Goal: Information Seeking & Learning: Learn about a topic

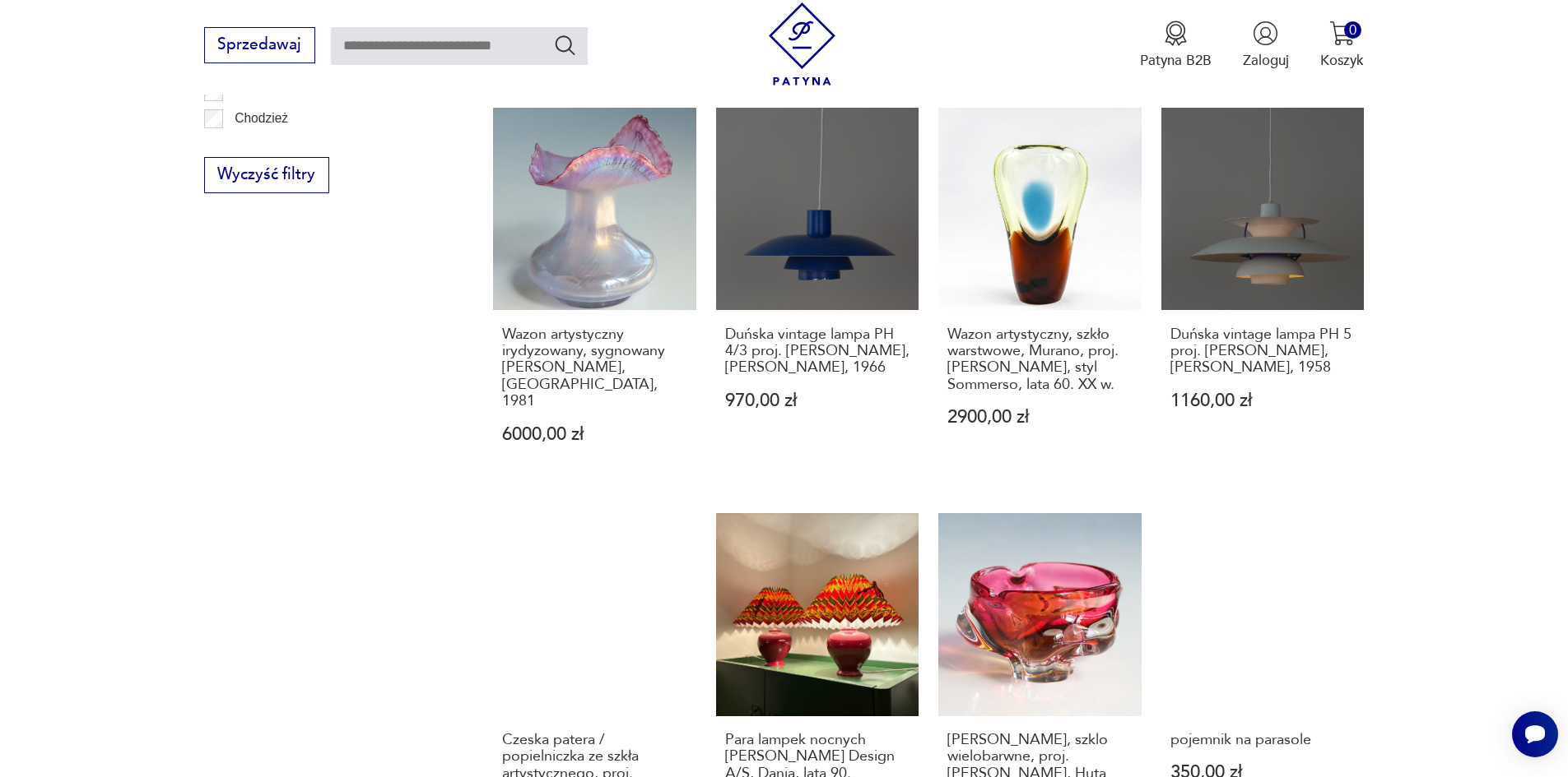
scroll to position [1438, 0]
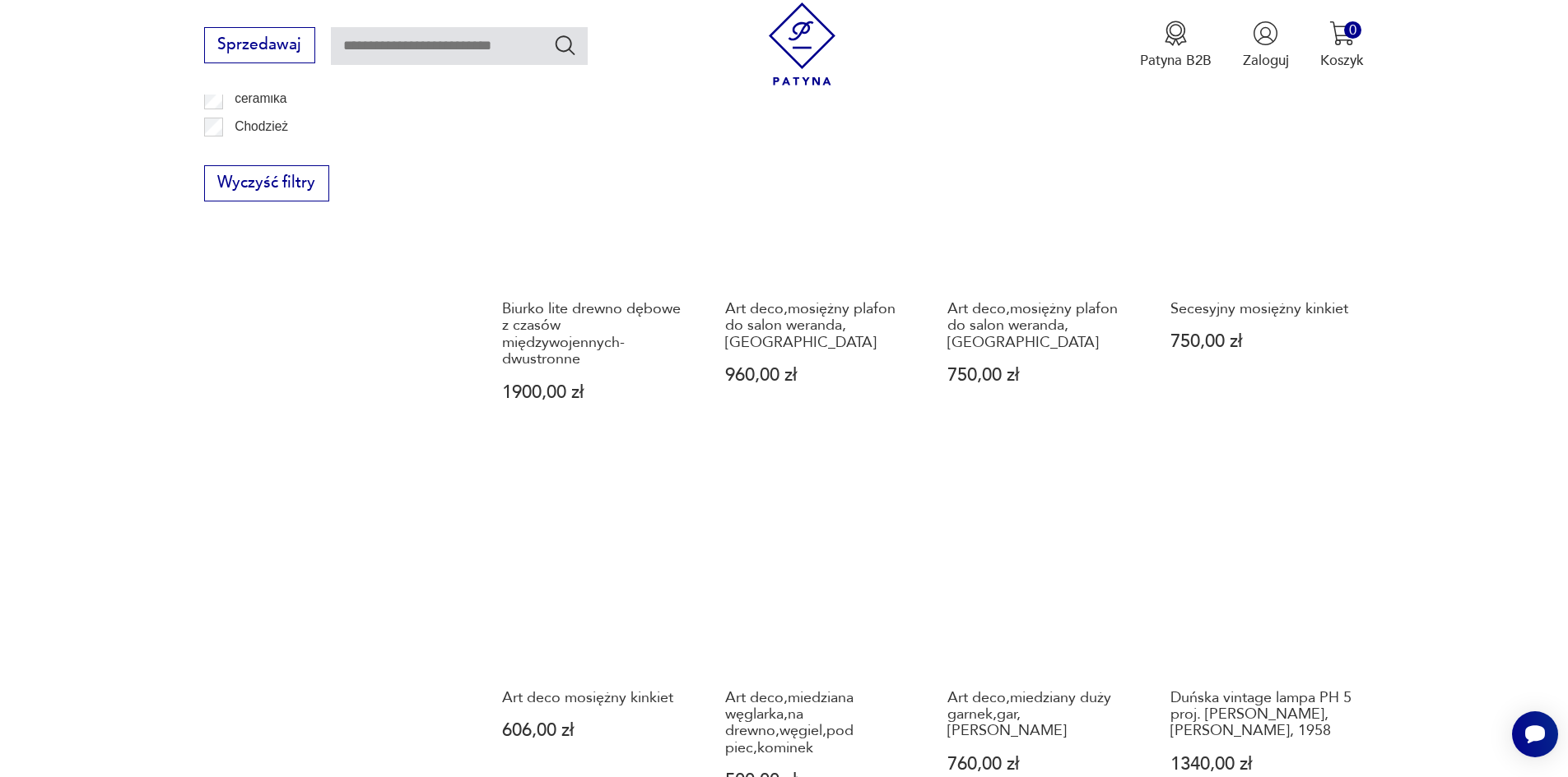
scroll to position [1448, 0]
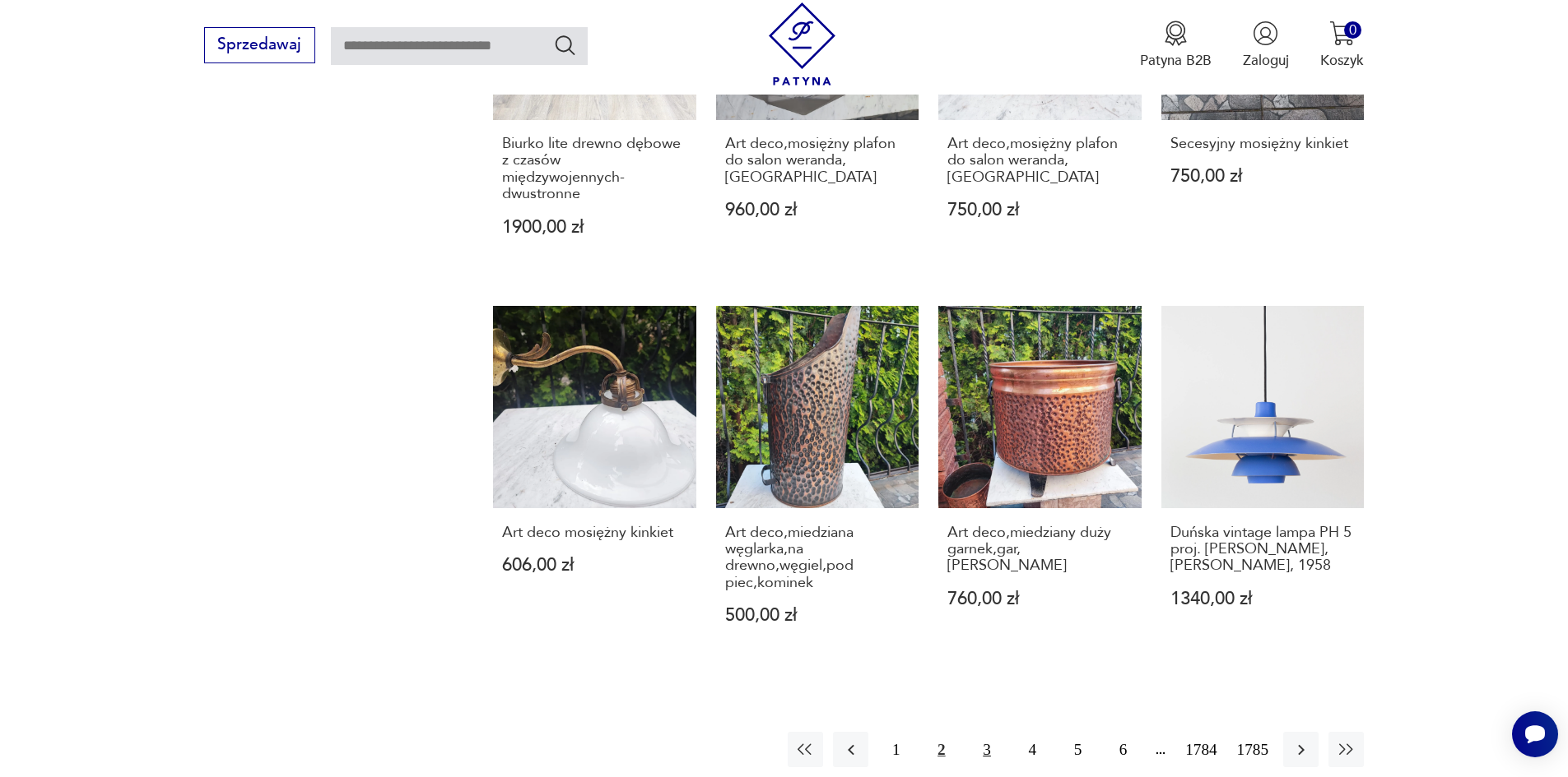
click at [996, 732] on button "3" at bounding box center [986, 750] width 35 height 35
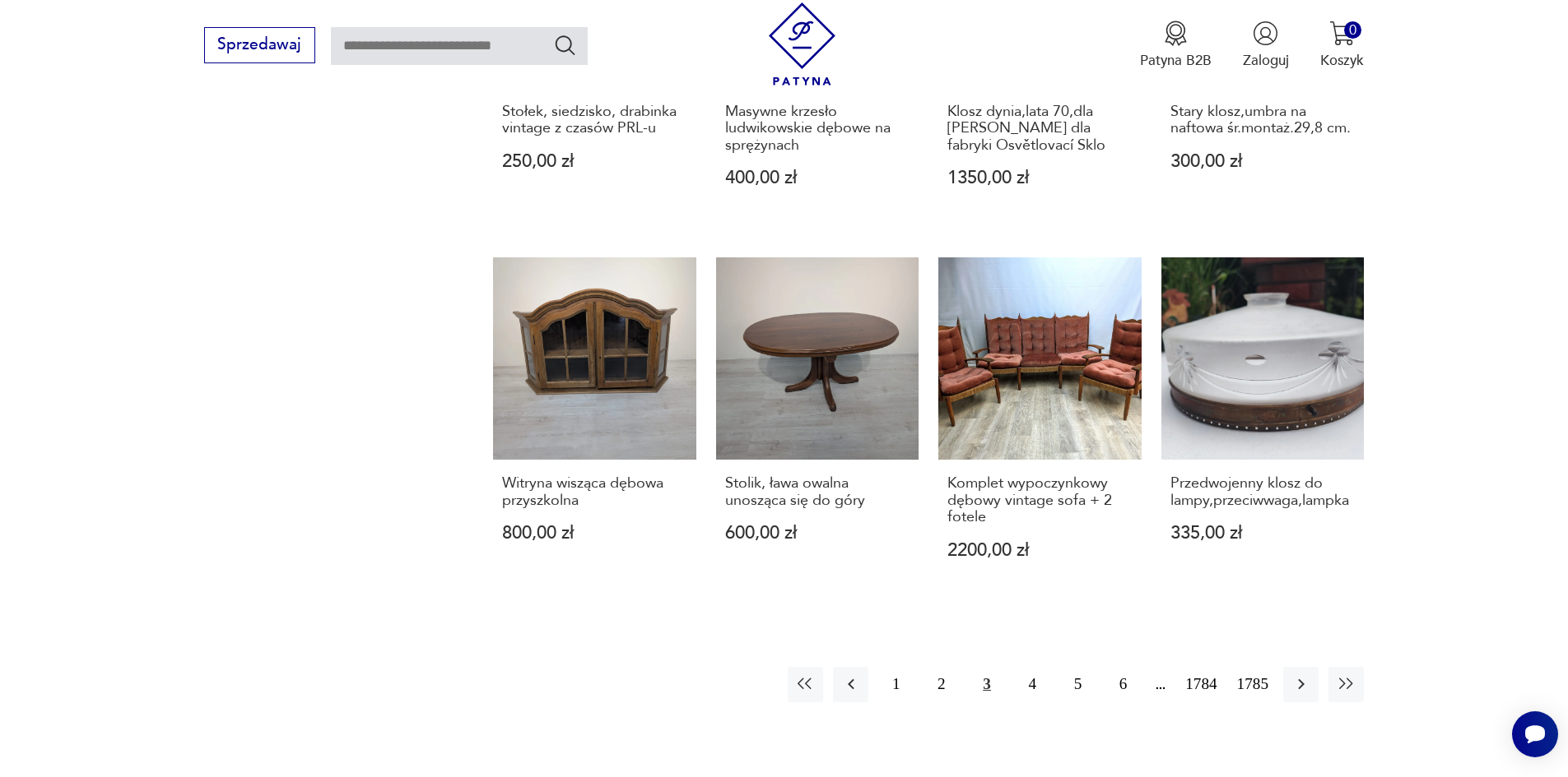
scroll to position [1448, 0]
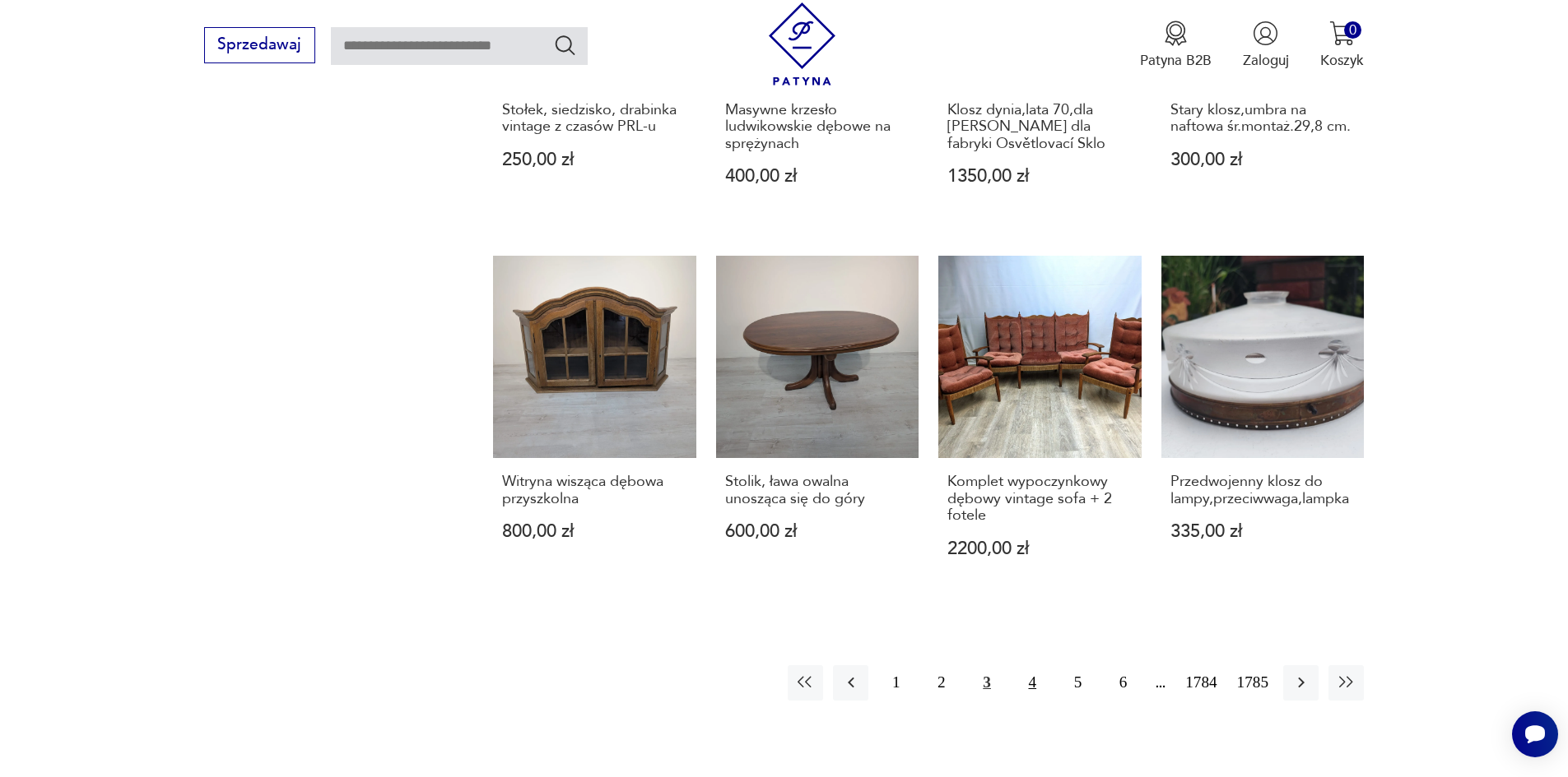
click at [1050, 666] on button "4" at bounding box center [1032, 683] width 35 height 35
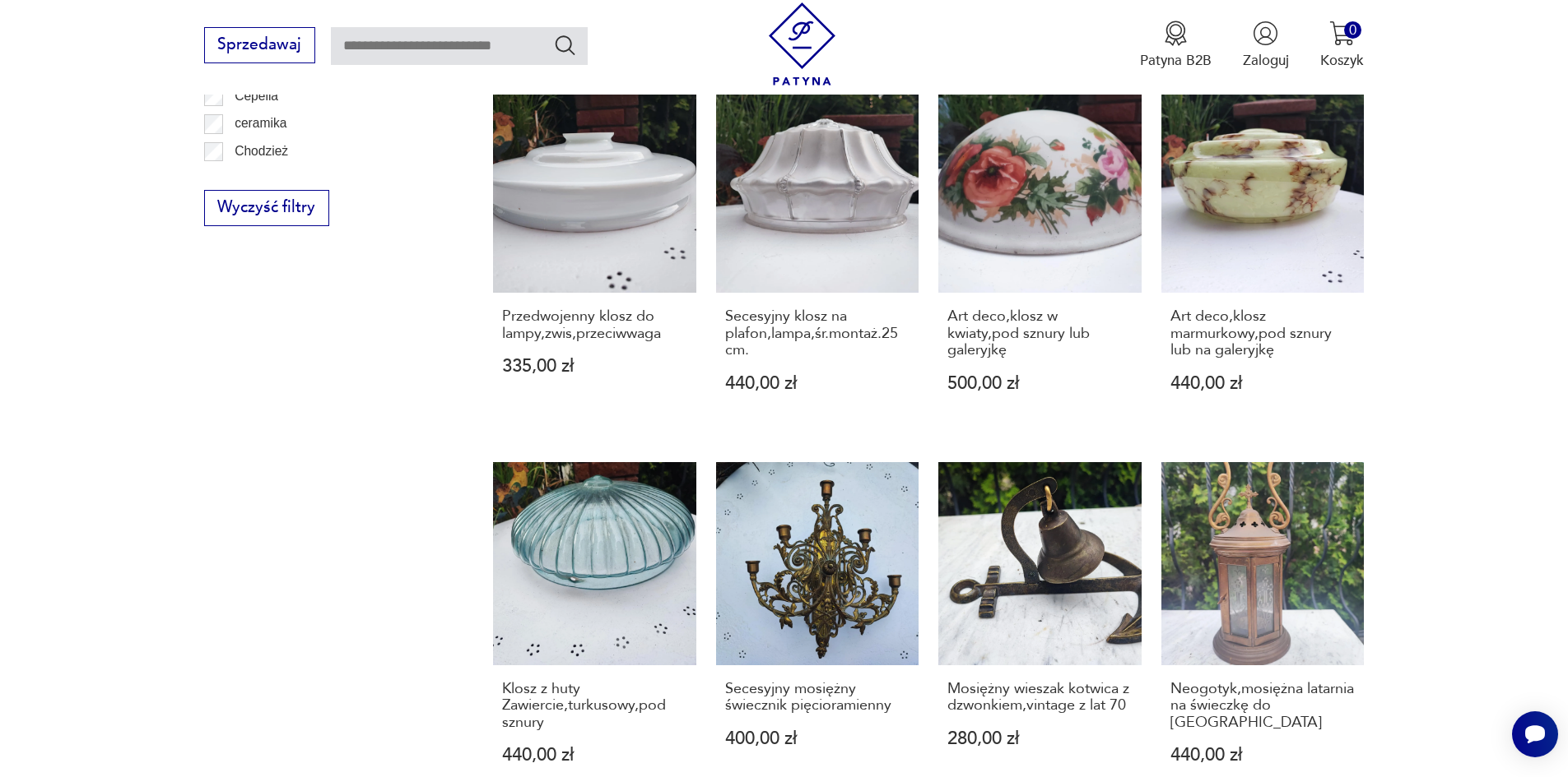
scroll to position [1366, 0]
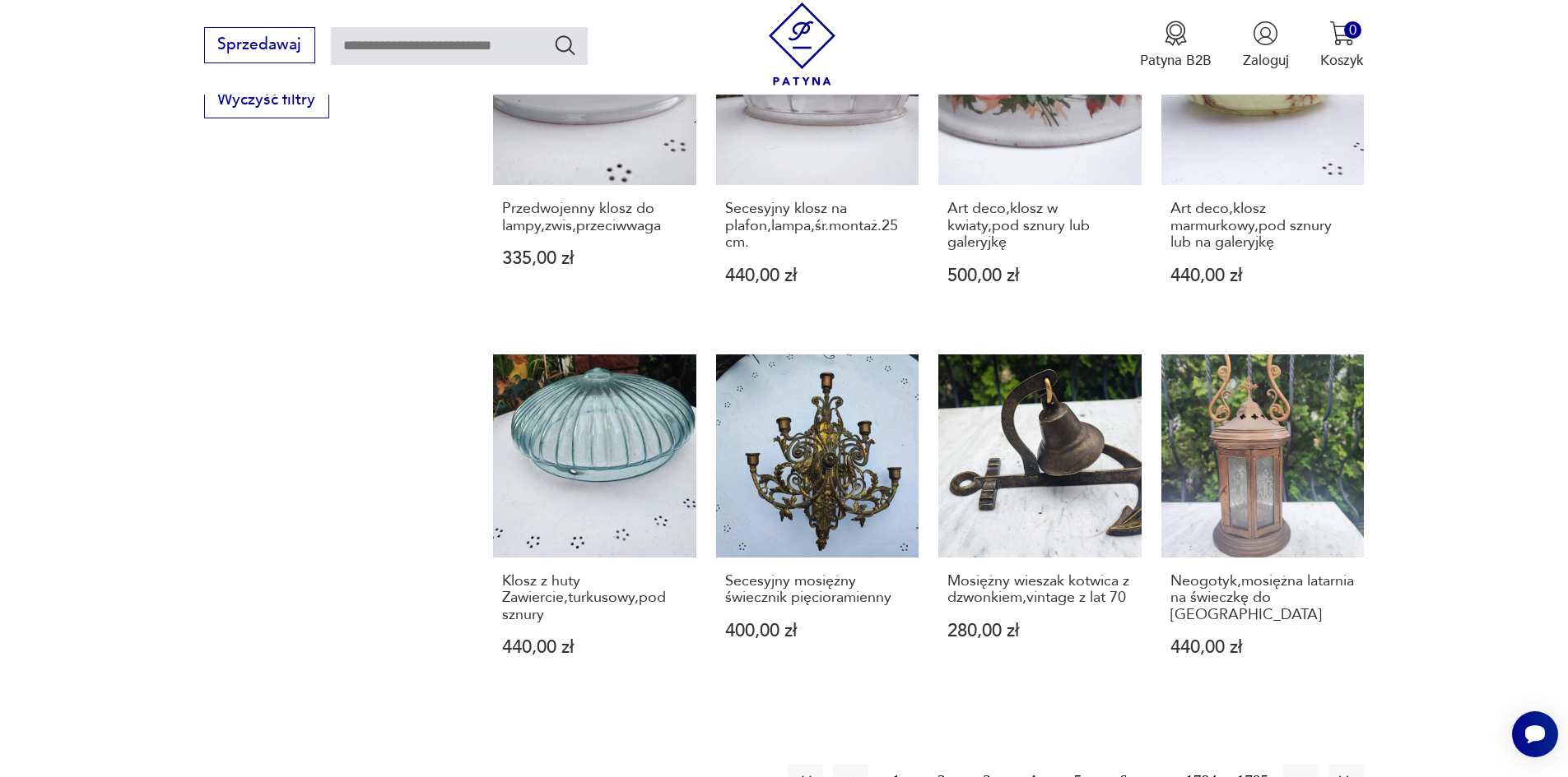
click at [1094, 764] on button "5" at bounding box center [1077, 782] width 35 height 35
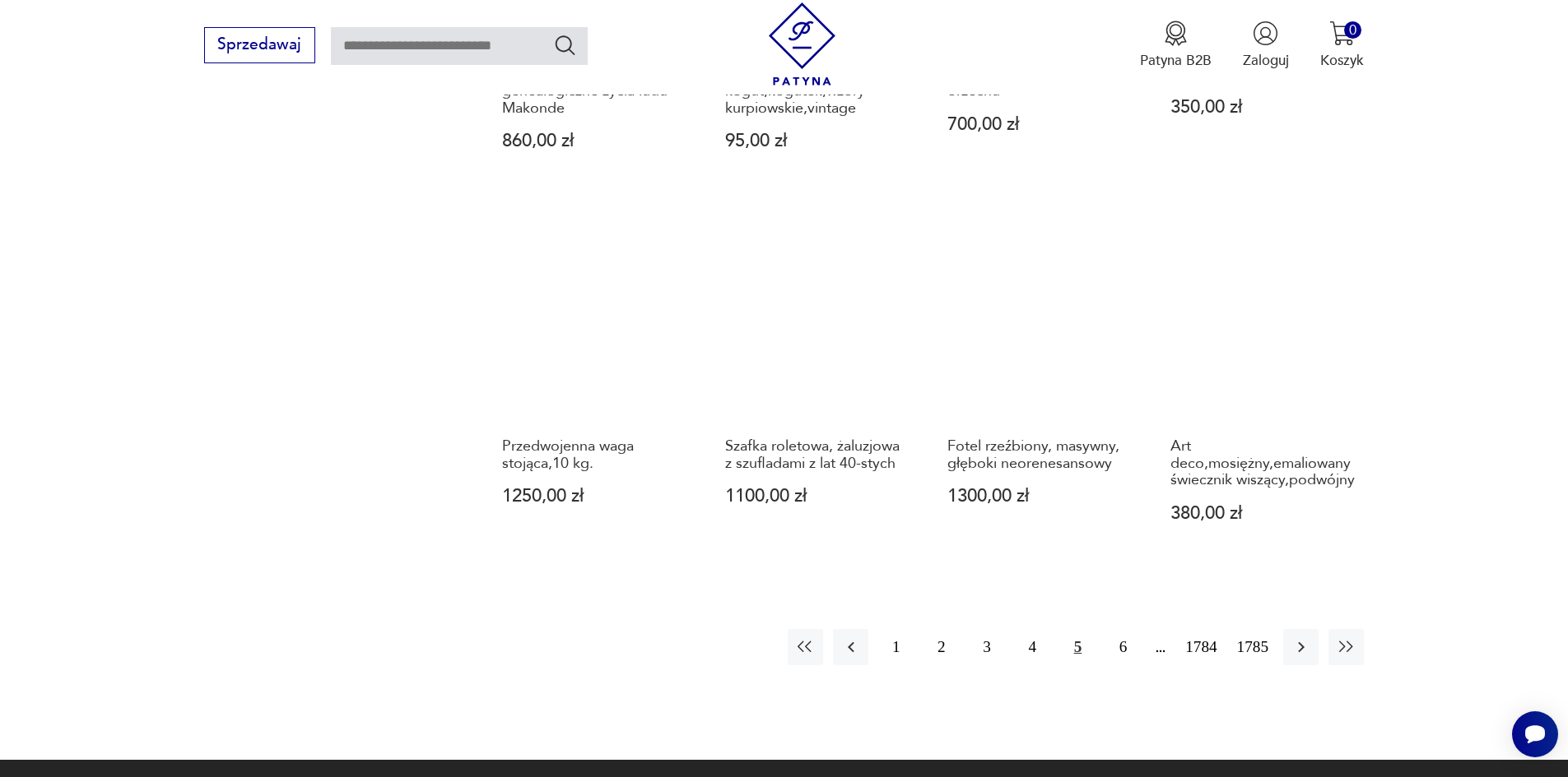
scroll to position [1530, 0]
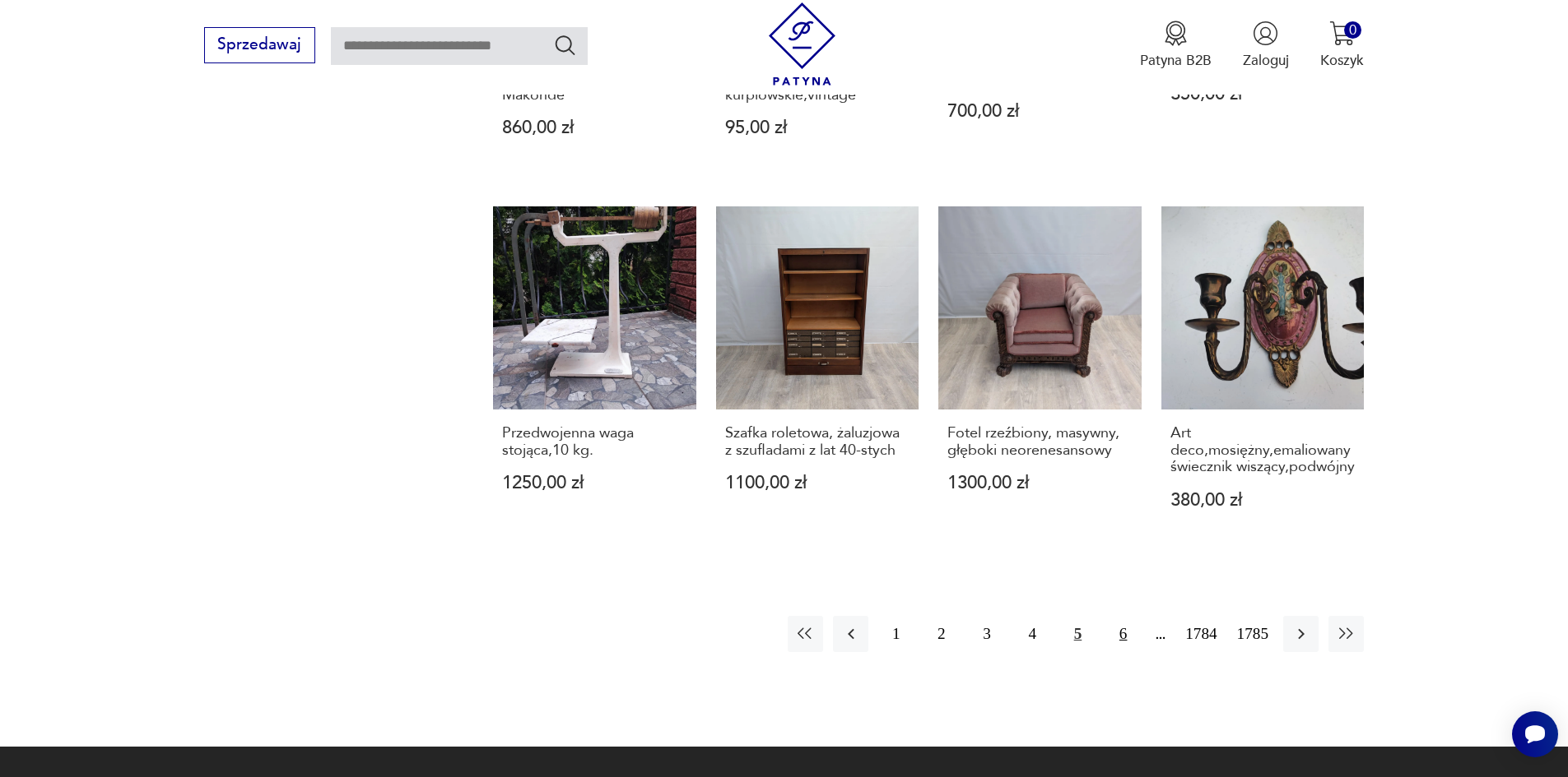
click at [1140, 616] on button "6" at bounding box center [1122, 633] width 35 height 35
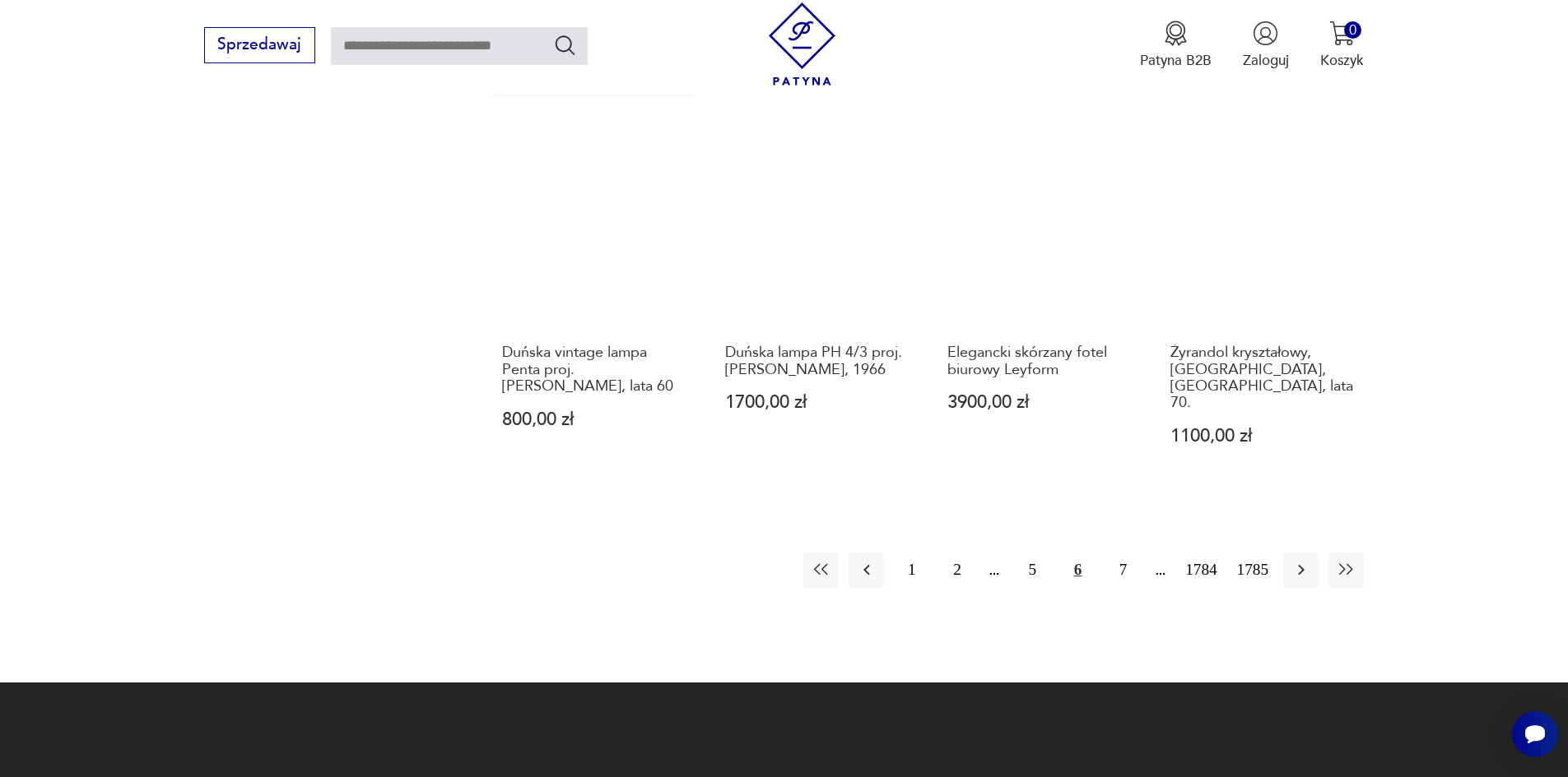
scroll to position [1612, 0]
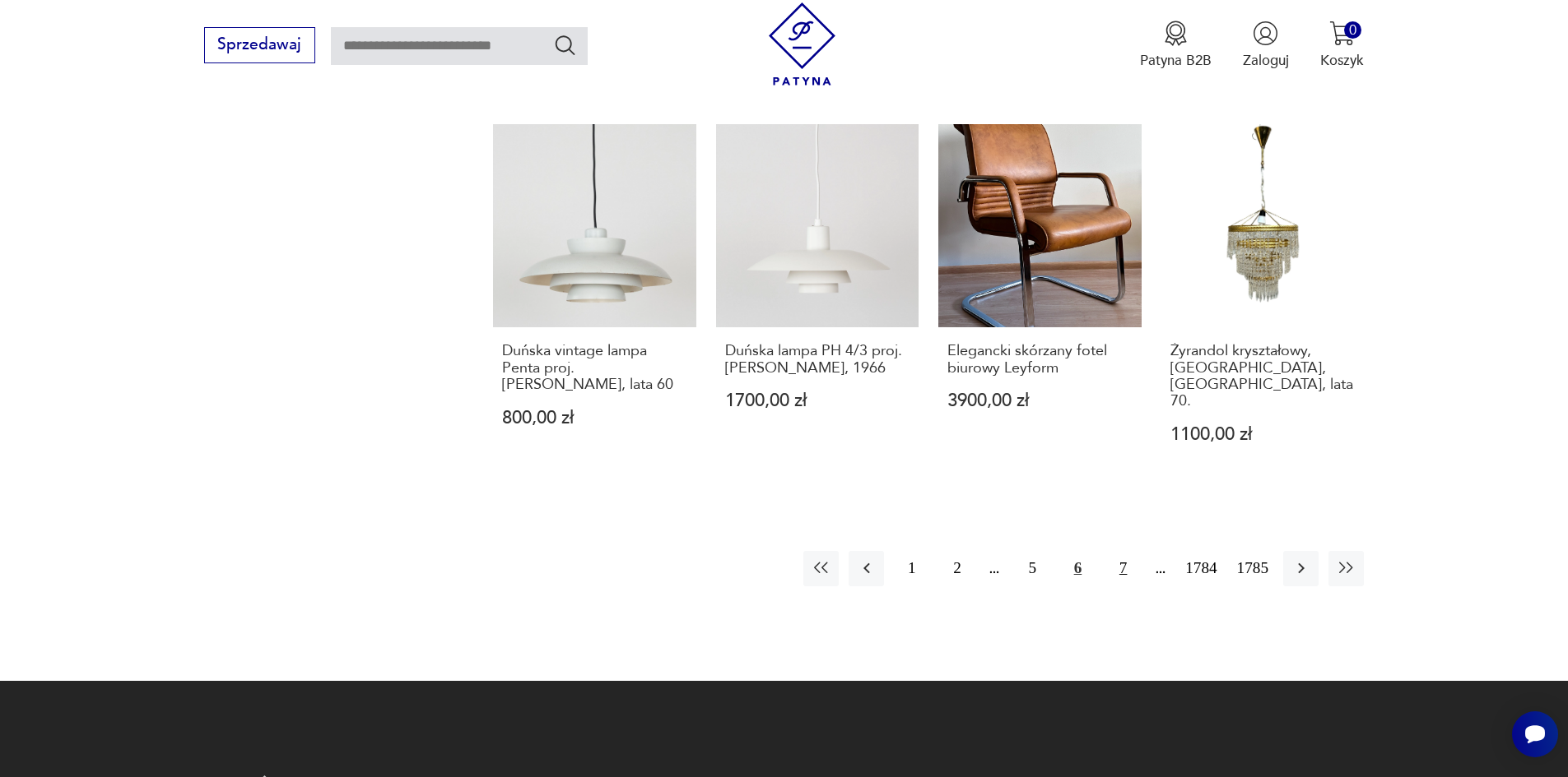
click at [1140, 551] on button "7" at bounding box center [1122, 569] width 35 height 35
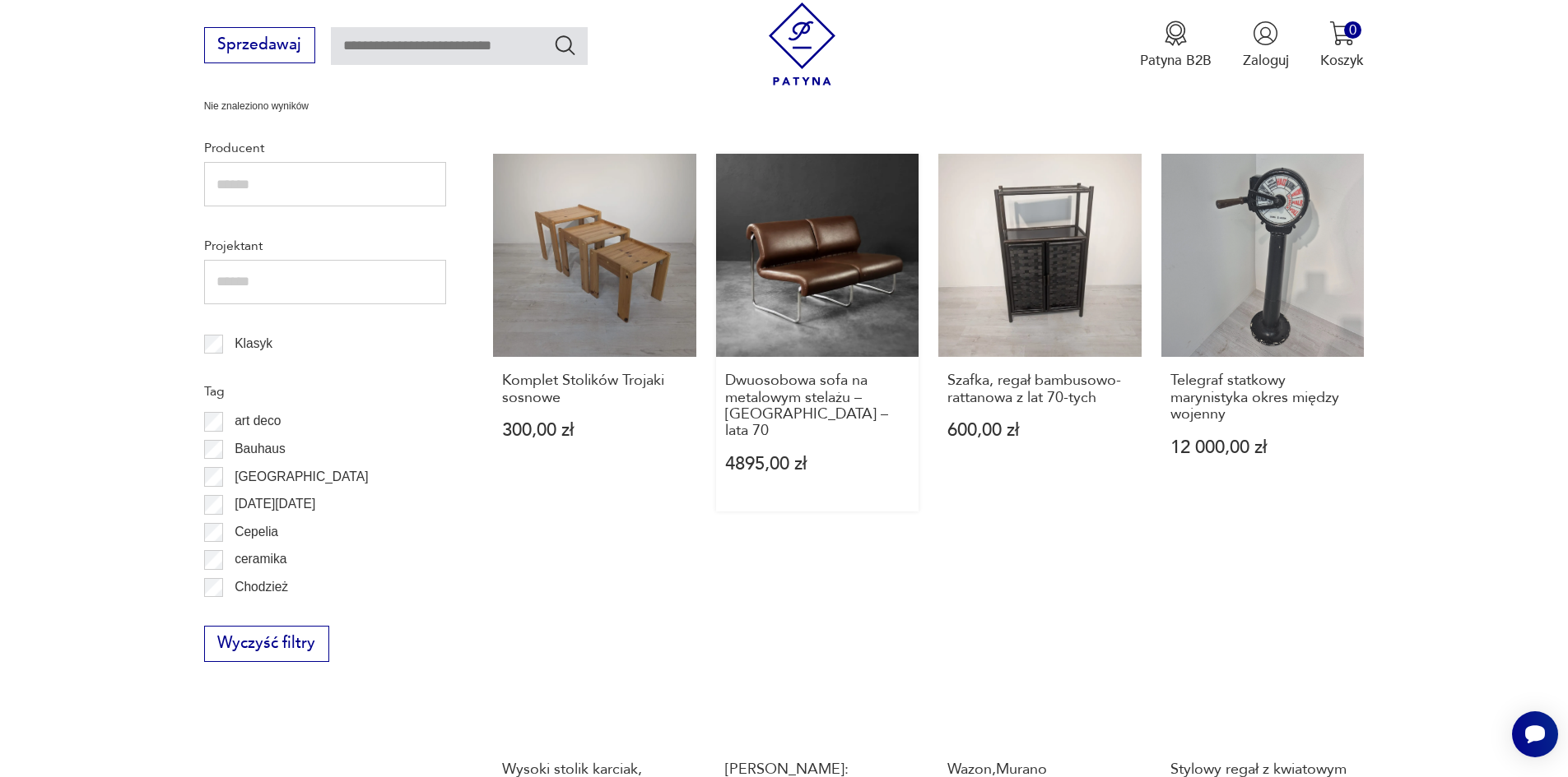
scroll to position [625, 0]
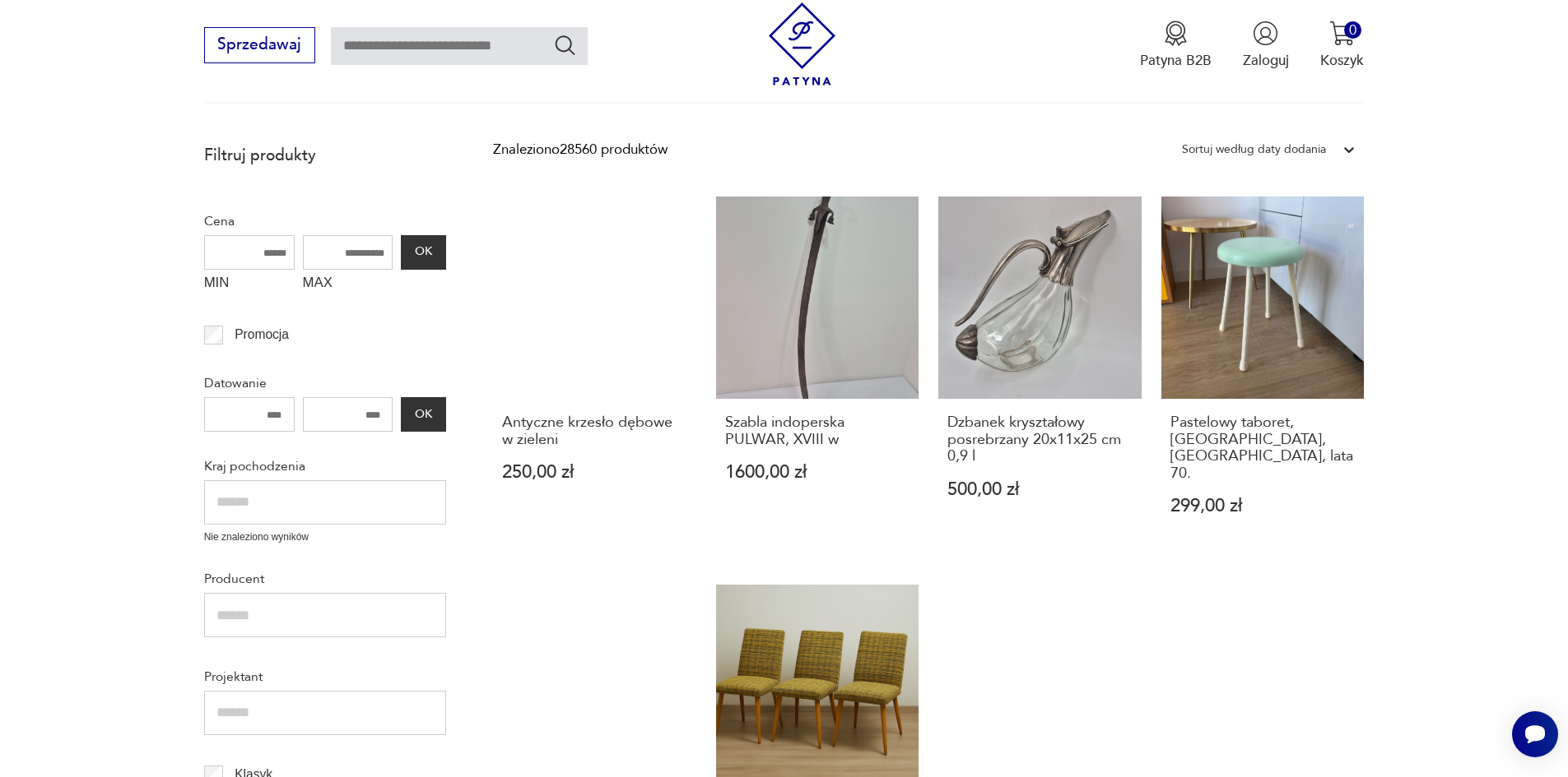
scroll to position [297, 0]
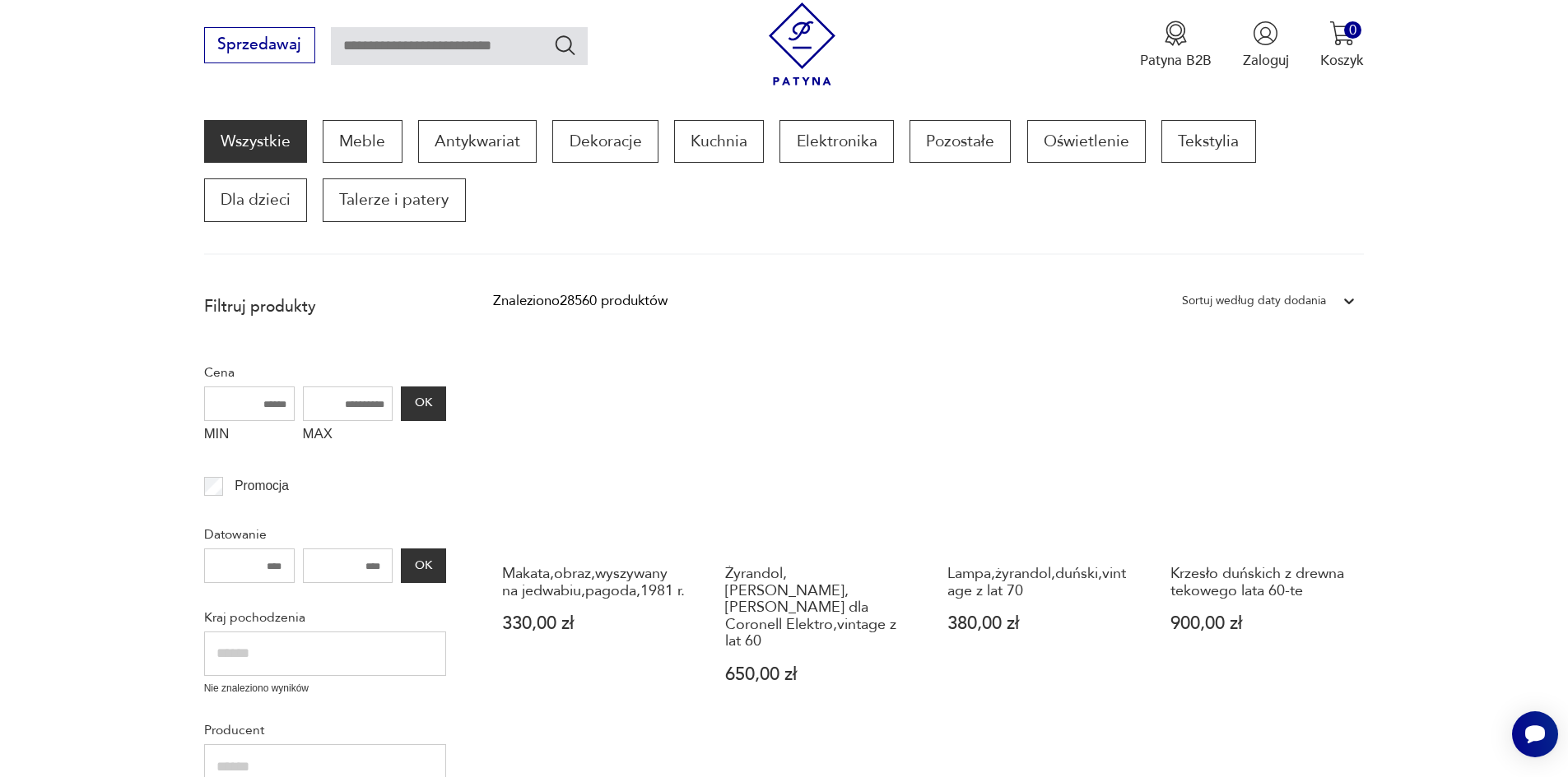
scroll to position [229, 0]
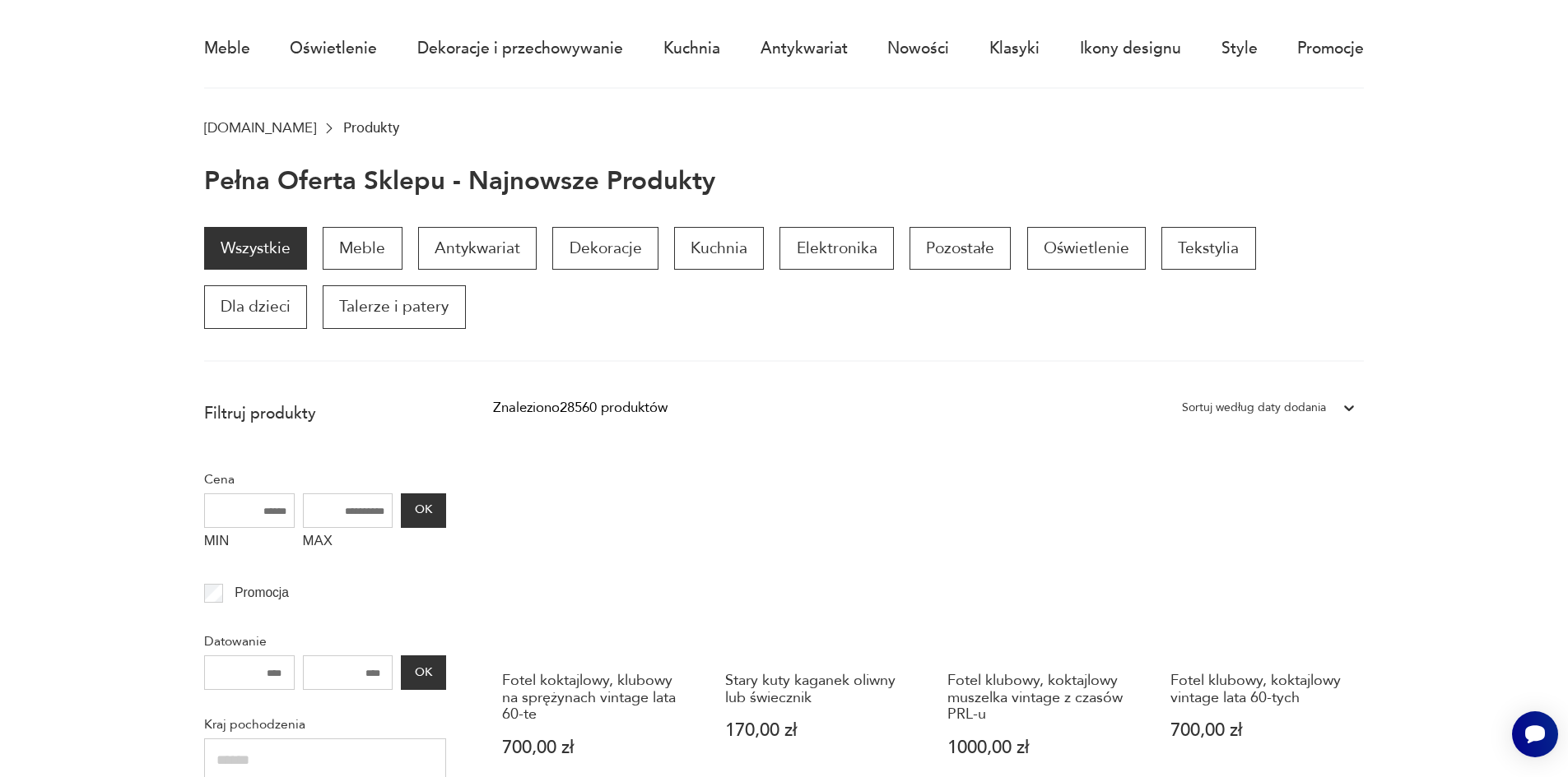
scroll to position [132, 0]
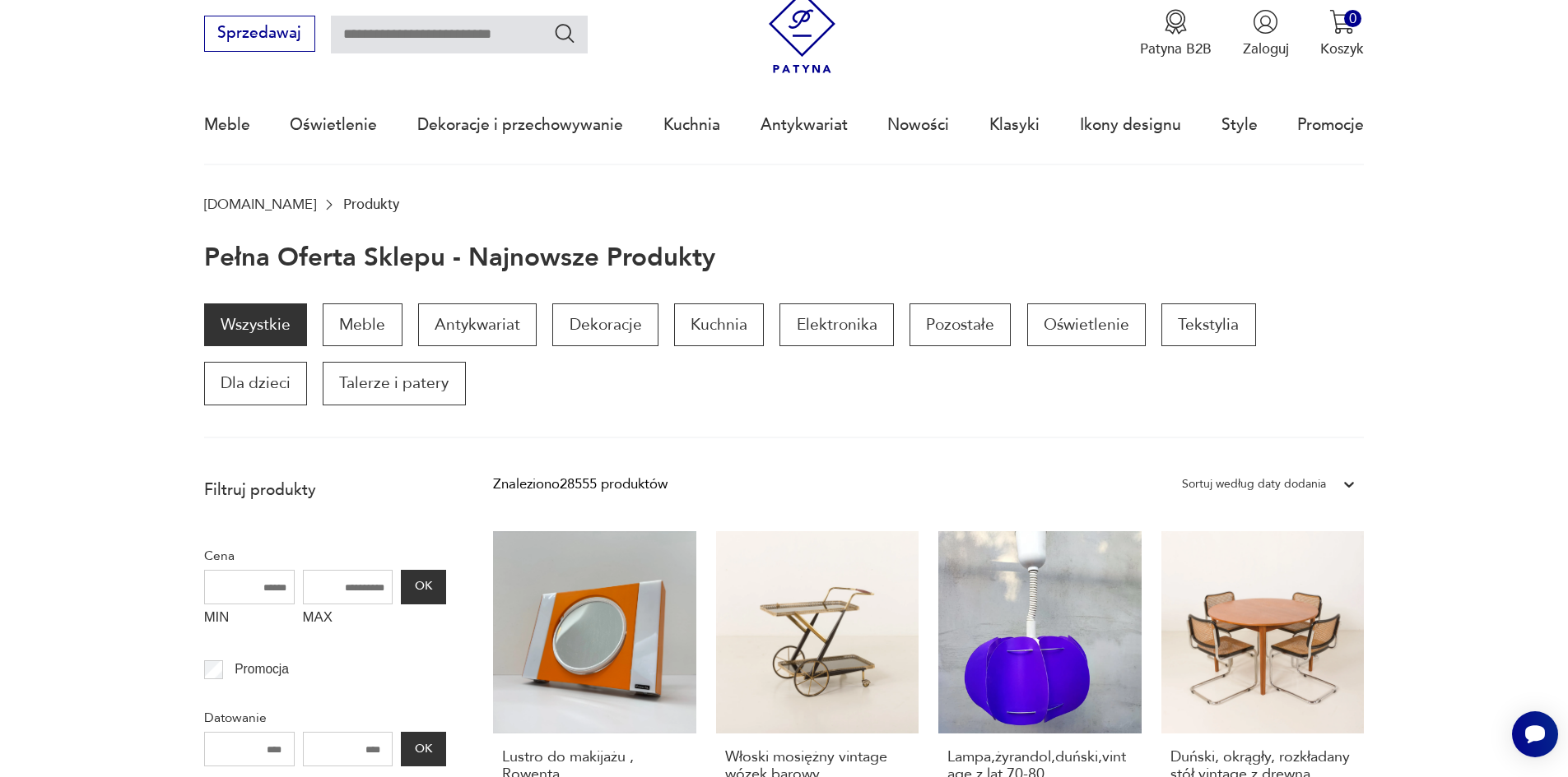
scroll to position [49, 0]
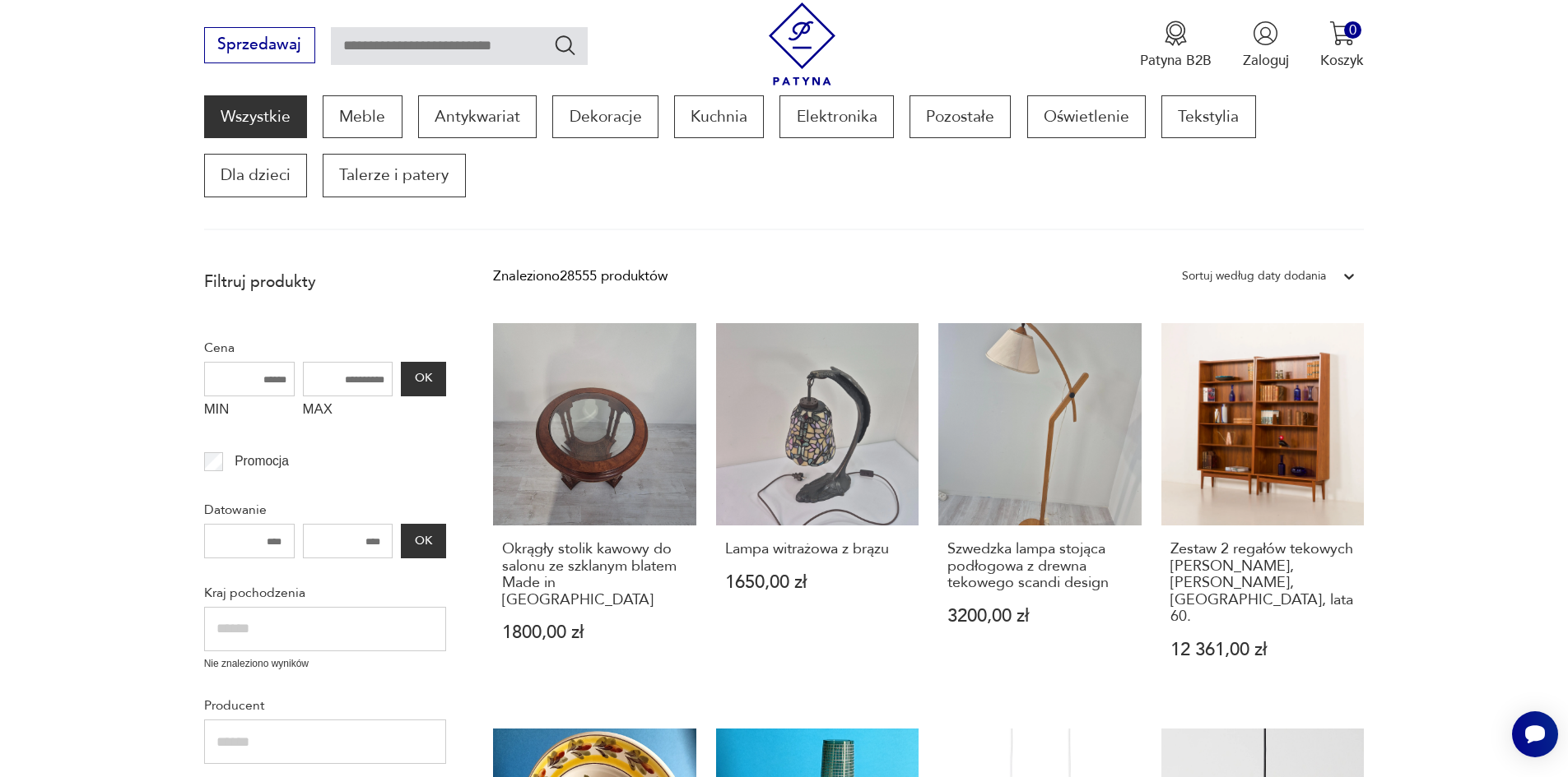
scroll to position [208, 0]
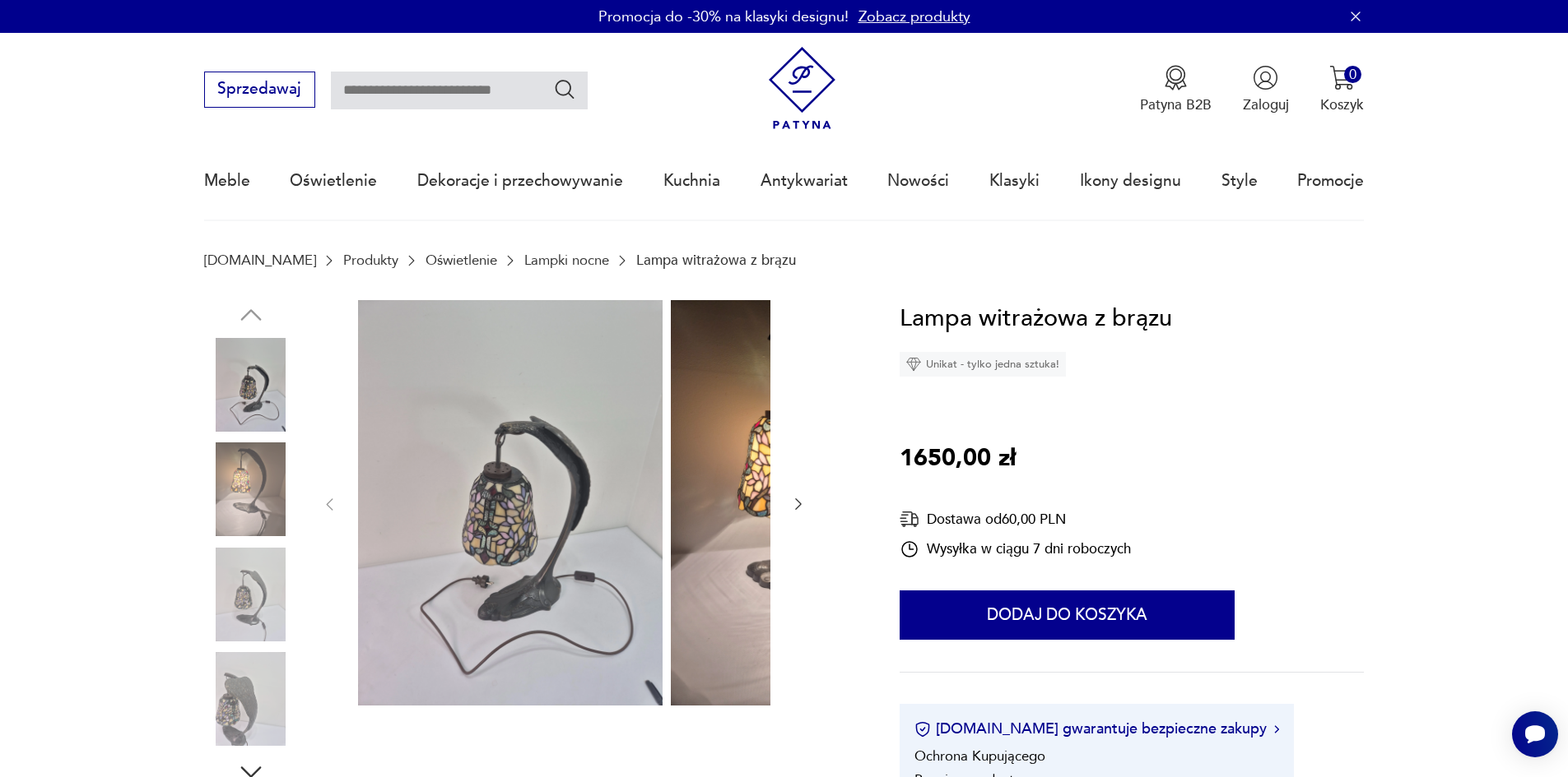
click at [221, 492] on img at bounding box center [250, 489] width 94 height 94
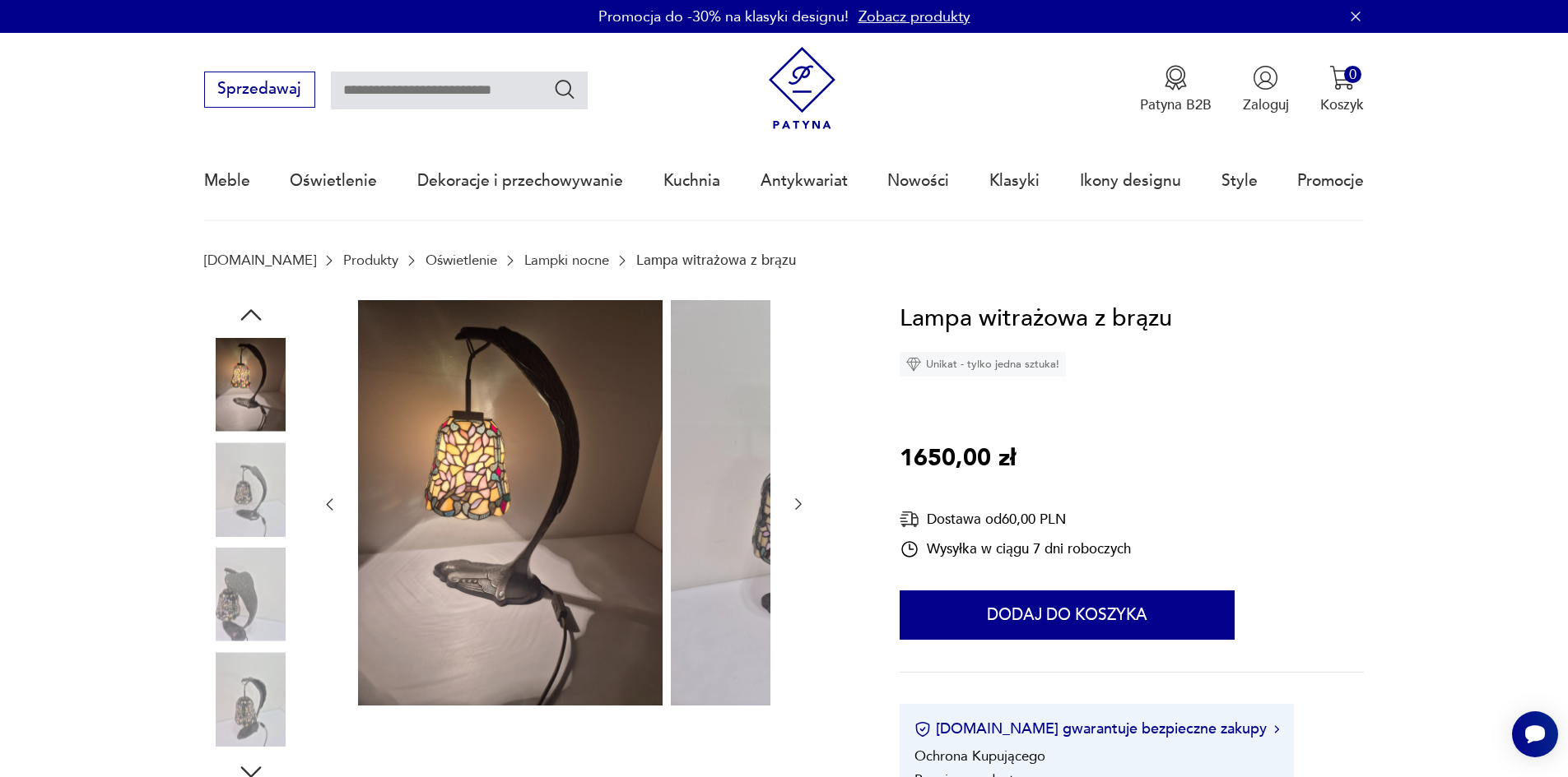
click at [207, 537] on img at bounding box center [250, 489] width 94 height 94
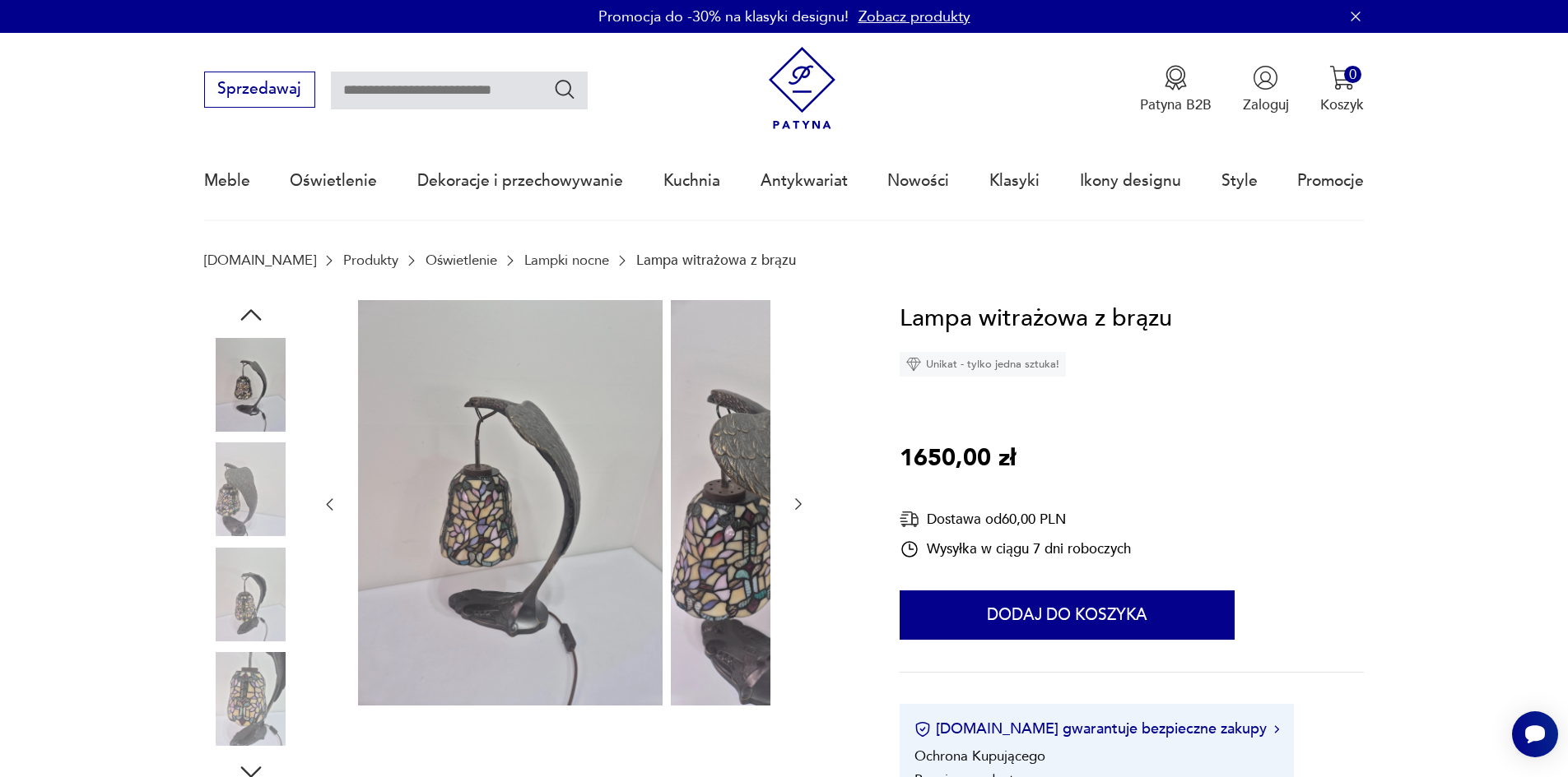
click at [210, 577] on img at bounding box center [250, 594] width 94 height 94
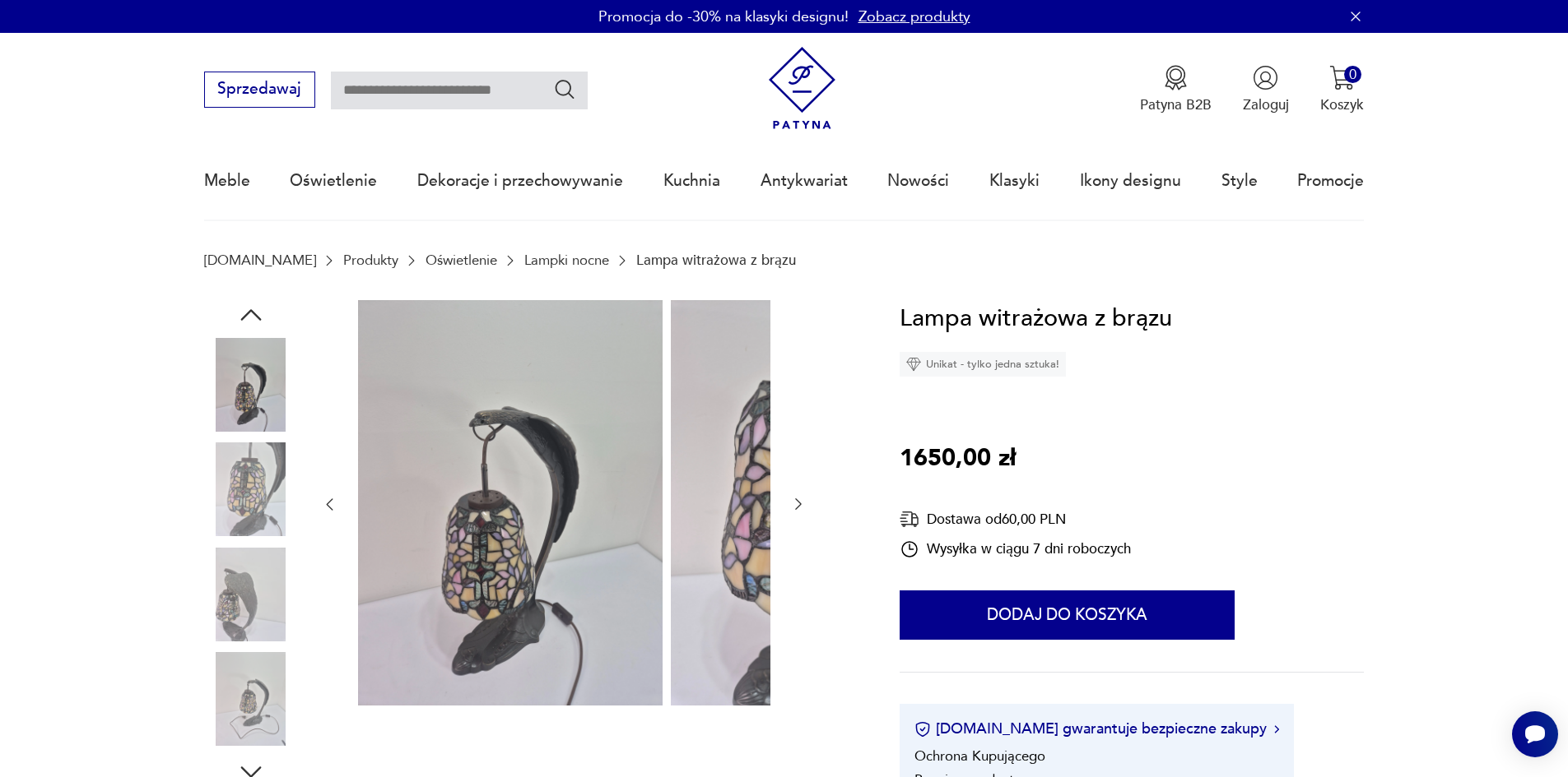
click at [210, 627] on img at bounding box center [250, 594] width 94 height 94
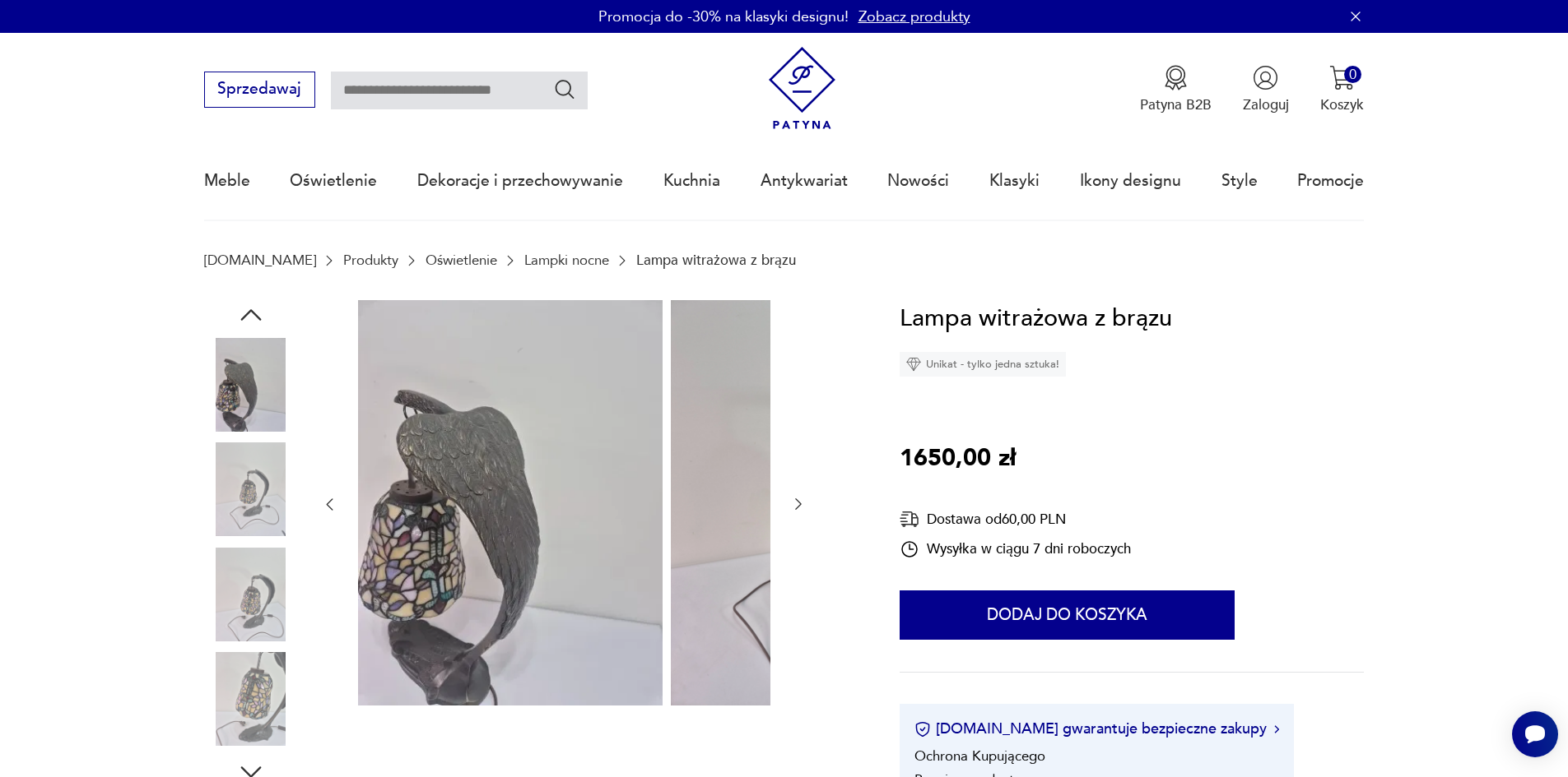
click at [210, 618] on img at bounding box center [250, 594] width 94 height 94
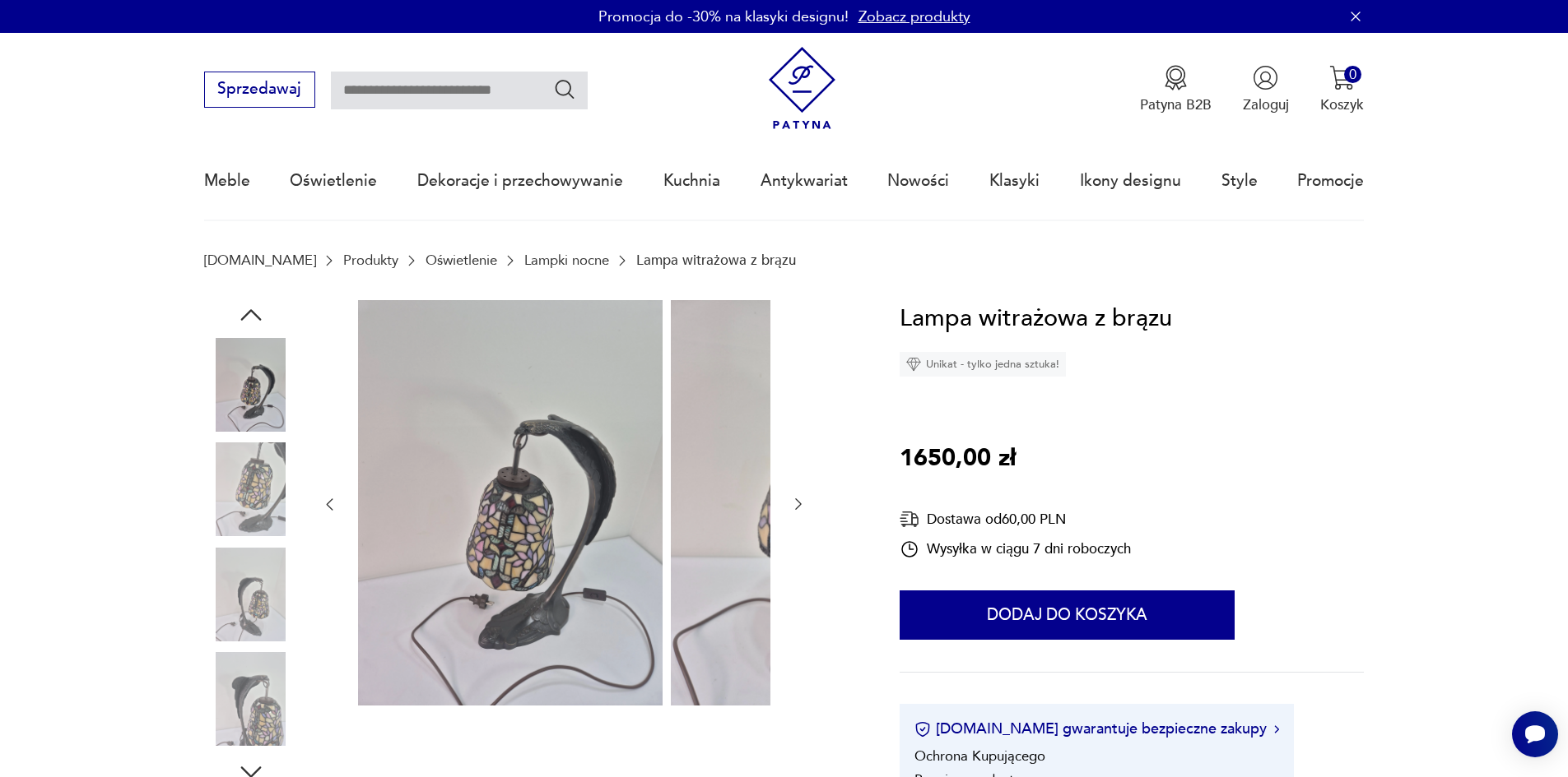
click at [222, 694] on img at bounding box center [250, 699] width 94 height 94
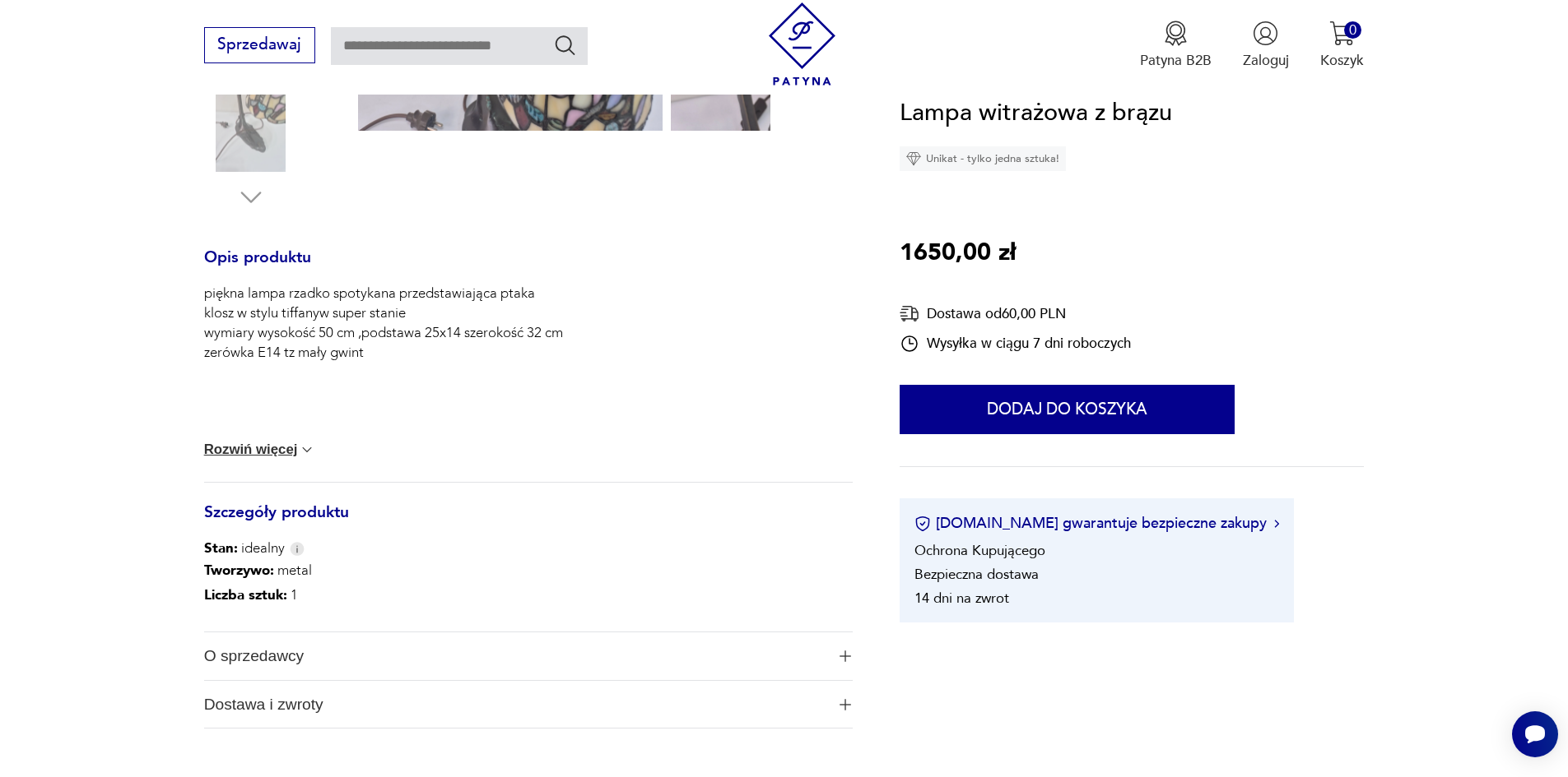
scroll to position [576, 0]
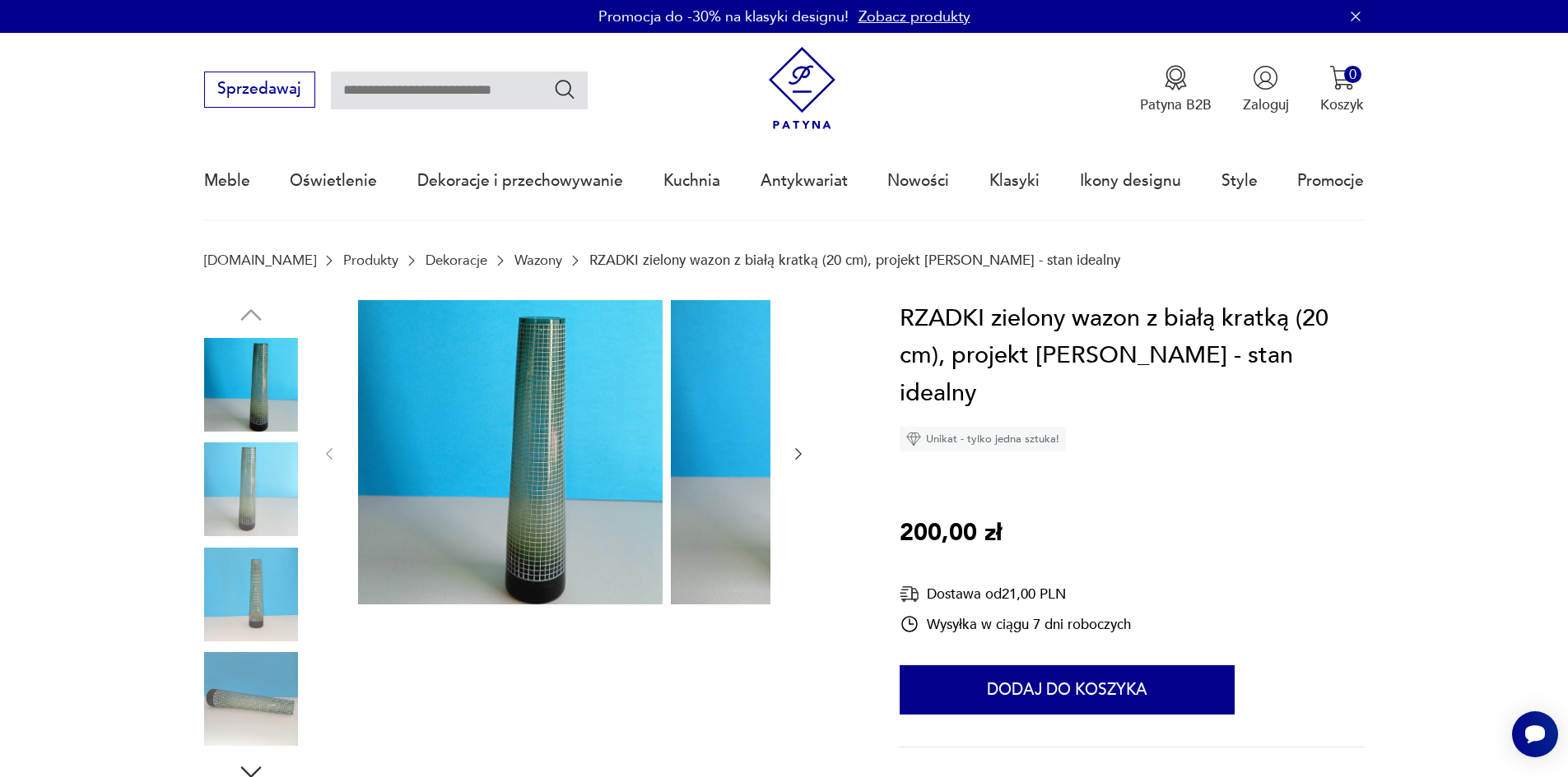
click at [229, 495] on img at bounding box center [250, 489] width 94 height 94
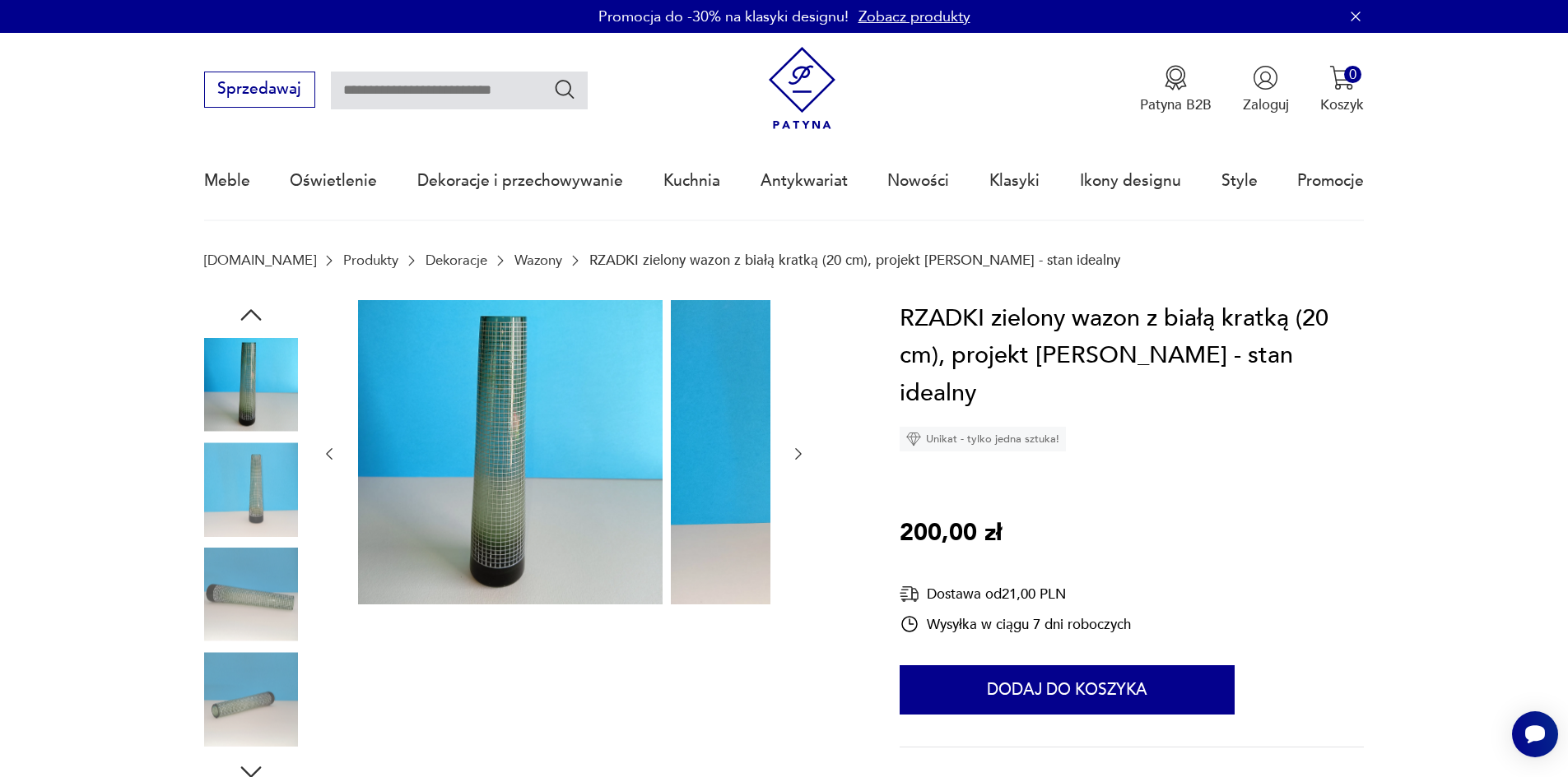
click at [228, 537] on img at bounding box center [250, 489] width 94 height 94
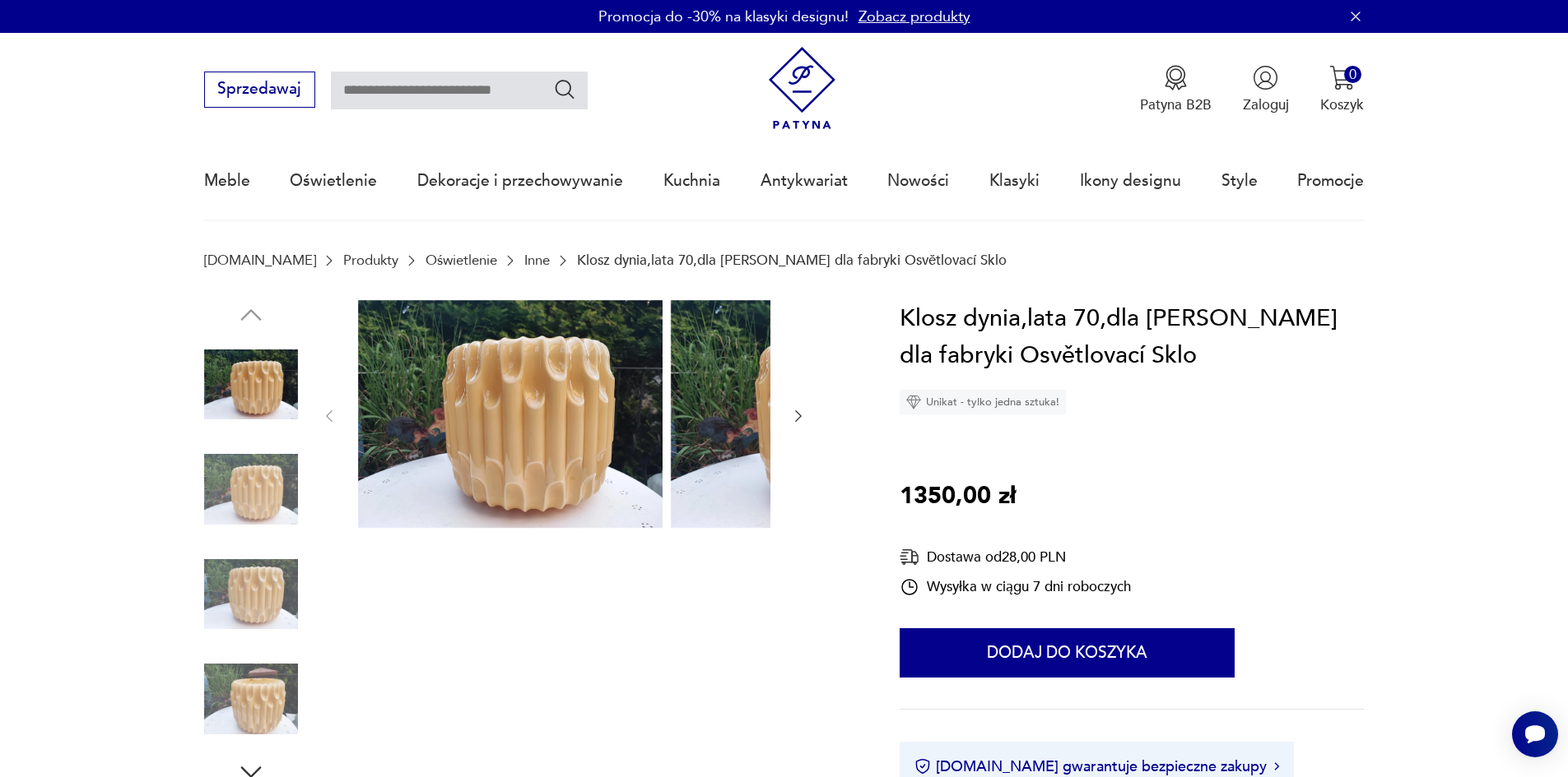
click at [217, 511] on img at bounding box center [250, 489] width 94 height 94
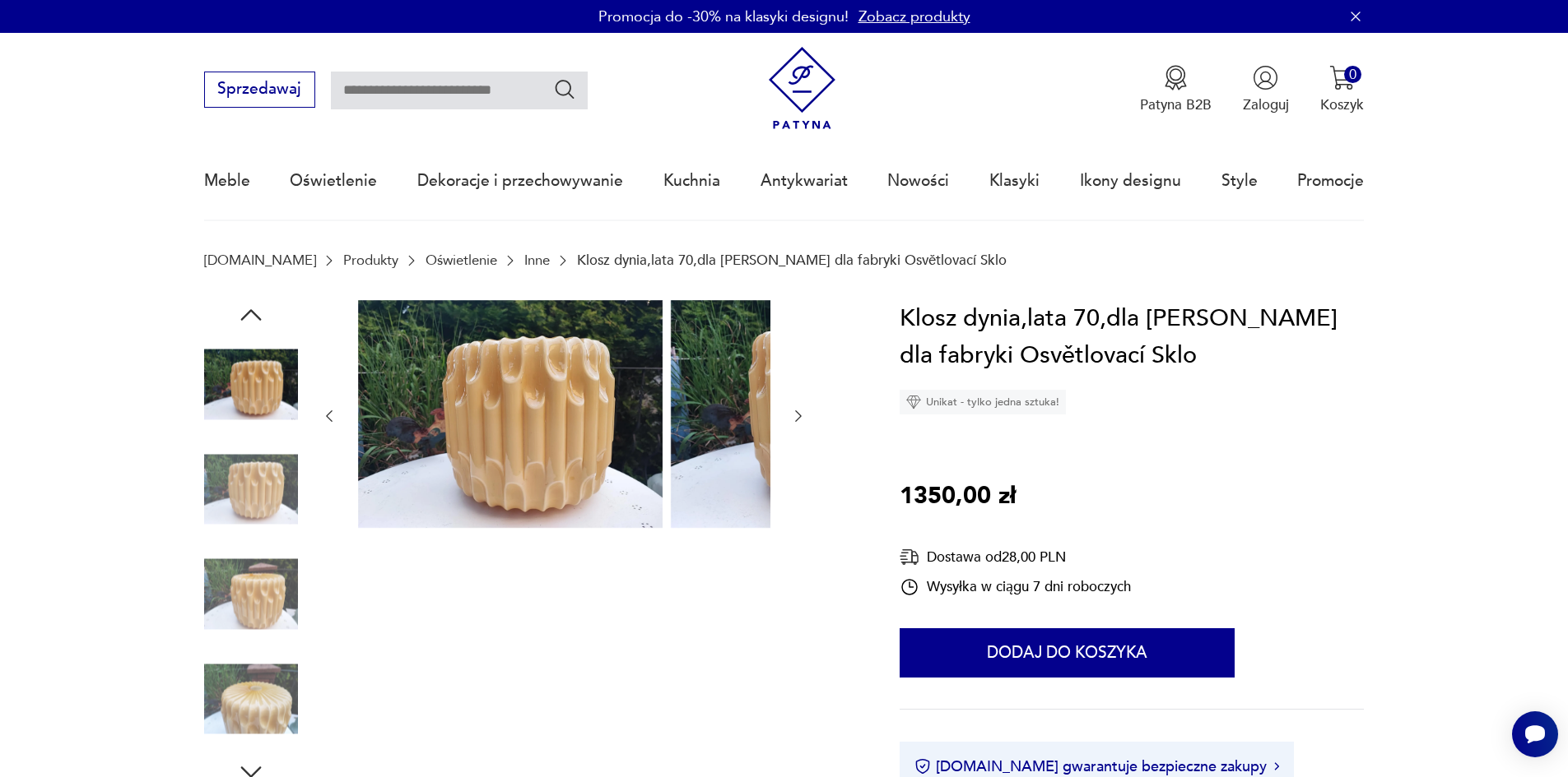
click at [235, 580] on img at bounding box center [250, 594] width 94 height 94
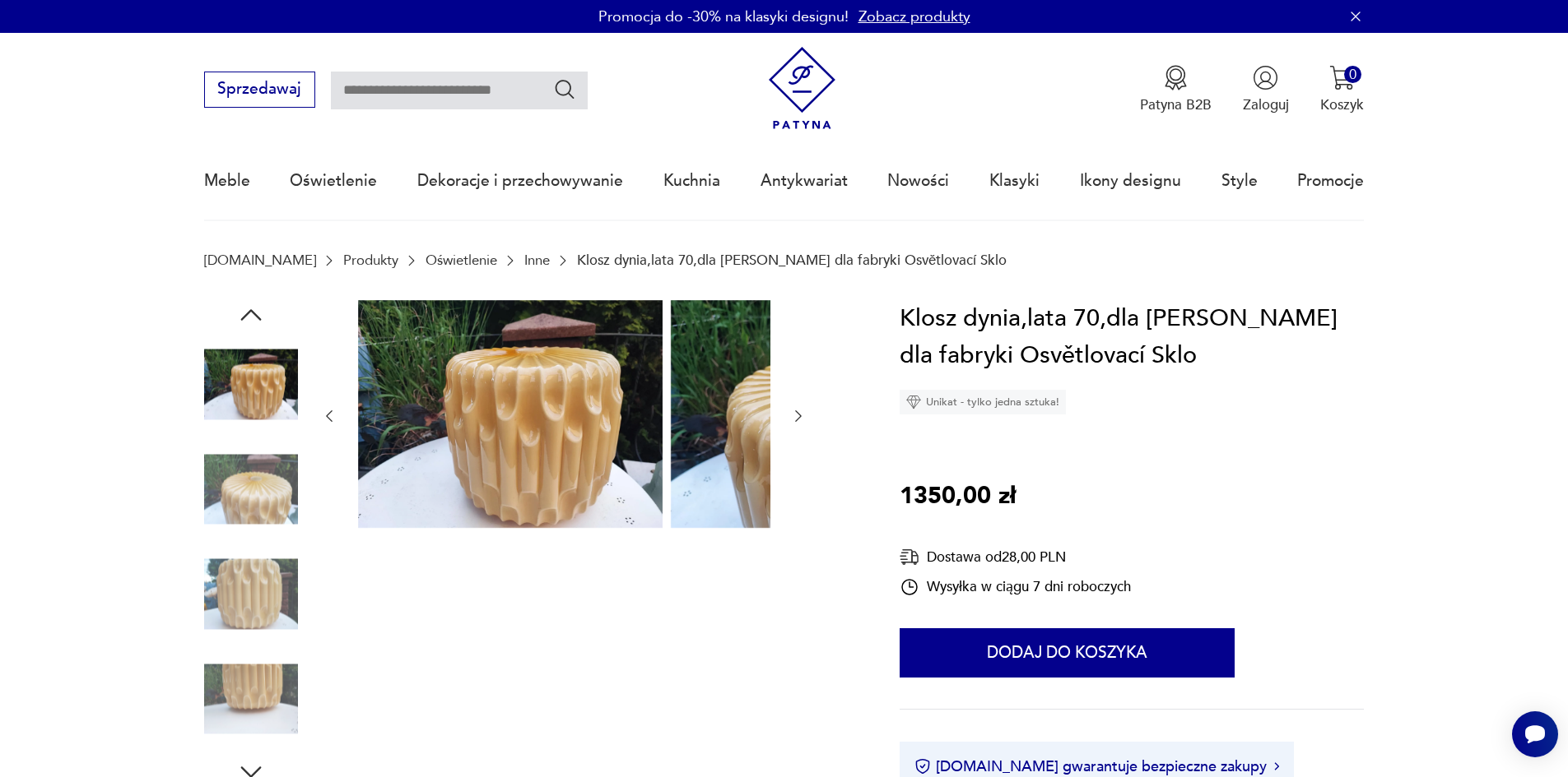
click at [227, 521] on img at bounding box center [250, 489] width 94 height 94
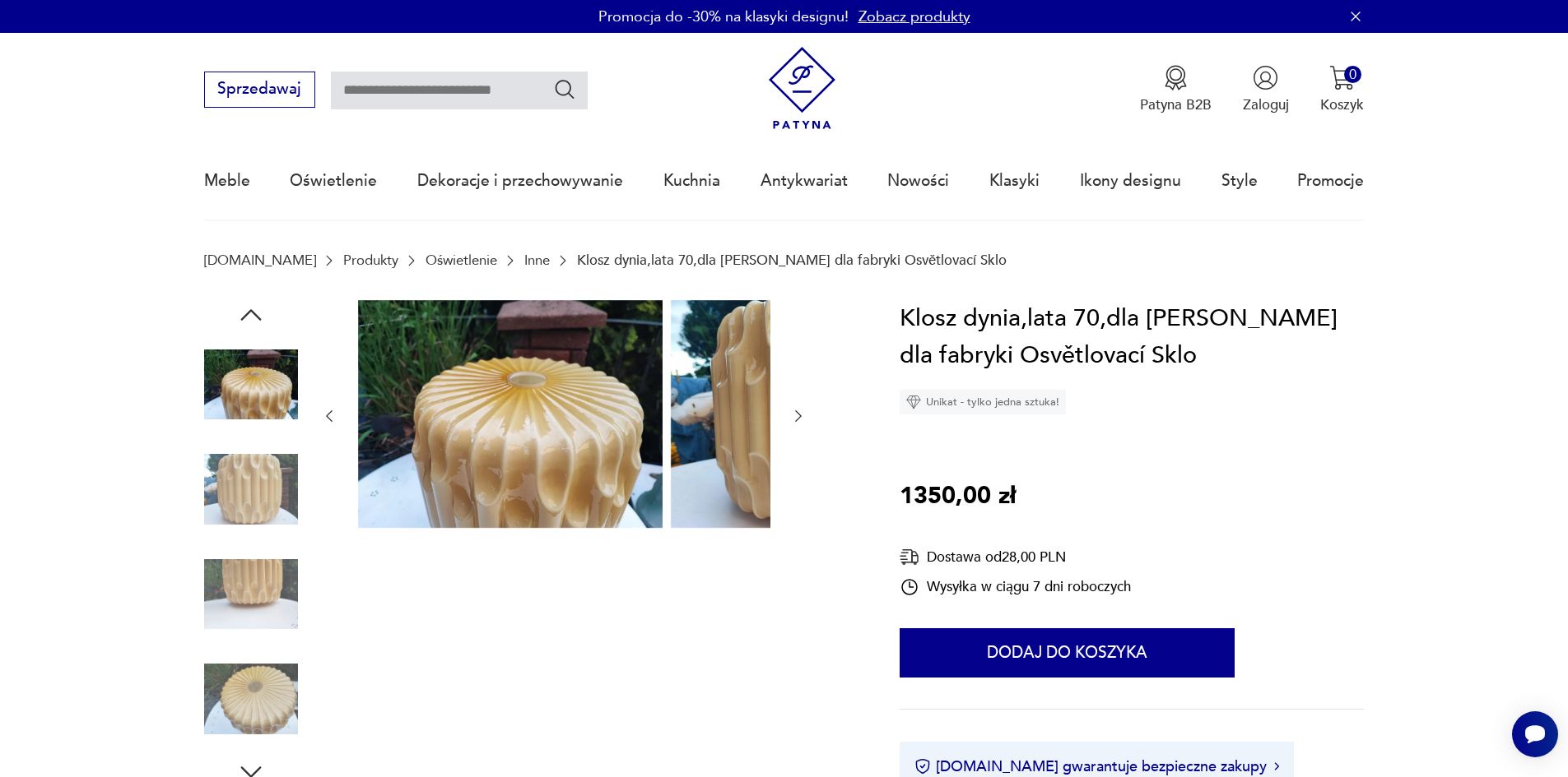
click at [209, 502] on img at bounding box center [250, 489] width 94 height 94
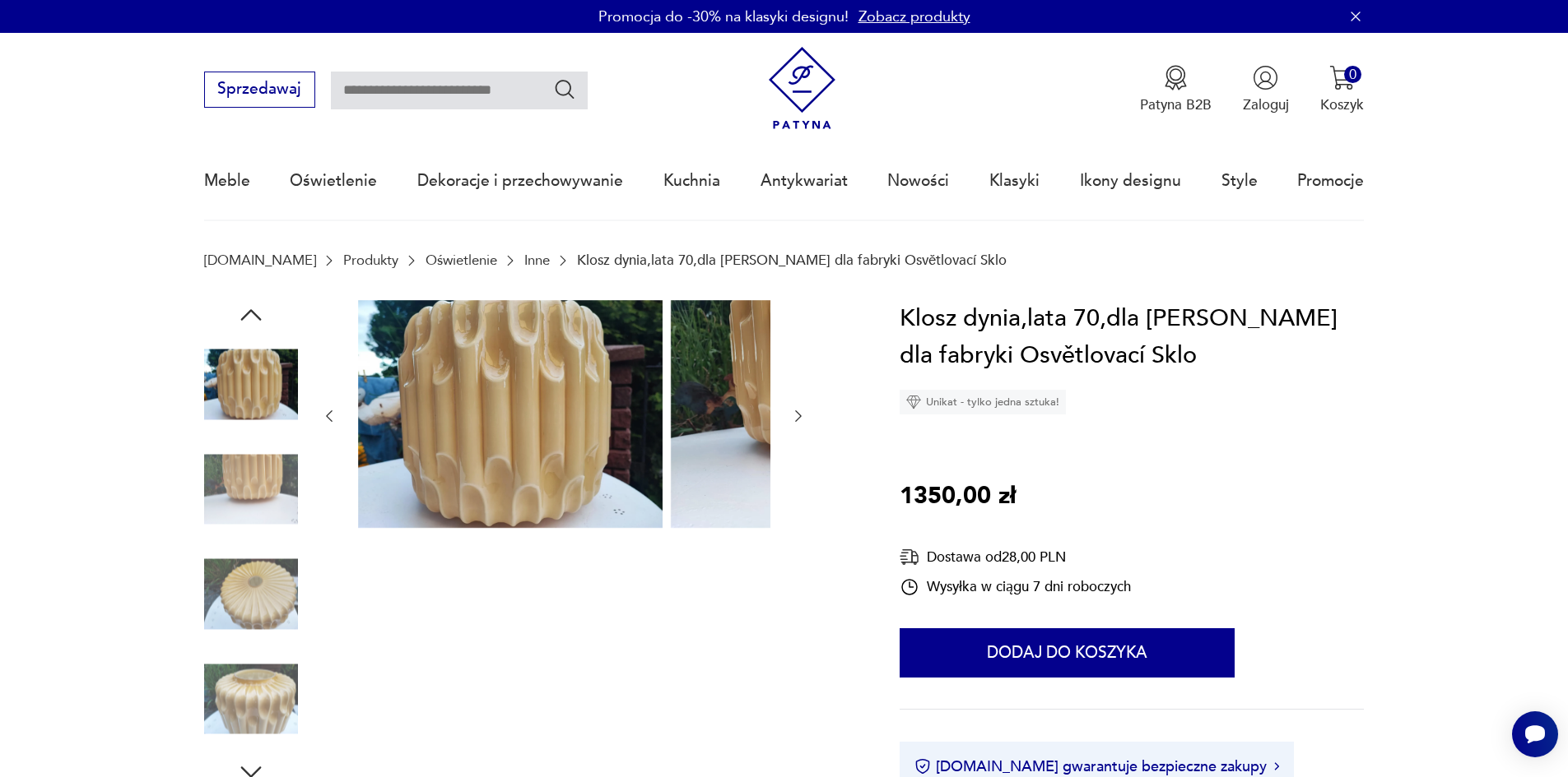
click at [210, 520] on img at bounding box center [250, 489] width 94 height 94
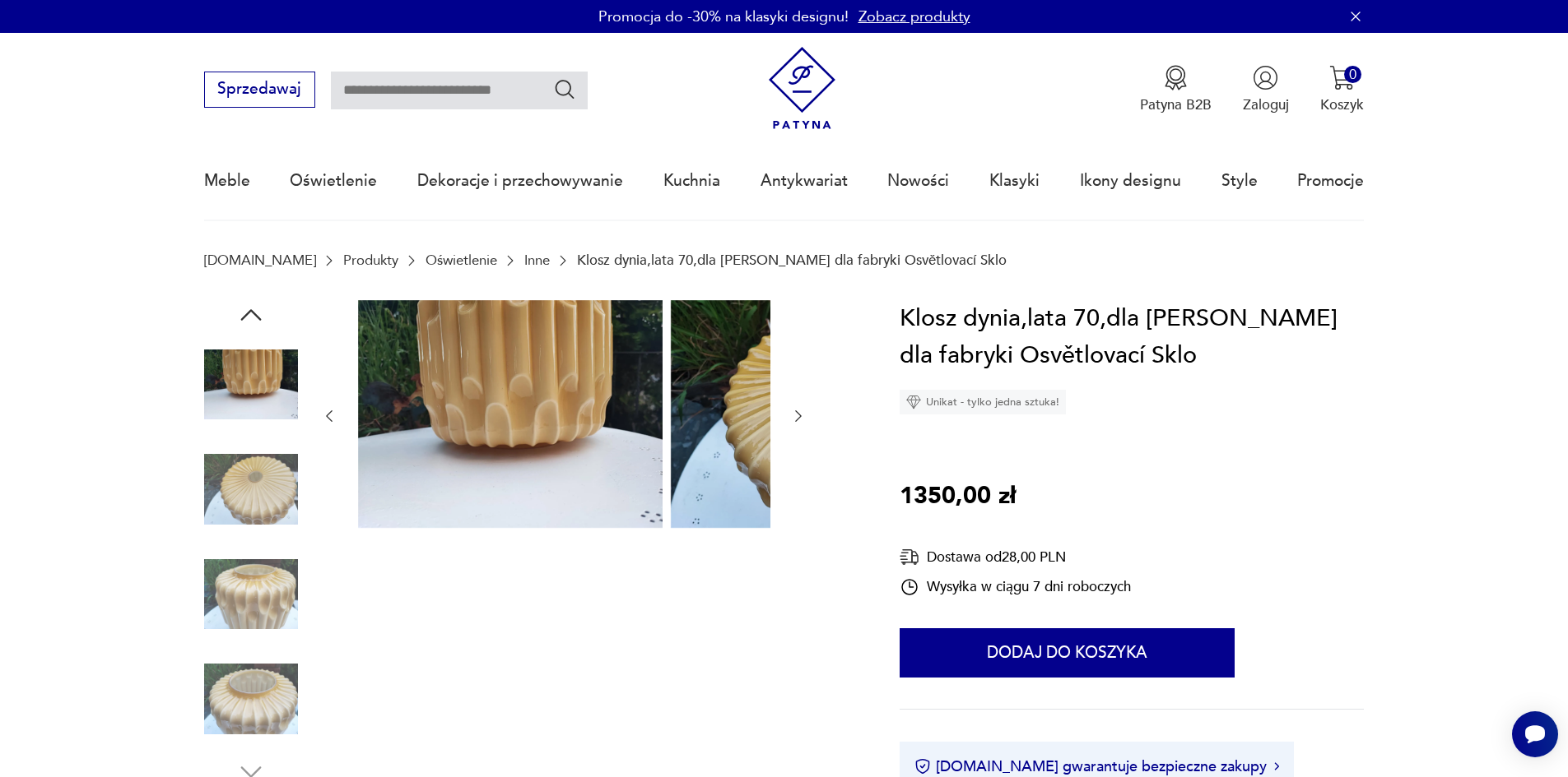
click at [215, 530] on img at bounding box center [250, 489] width 94 height 94
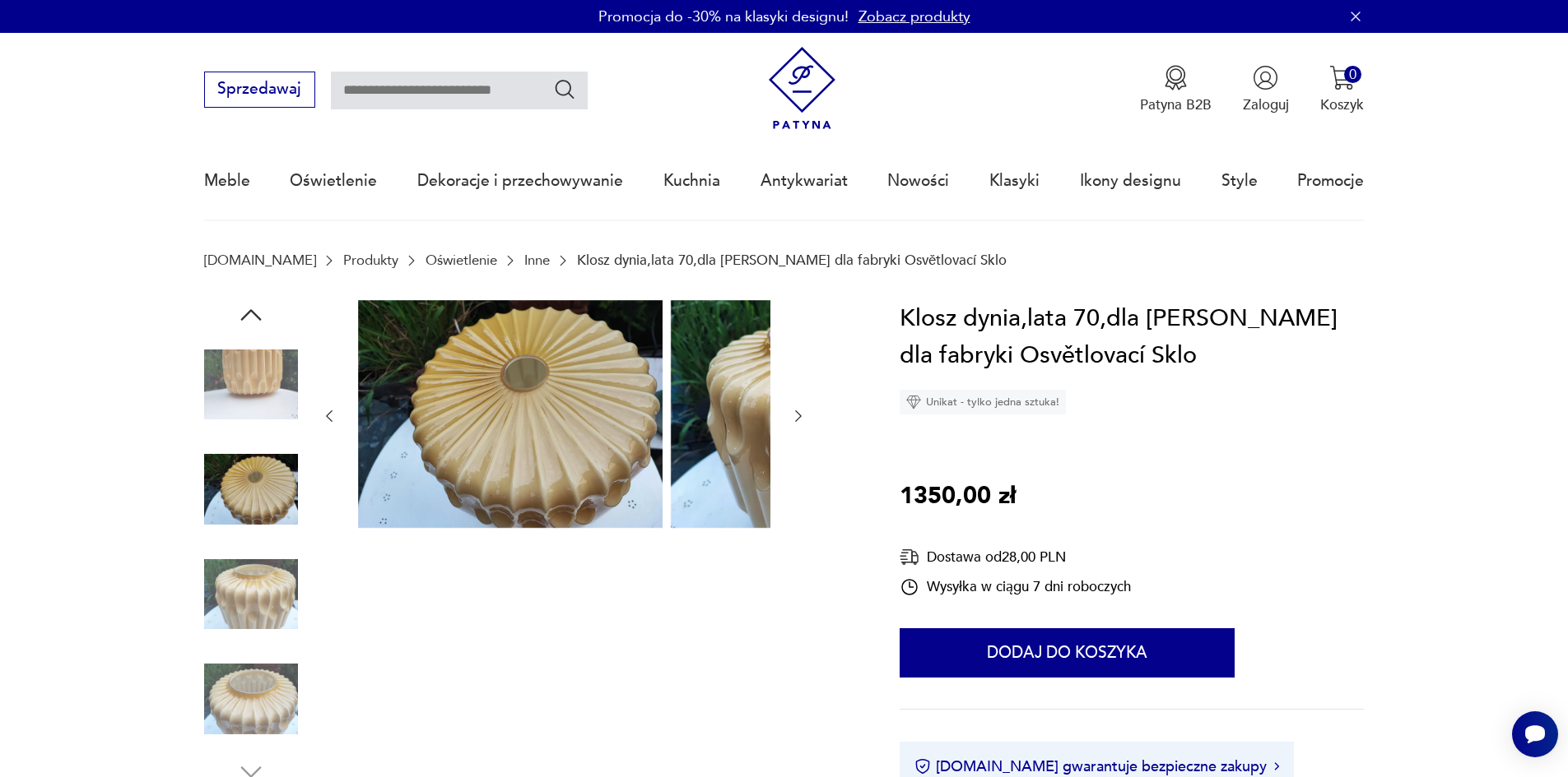
click at [235, 590] on img at bounding box center [250, 594] width 94 height 94
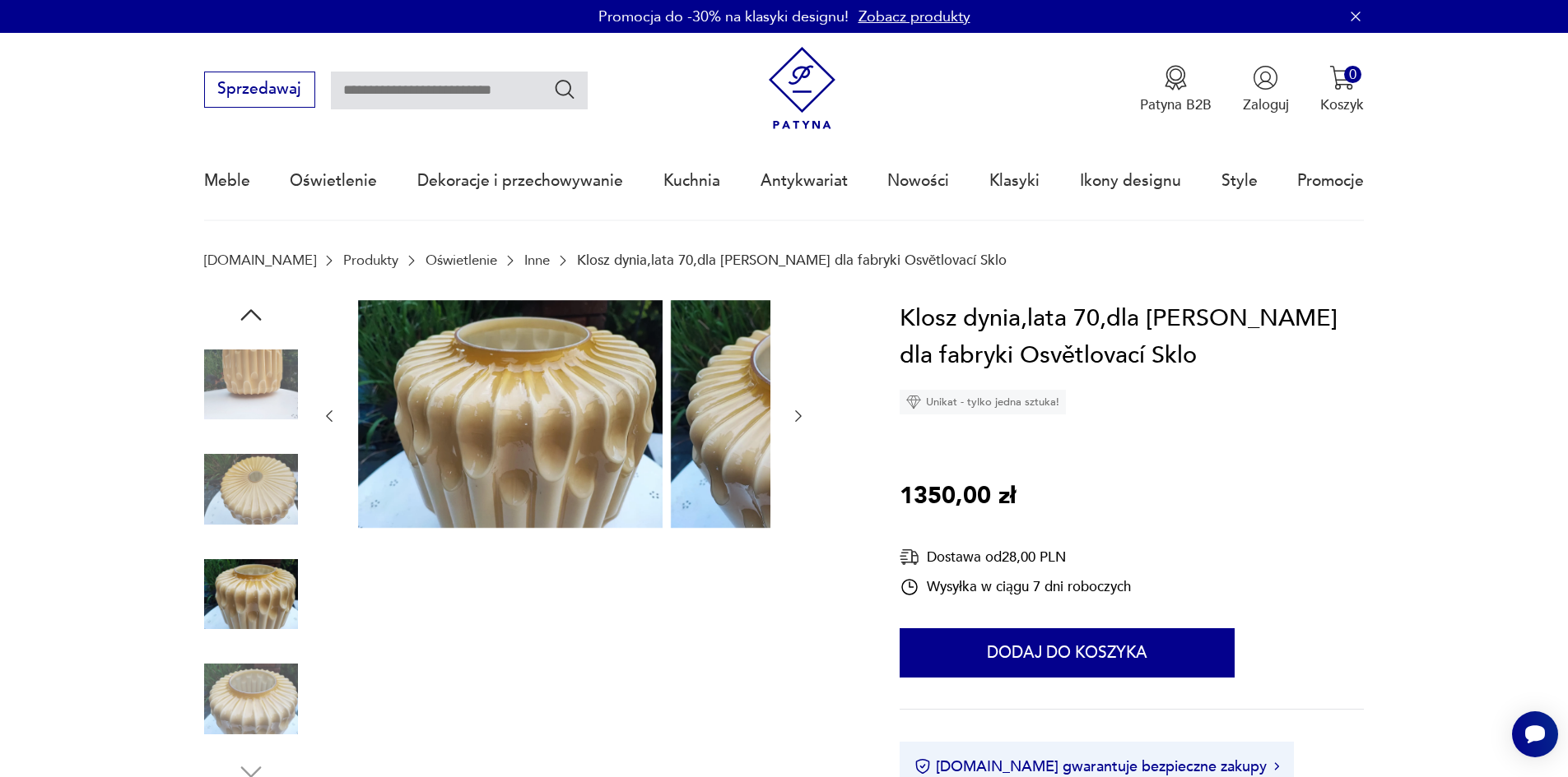
click at [226, 633] on img at bounding box center [250, 594] width 94 height 94
click at [230, 699] on img at bounding box center [250, 699] width 94 height 94
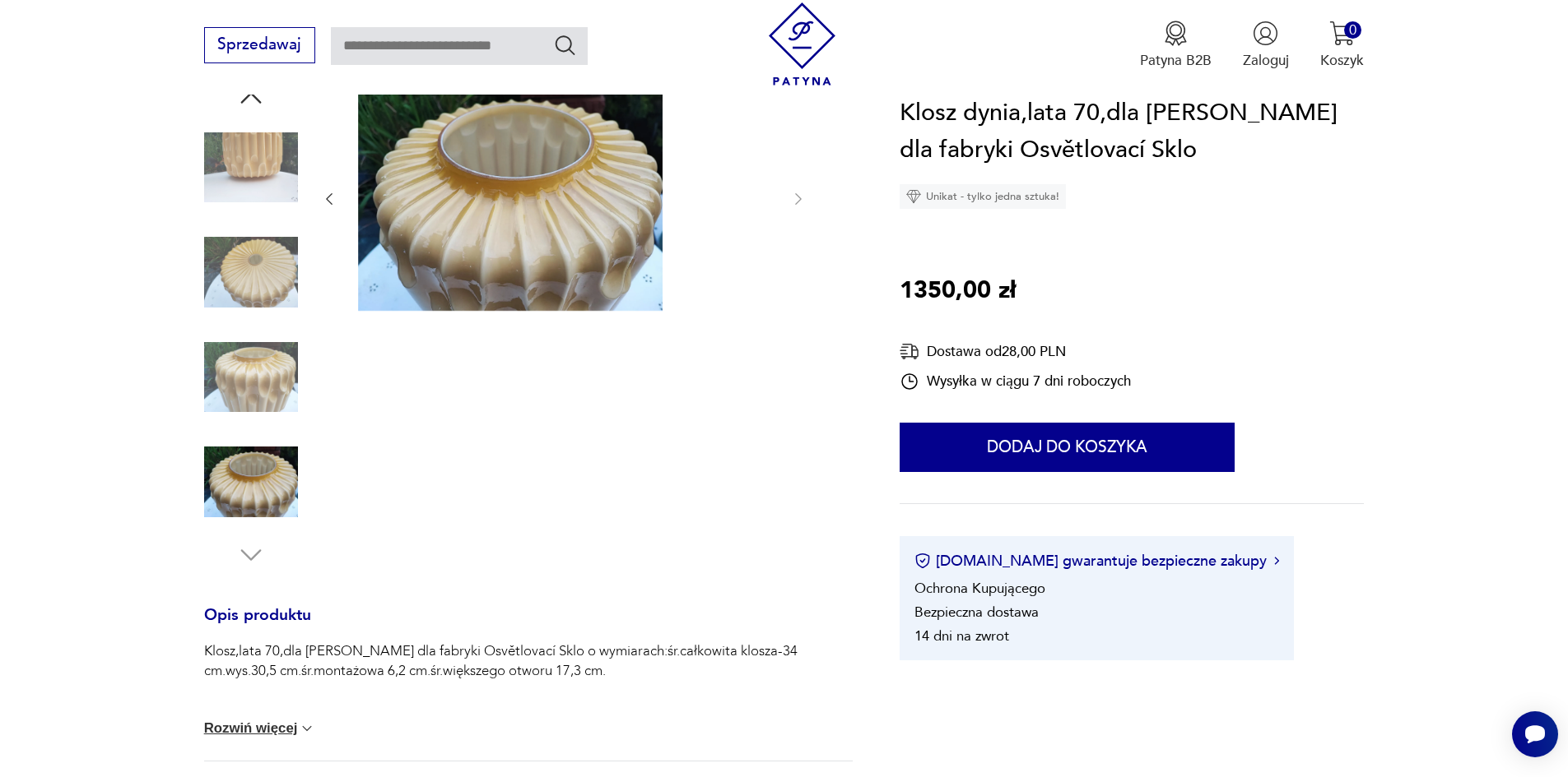
scroll to position [247, 0]
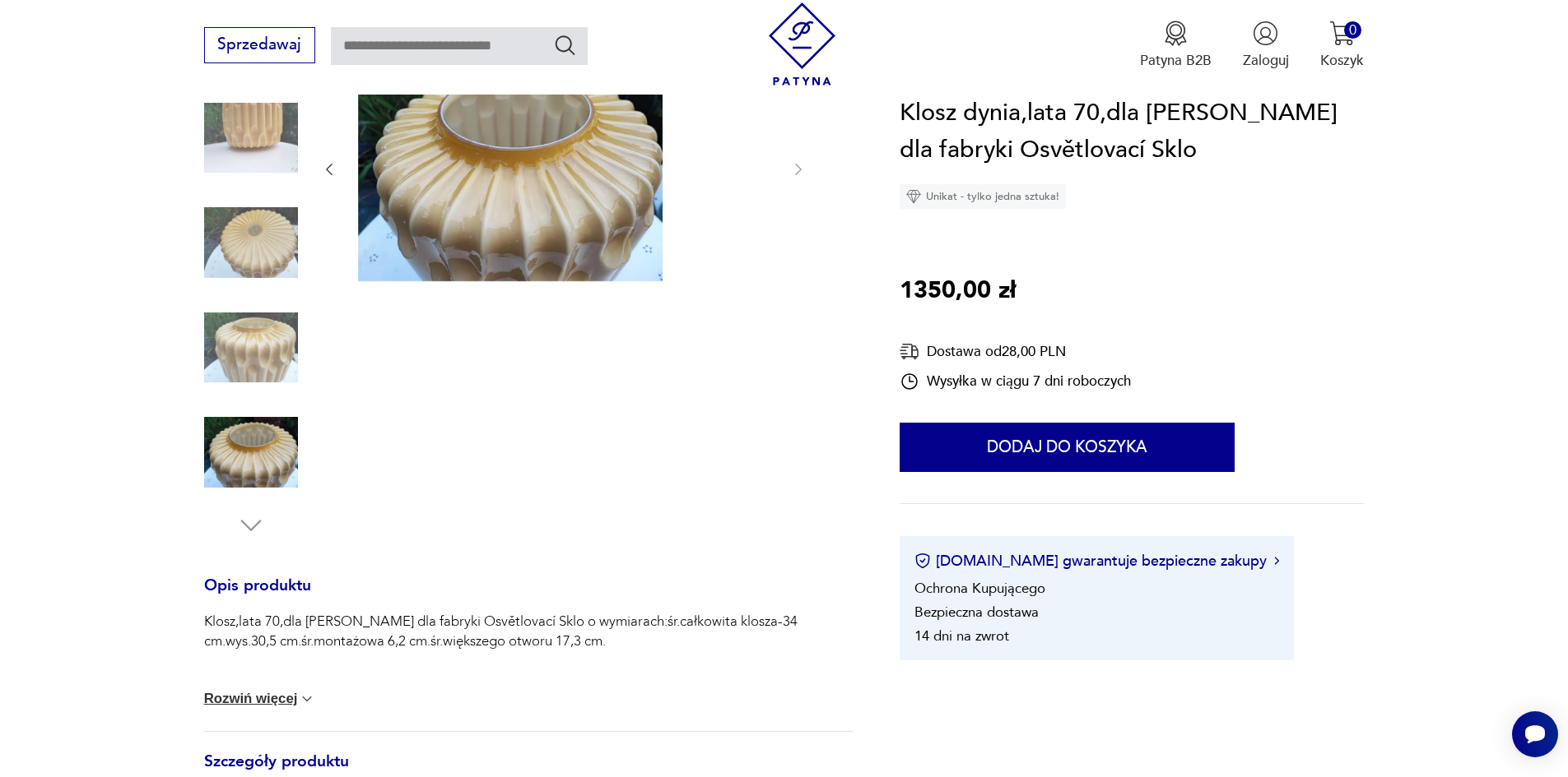
click at [231, 362] on img at bounding box center [250, 348] width 94 height 94
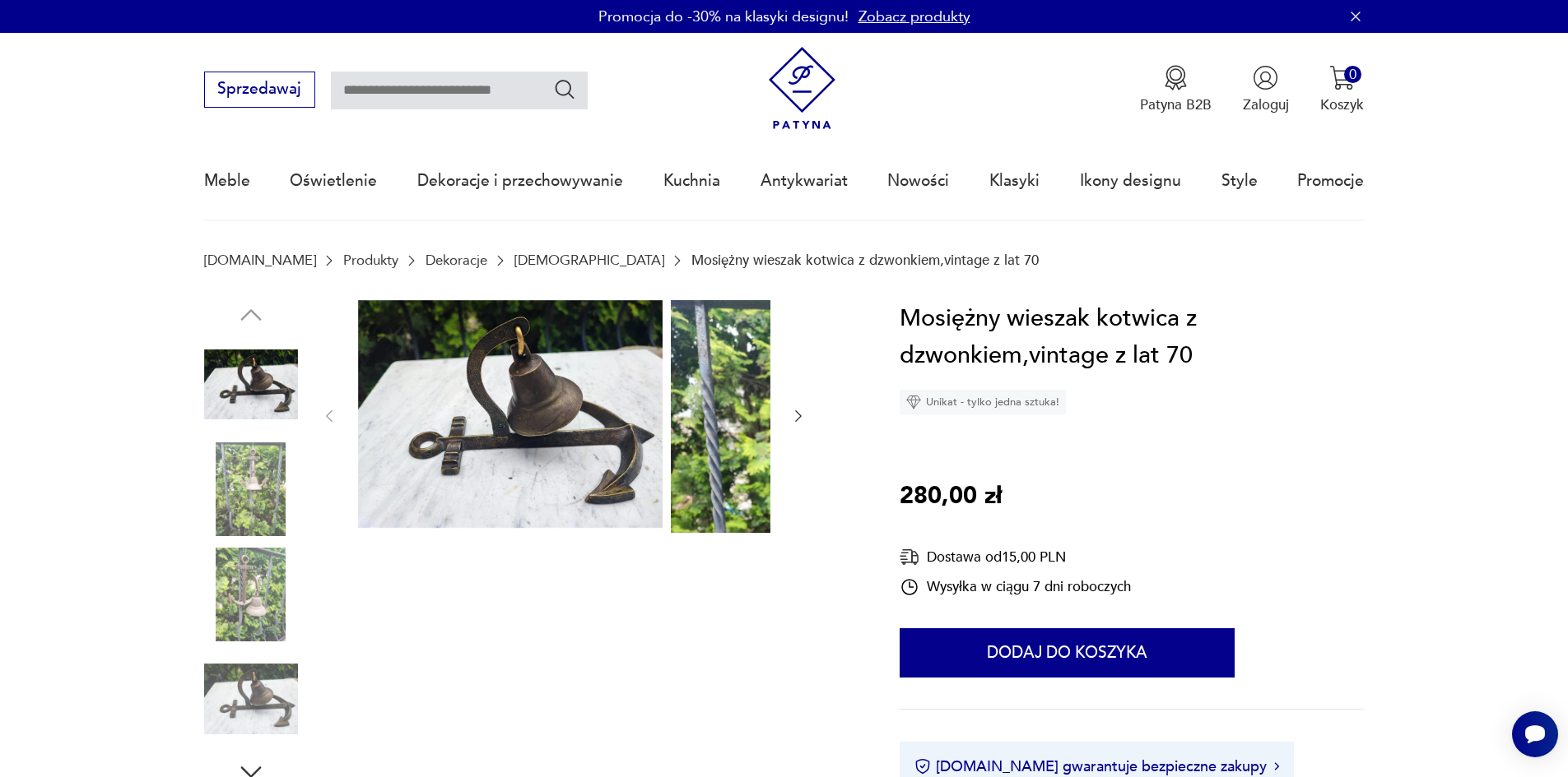
click at [209, 489] on img at bounding box center [250, 489] width 94 height 94
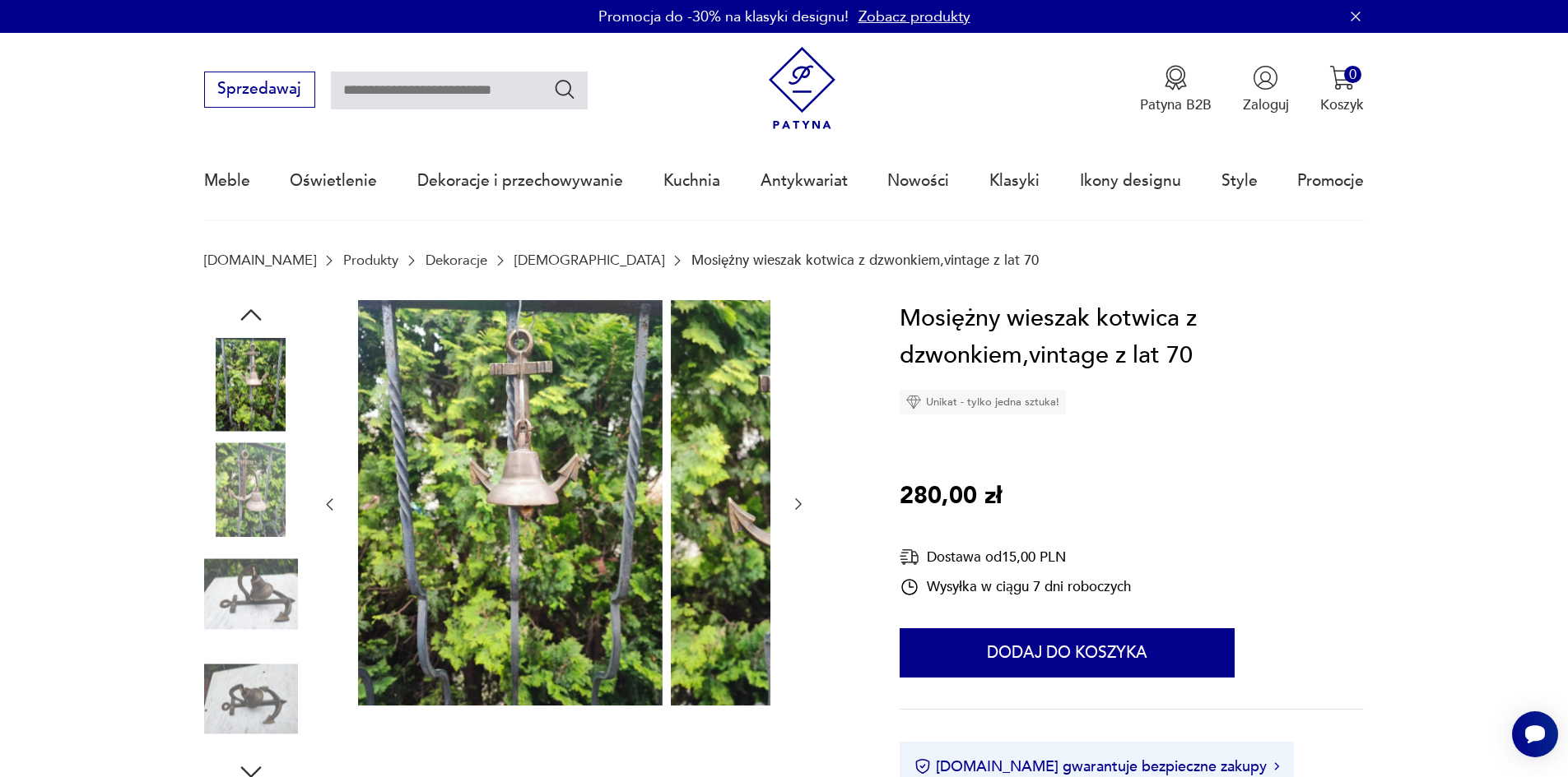
click at [211, 512] on img at bounding box center [250, 489] width 94 height 94
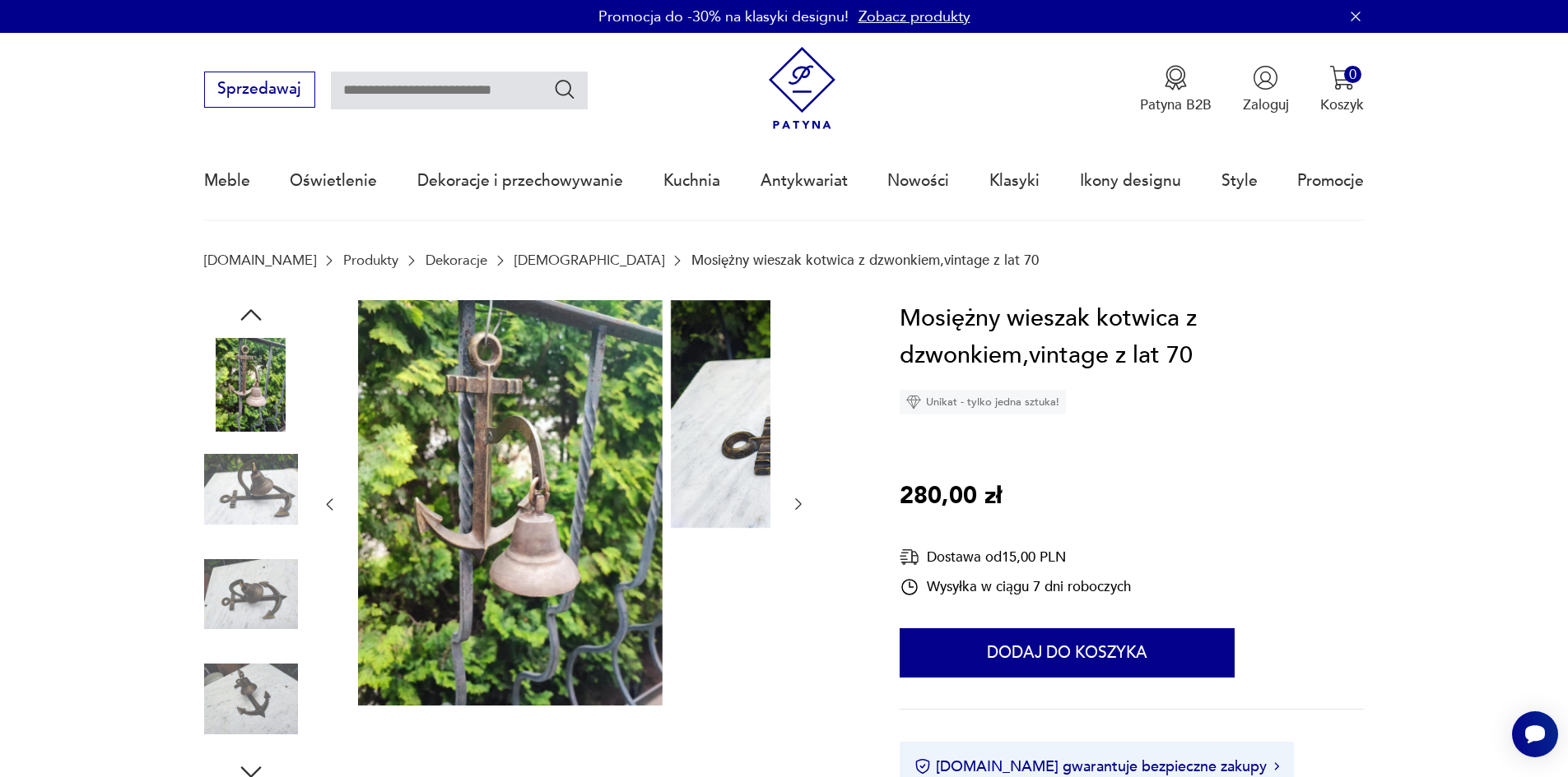
click at [223, 561] on img at bounding box center [250, 594] width 94 height 94
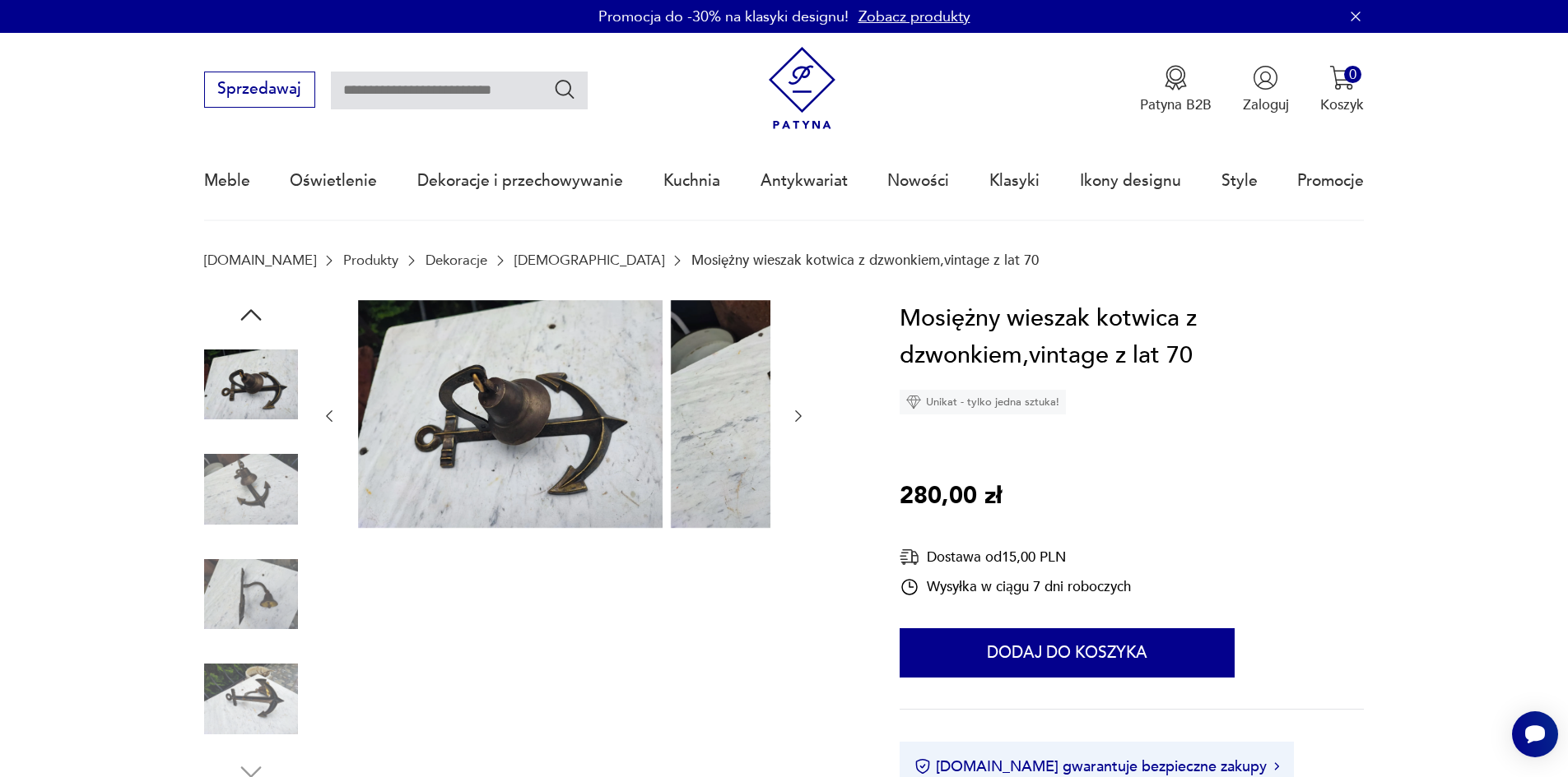
click at [252, 613] on img at bounding box center [250, 594] width 94 height 94
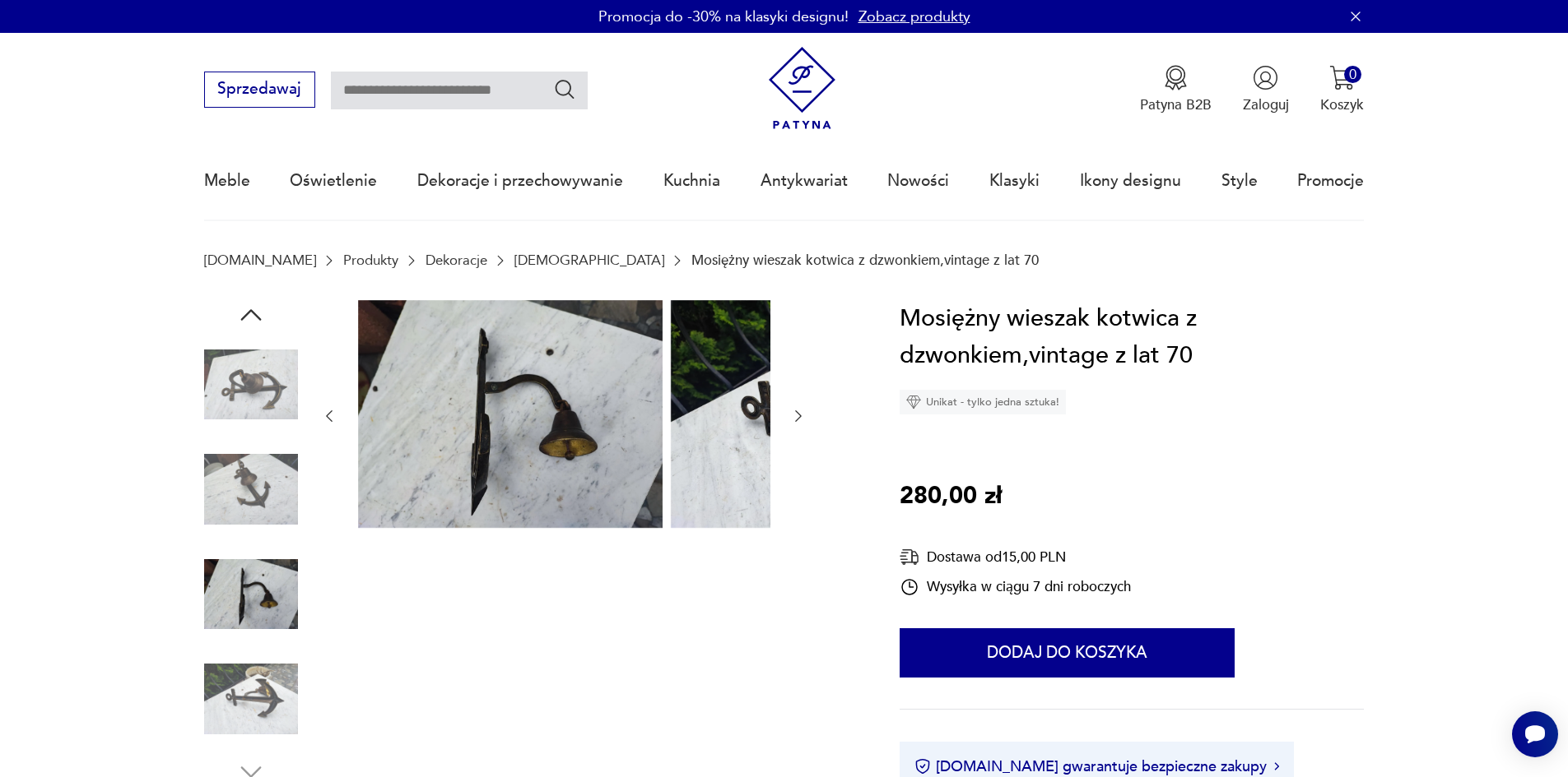
click at [233, 698] on img at bounding box center [250, 699] width 94 height 94
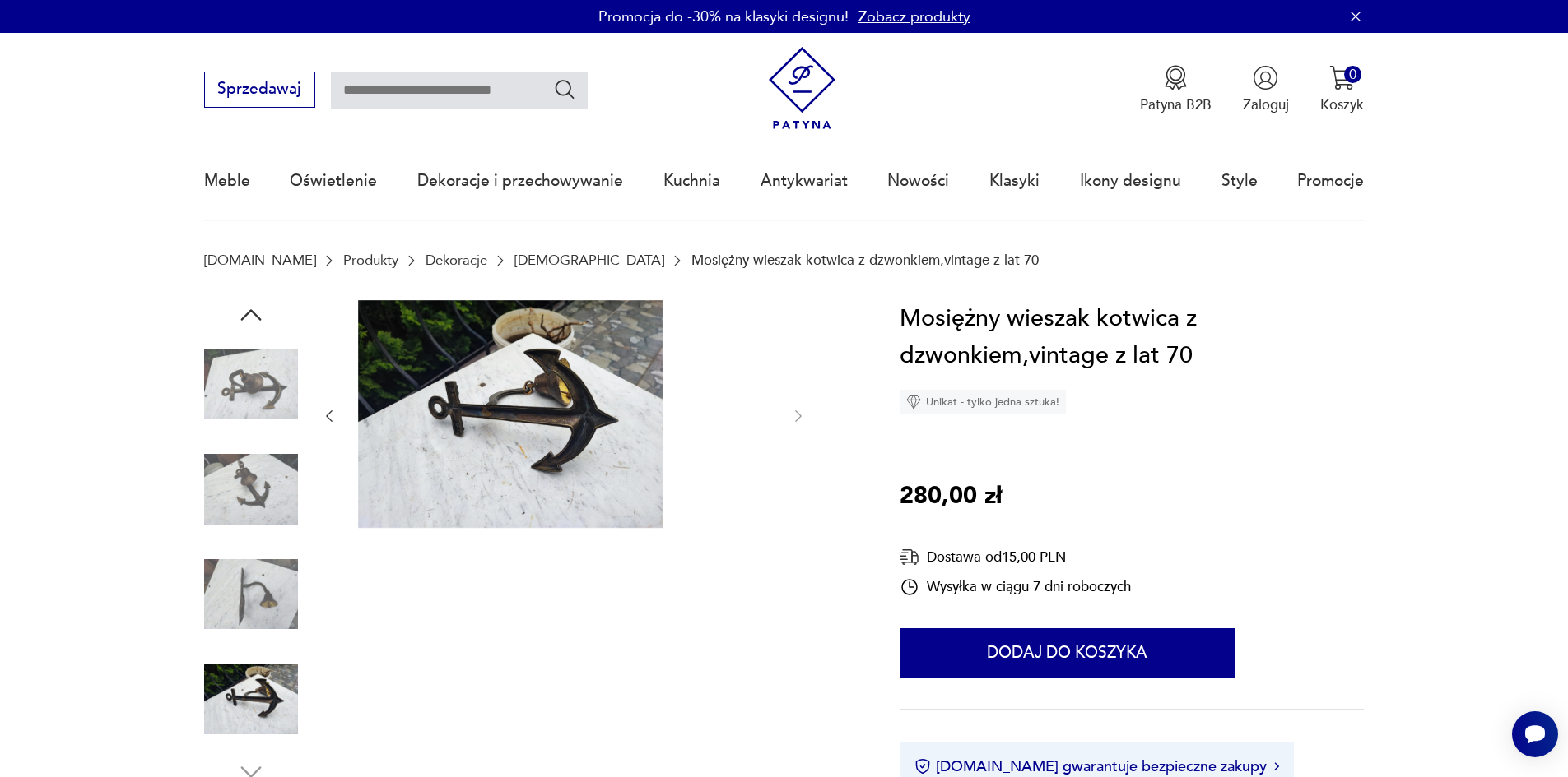
click at [220, 709] on img at bounding box center [250, 699] width 94 height 94
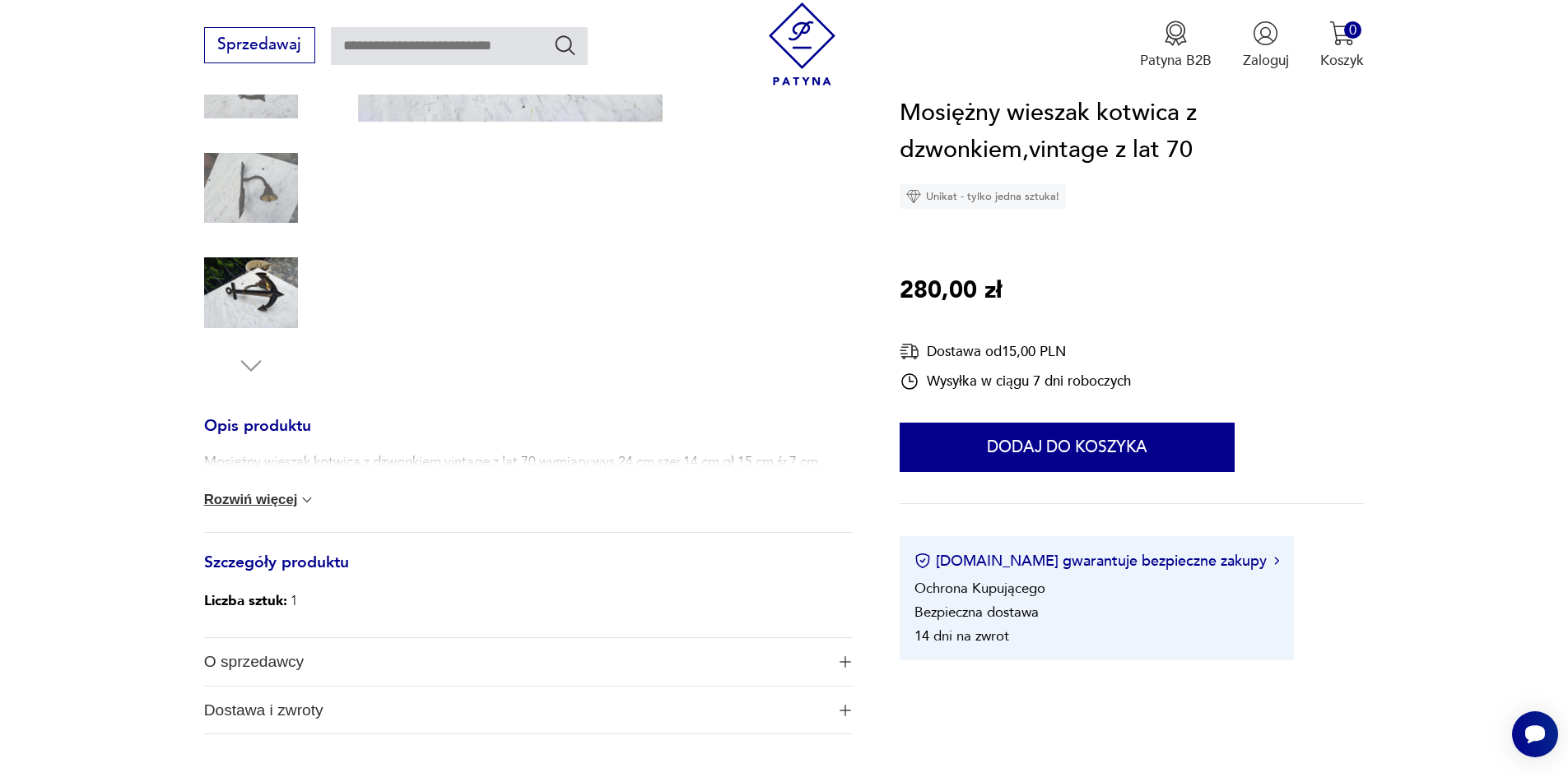
scroll to position [411, 0]
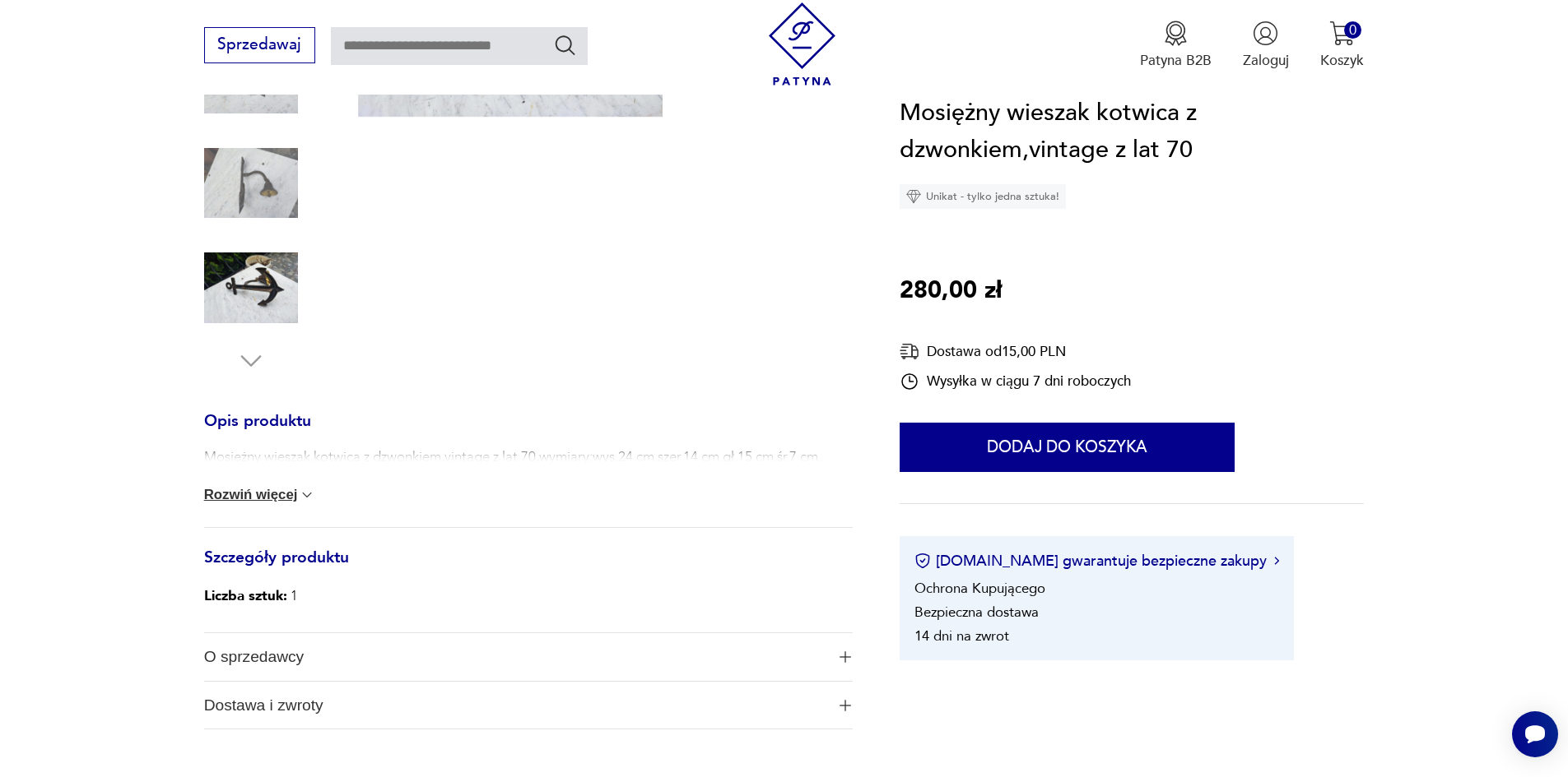
click at [204, 503] on button "Rozwiń więcej" at bounding box center [259, 495] width 112 height 16
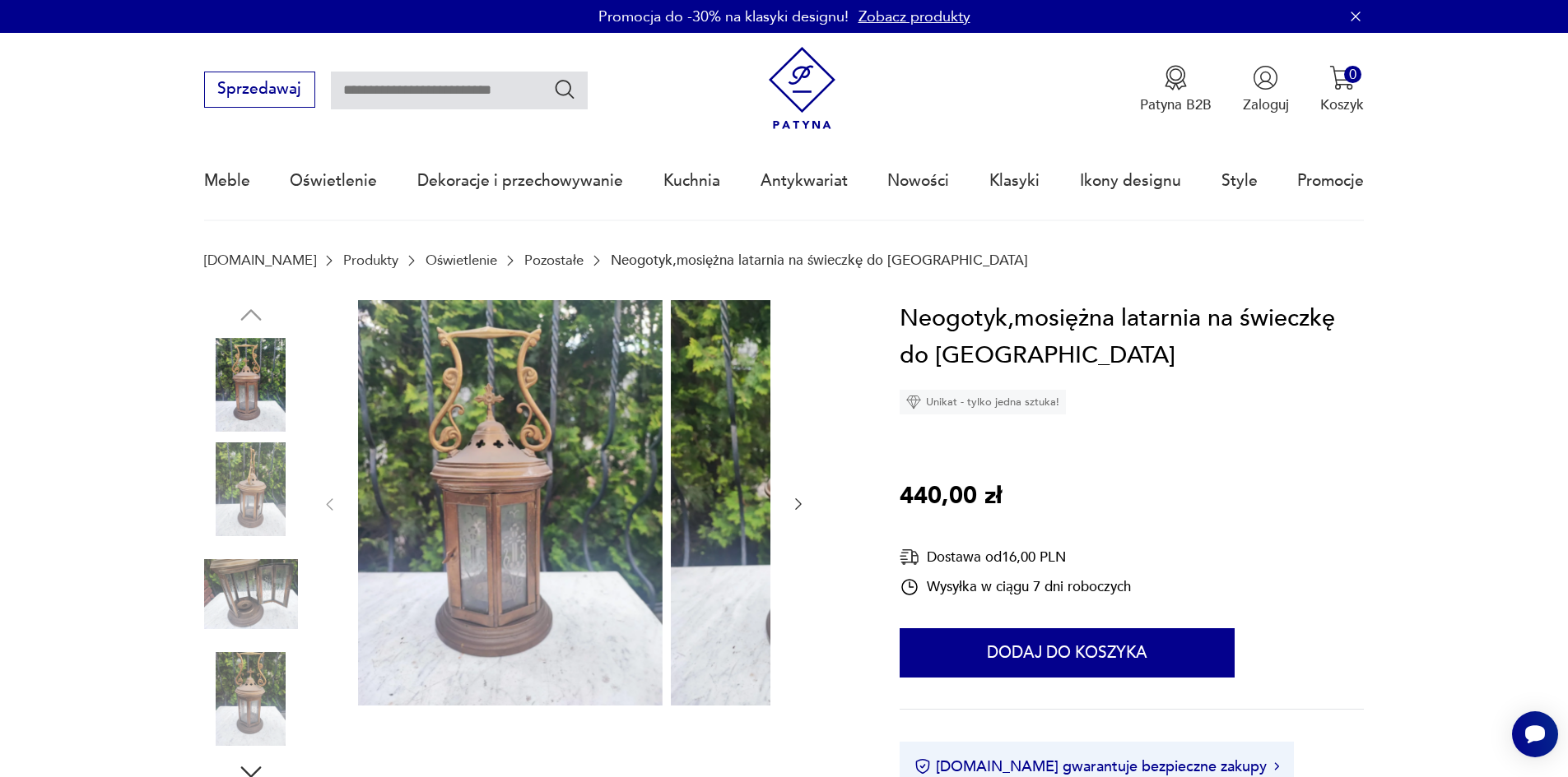
click at [228, 520] on img at bounding box center [250, 489] width 94 height 94
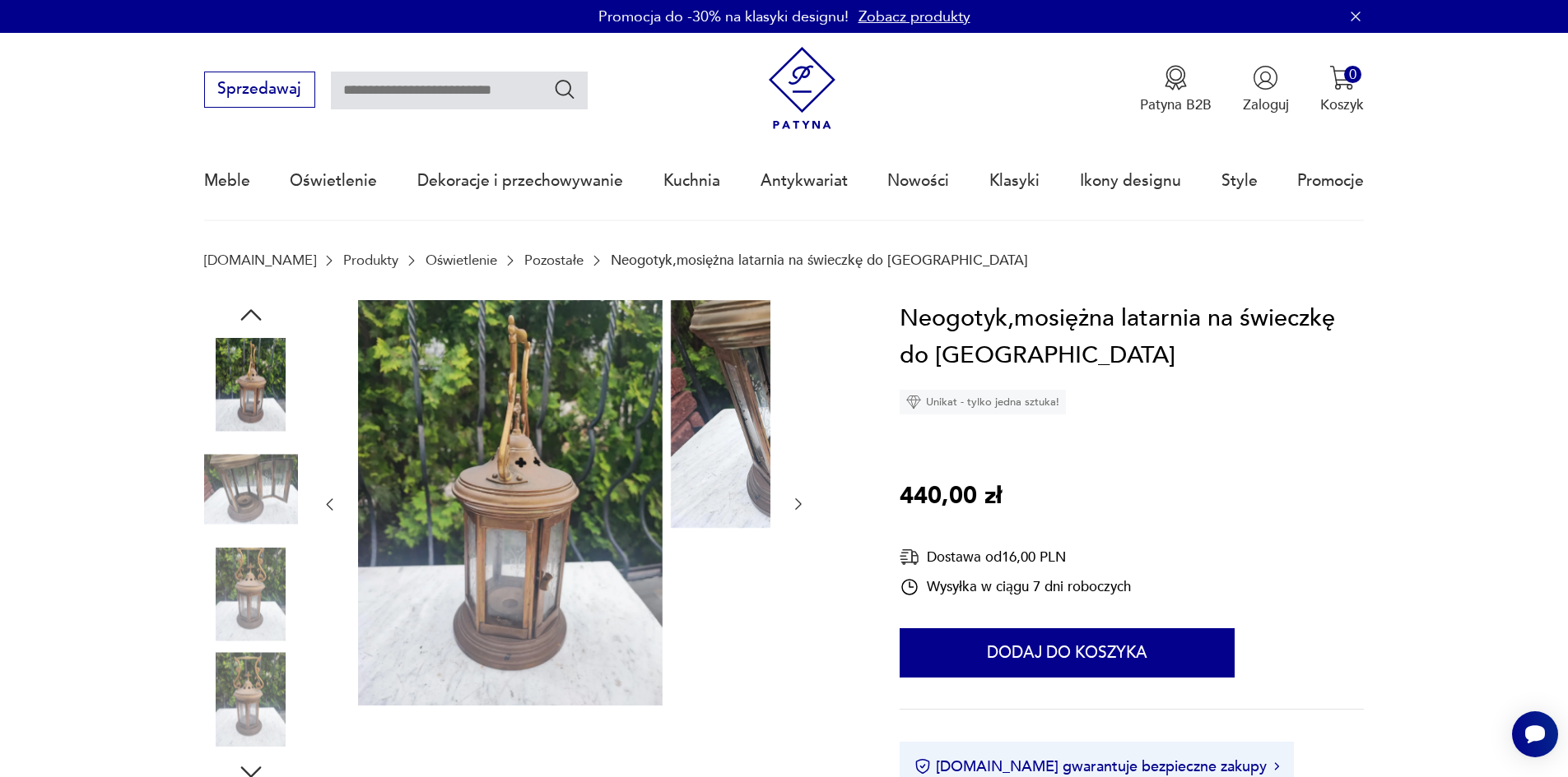
click at [217, 507] on img at bounding box center [250, 489] width 94 height 94
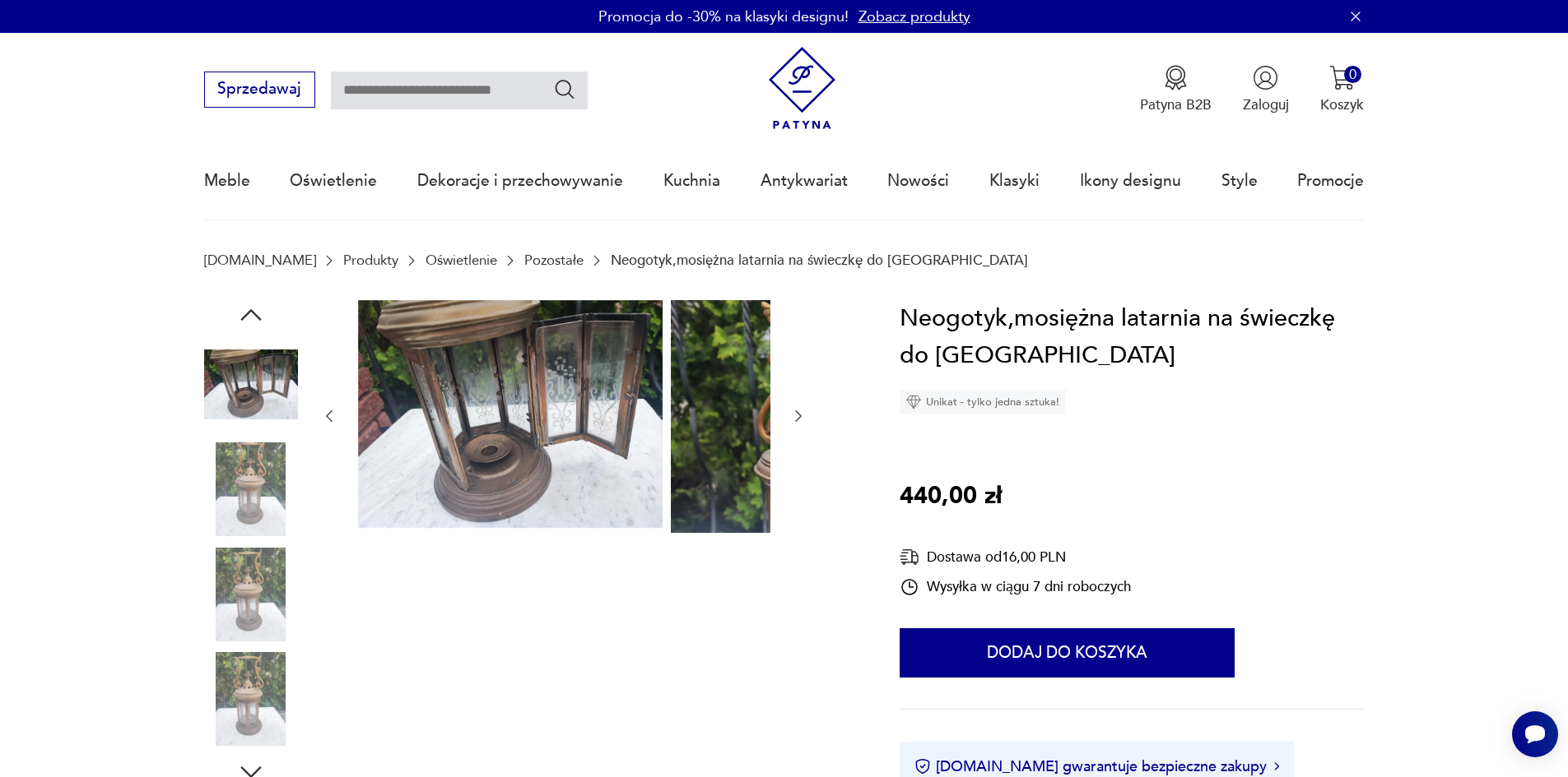
click at [210, 549] on div at bounding box center [250, 544] width 94 height 411
click at [207, 521] on img at bounding box center [250, 489] width 94 height 94
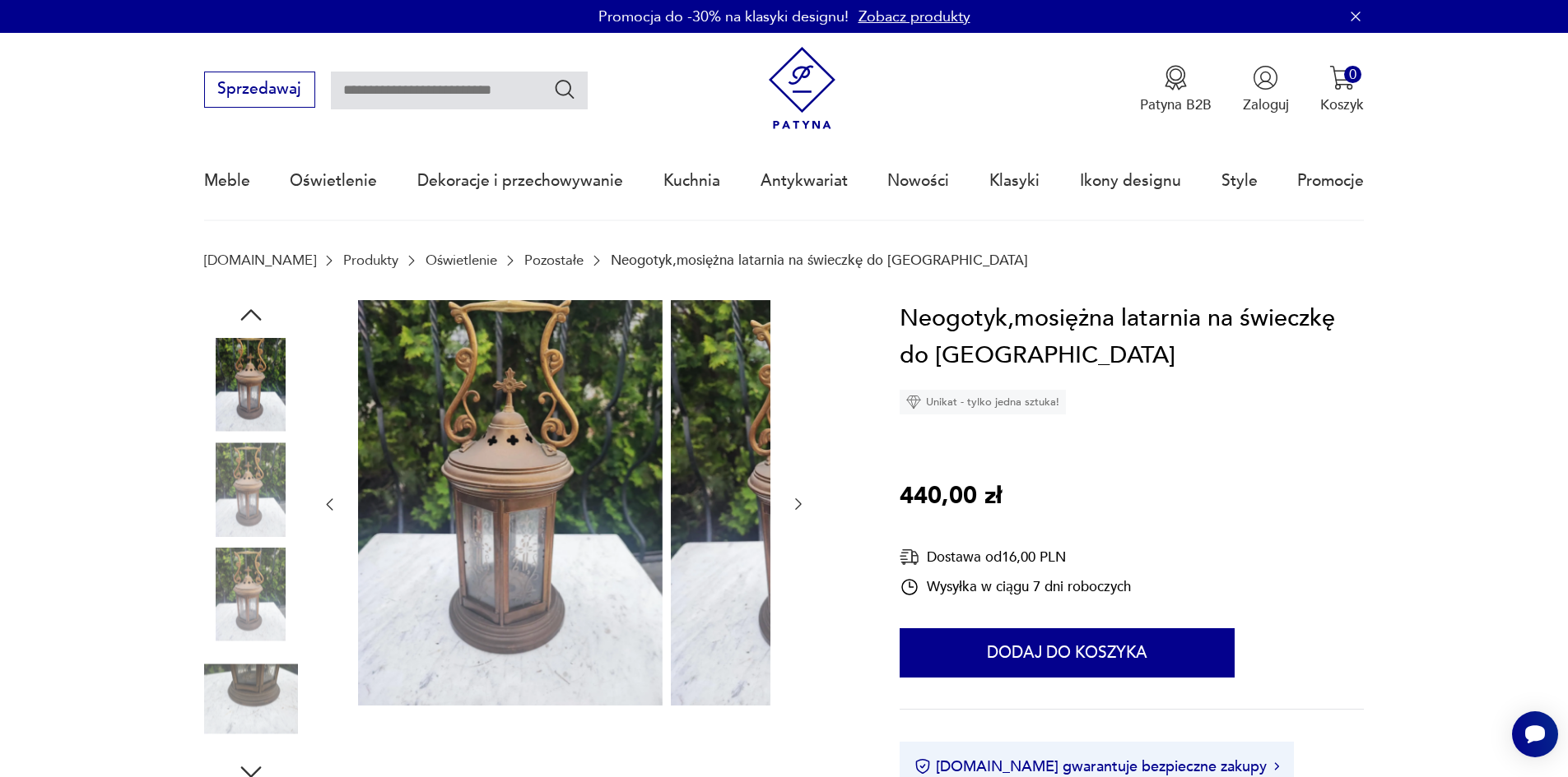
click at [211, 523] on img at bounding box center [250, 489] width 94 height 94
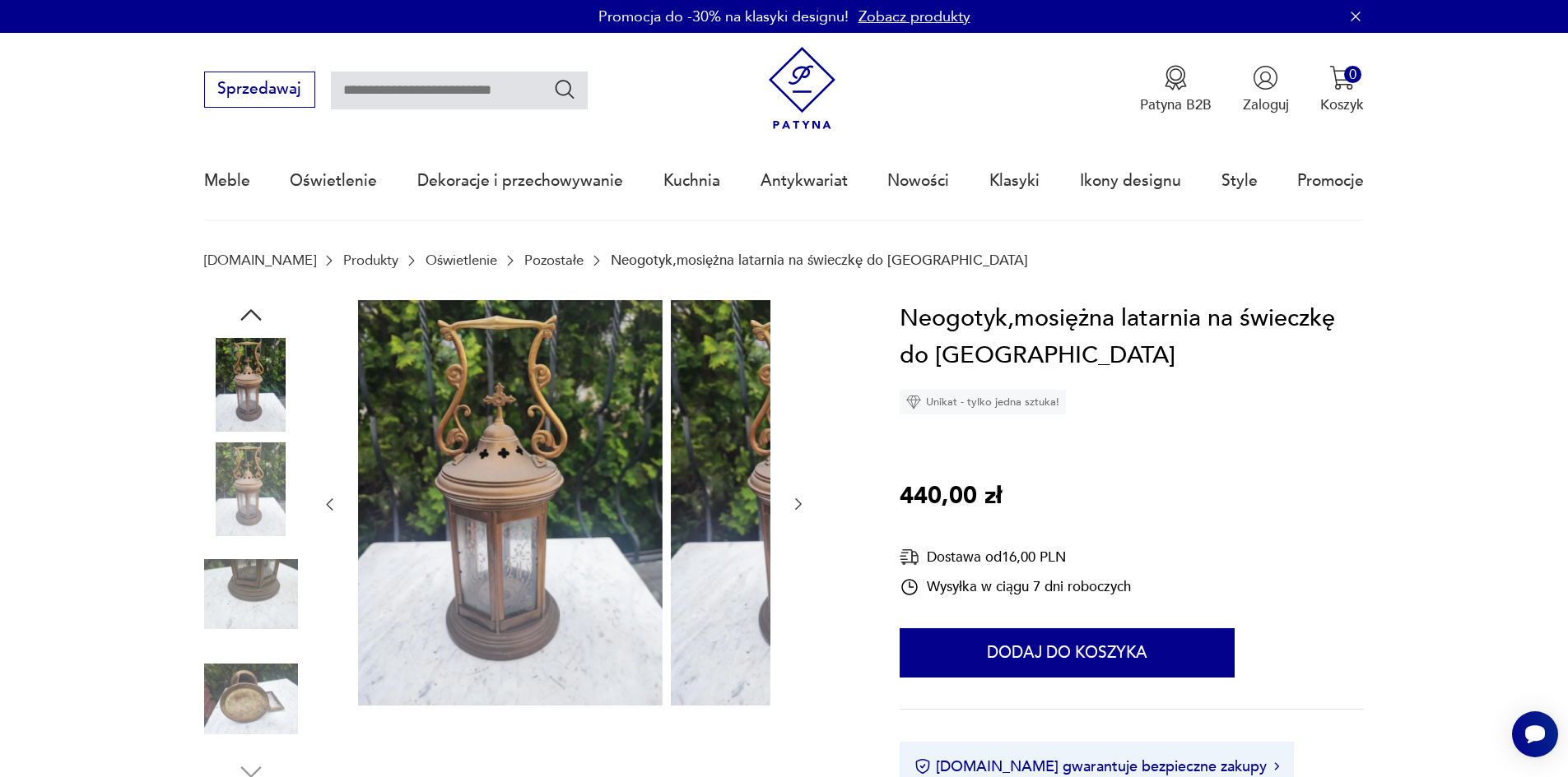
click at [208, 513] on img at bounding box center [250, 489] width 94 height 94
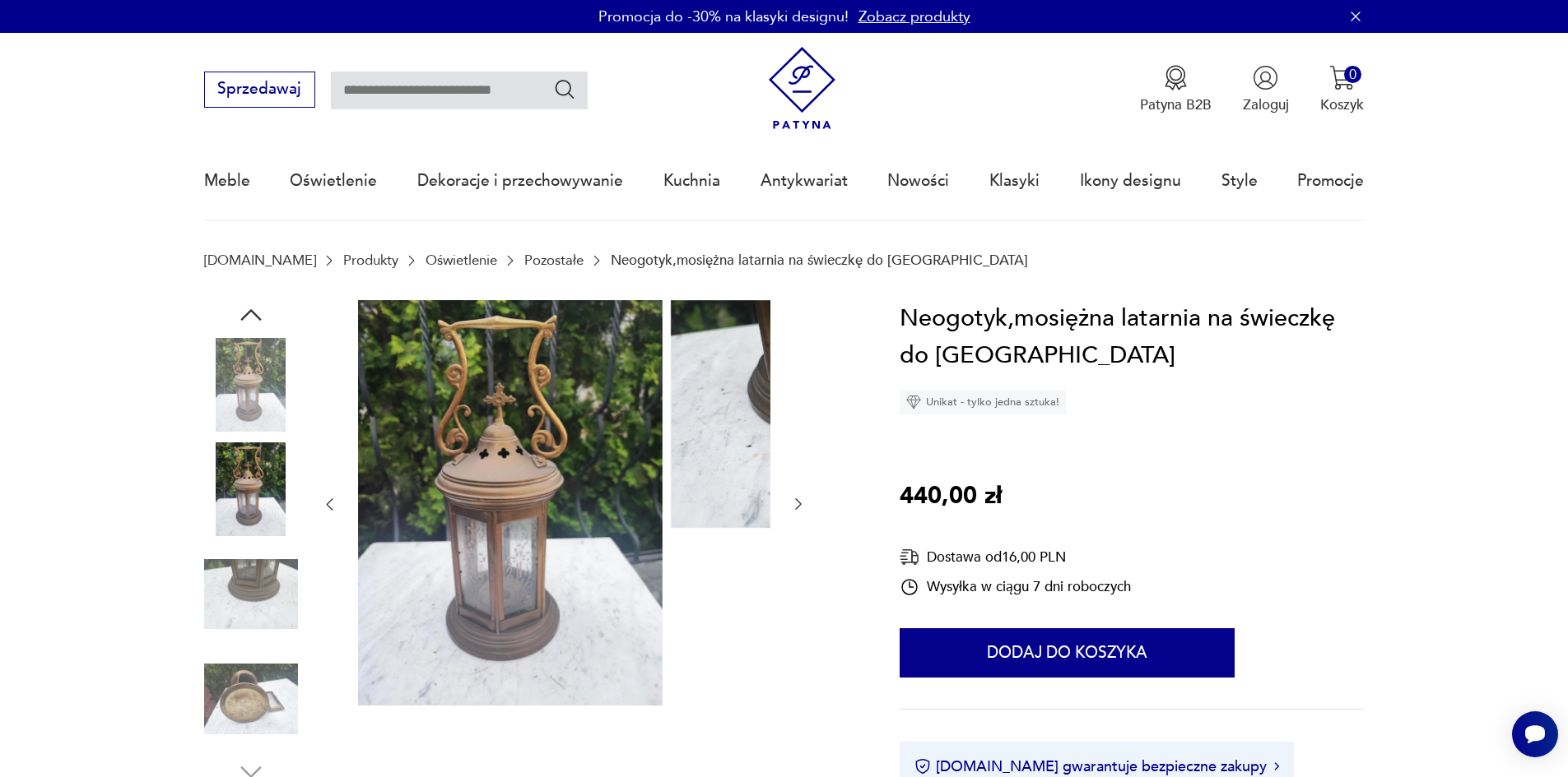
click at [212, 558] on img at bounding box center [250, 594] width 94 height 94
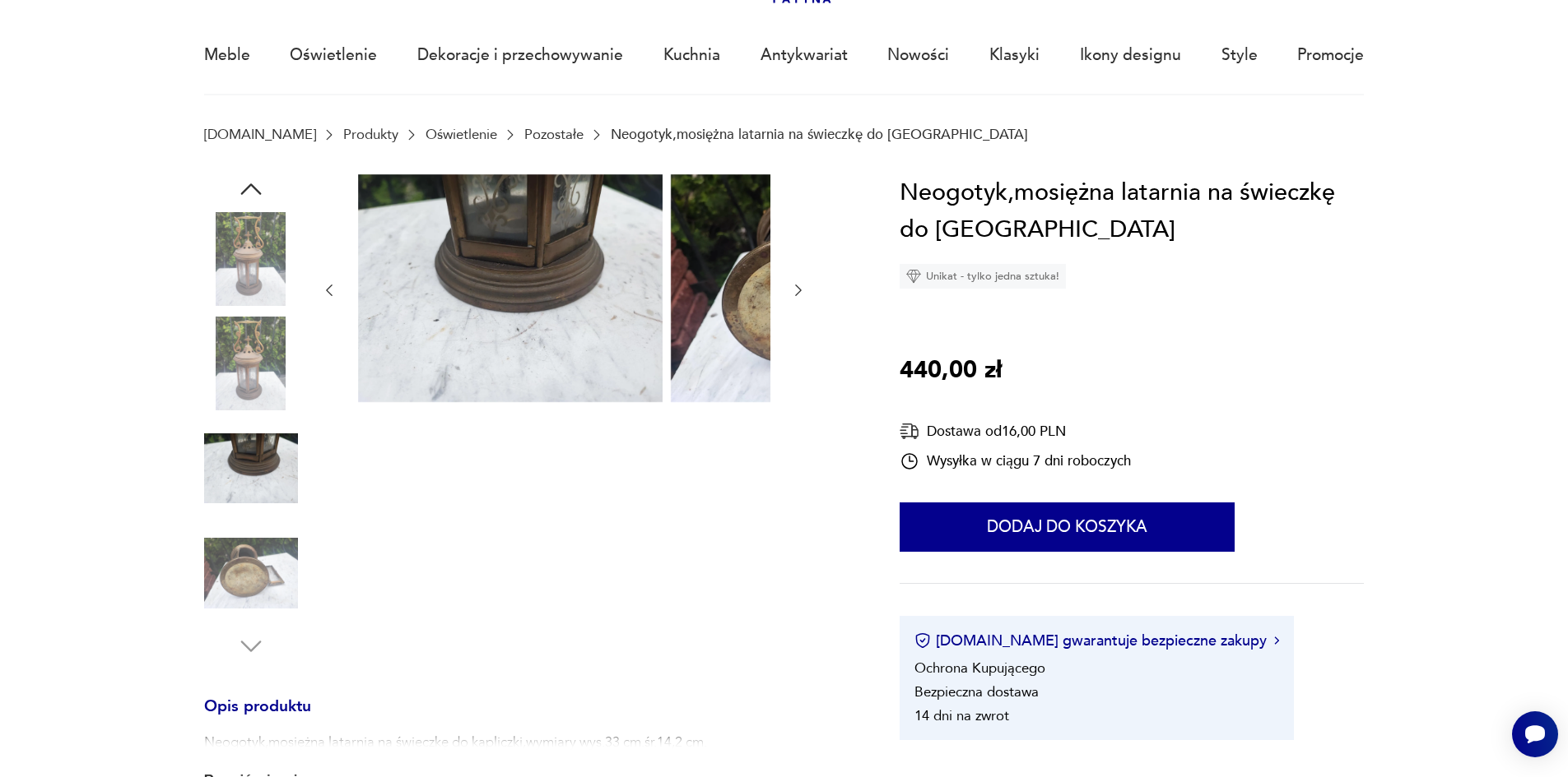
scroll to position [165, 0]
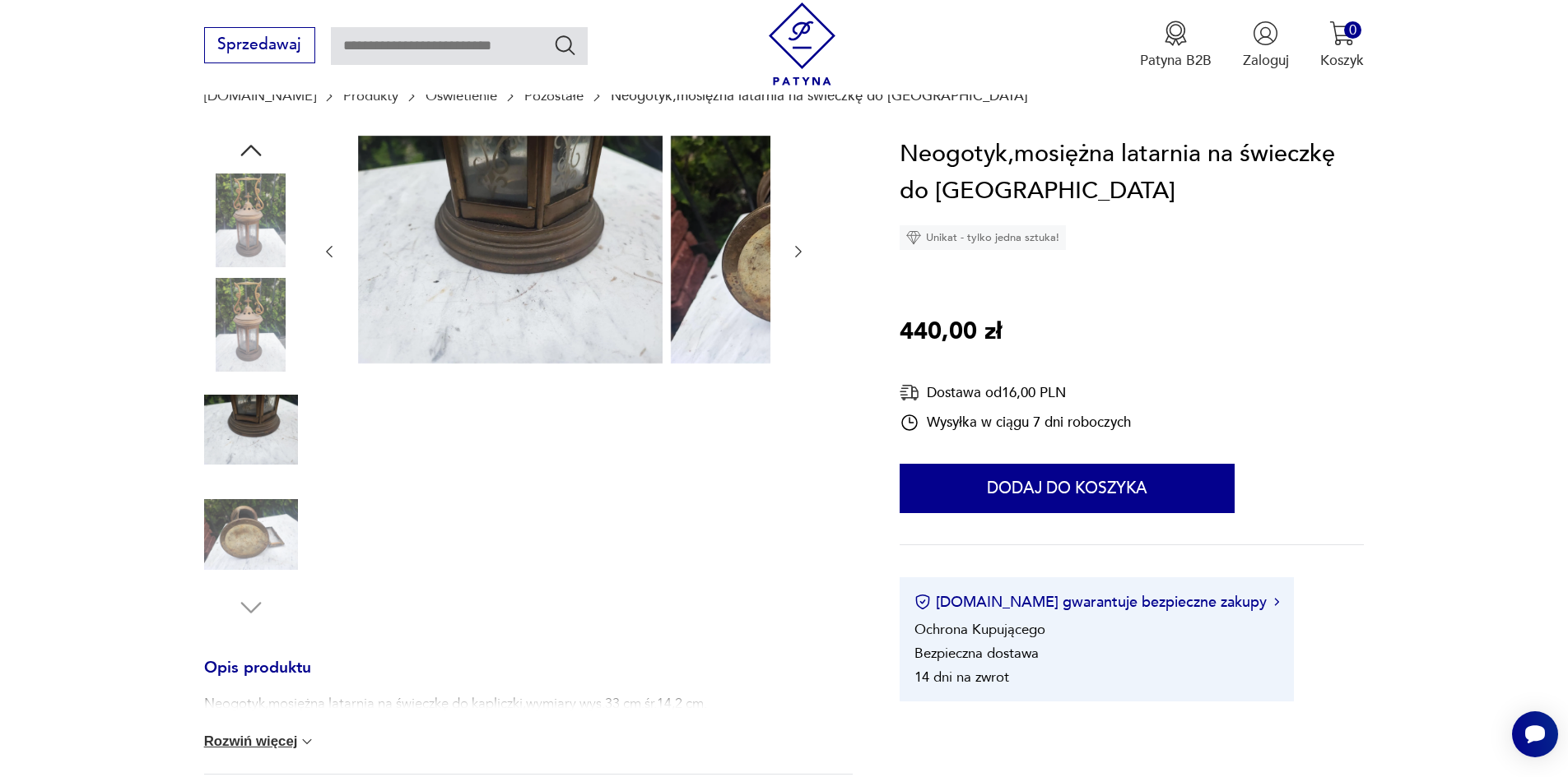
click at [210, 538] on img at bounding box center [250, 534] width 94 height 94
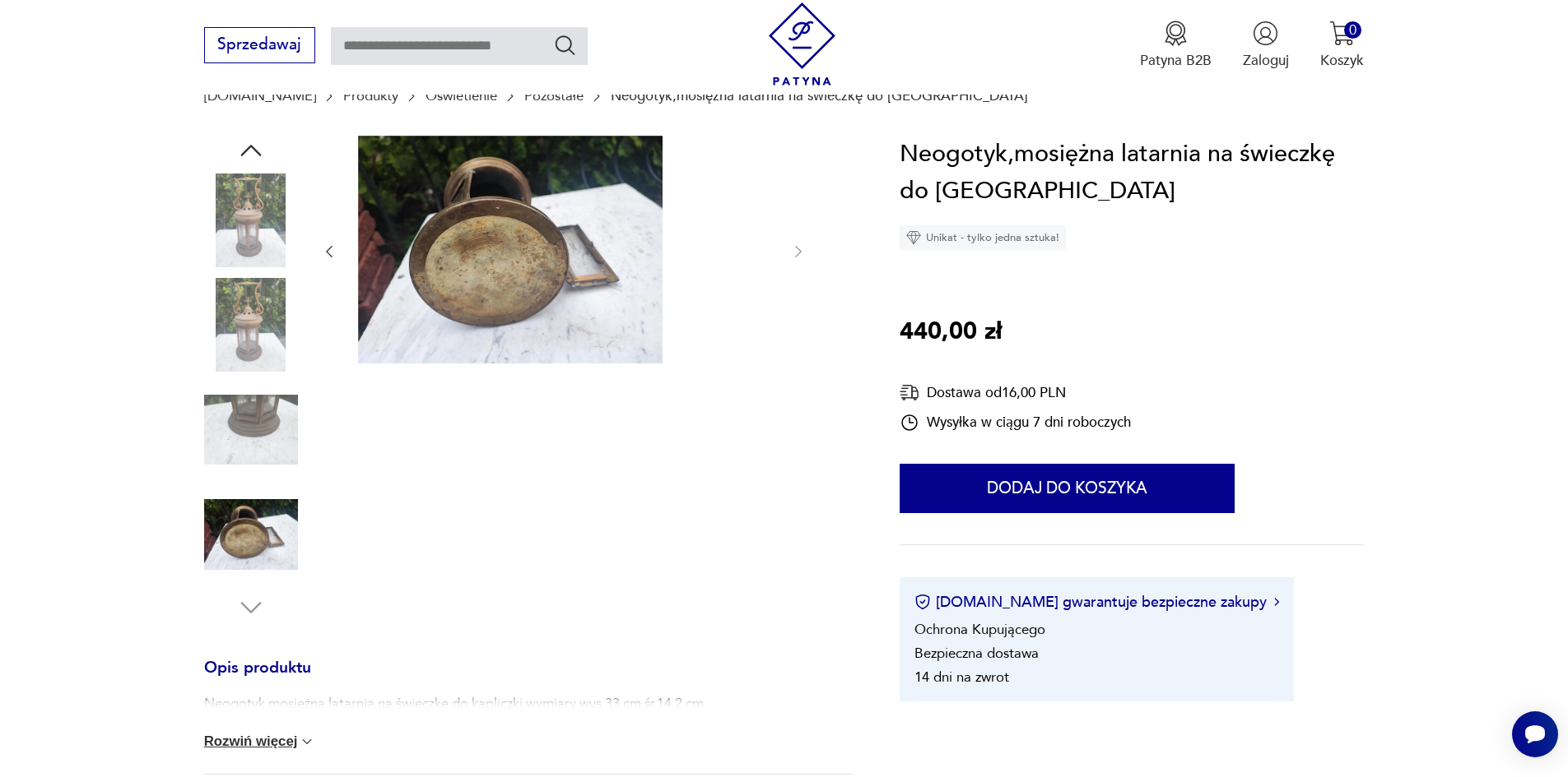
click at [237, 470] on img at bounding box center [250, 429] width 94 height 94
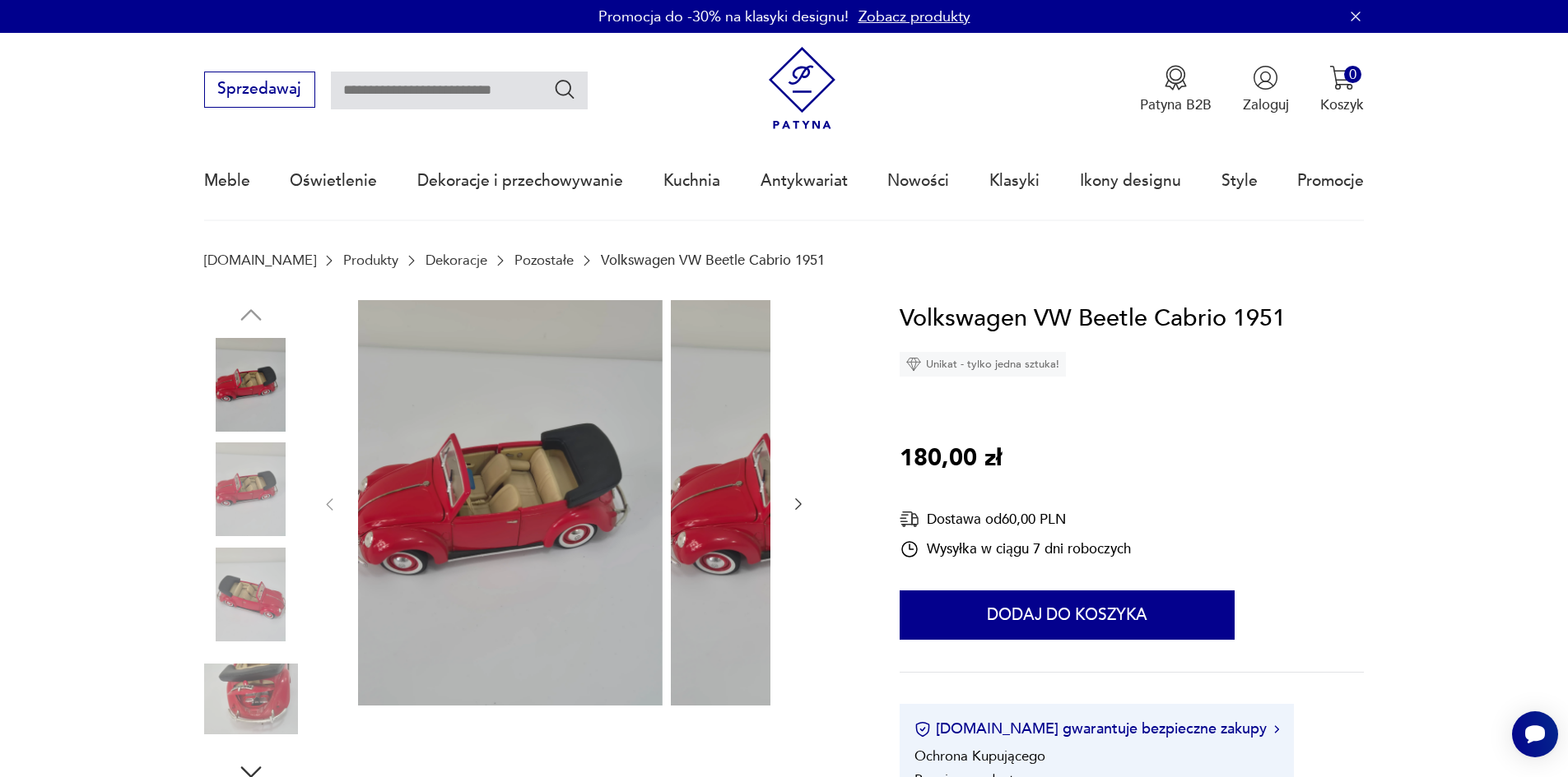
click at [230, 488] on img at bounding box center [250, 489] width 94 height 94
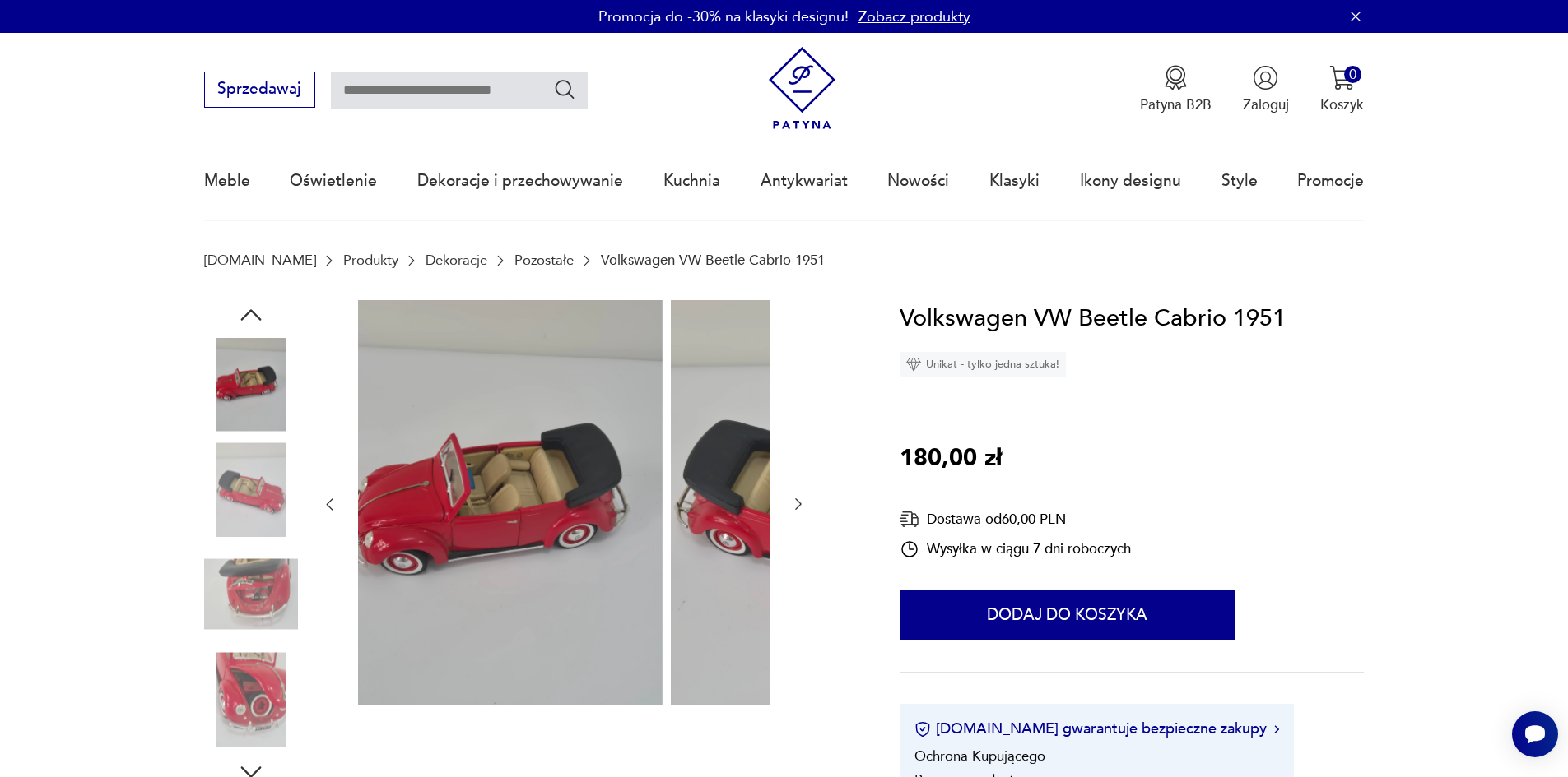
click at [229, 537] on img at bounding box center [250, 489] width 94 height 94
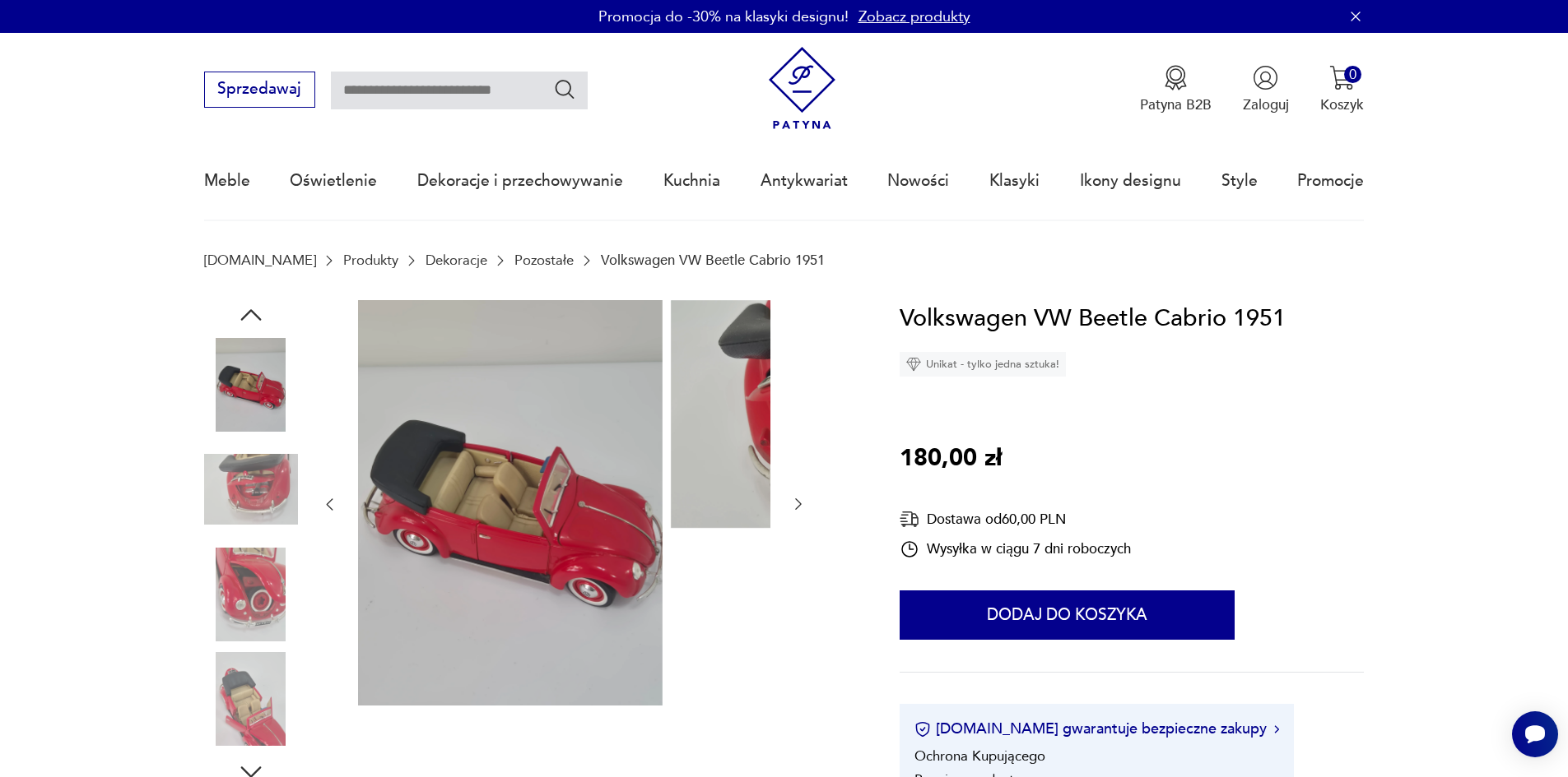
click at [211, 514] on img at bounding box center [250, 489] width 94 height 94
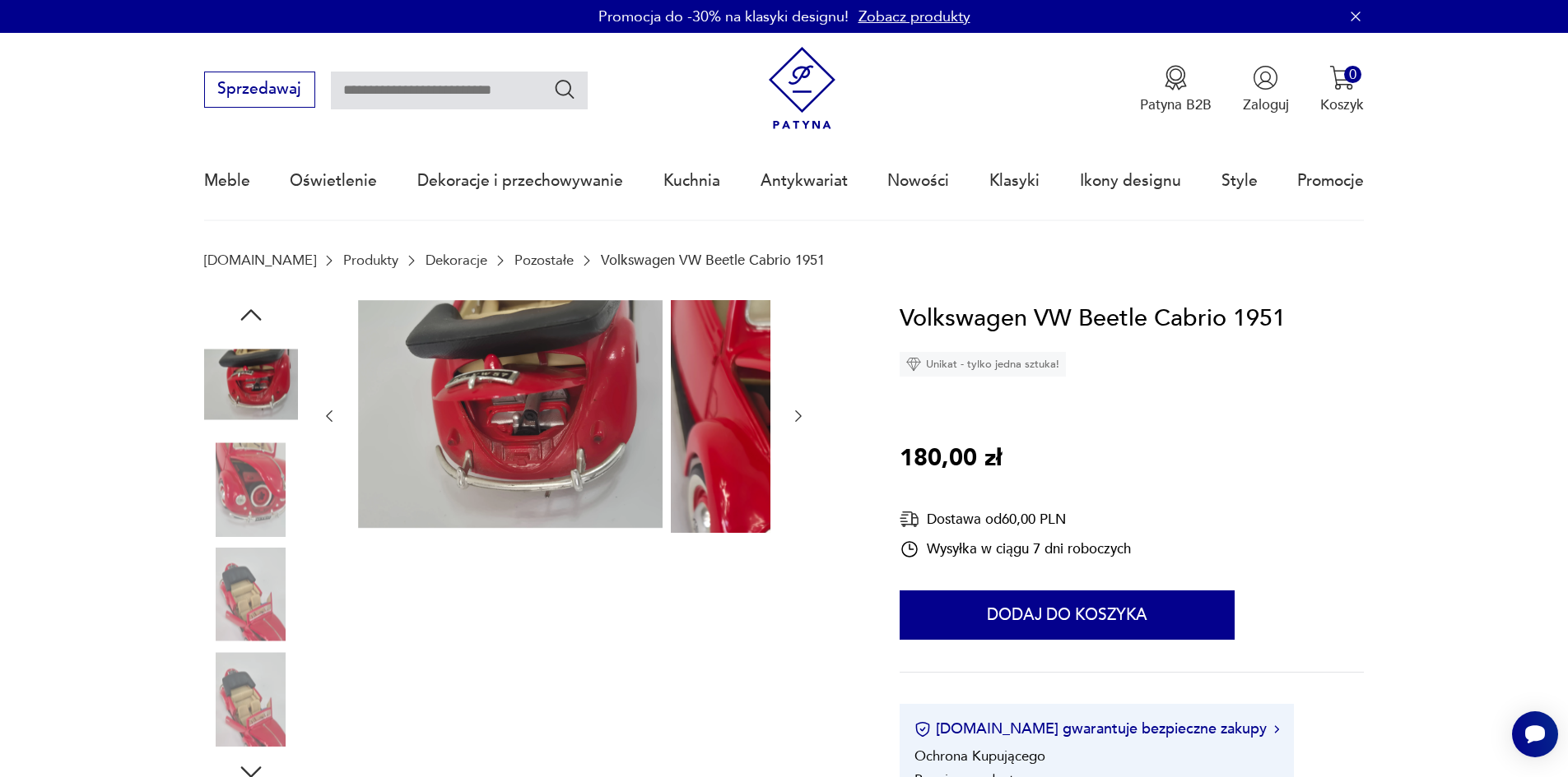
click at [218, 537] on img at bounding box center [250, 489] width 94 height 94
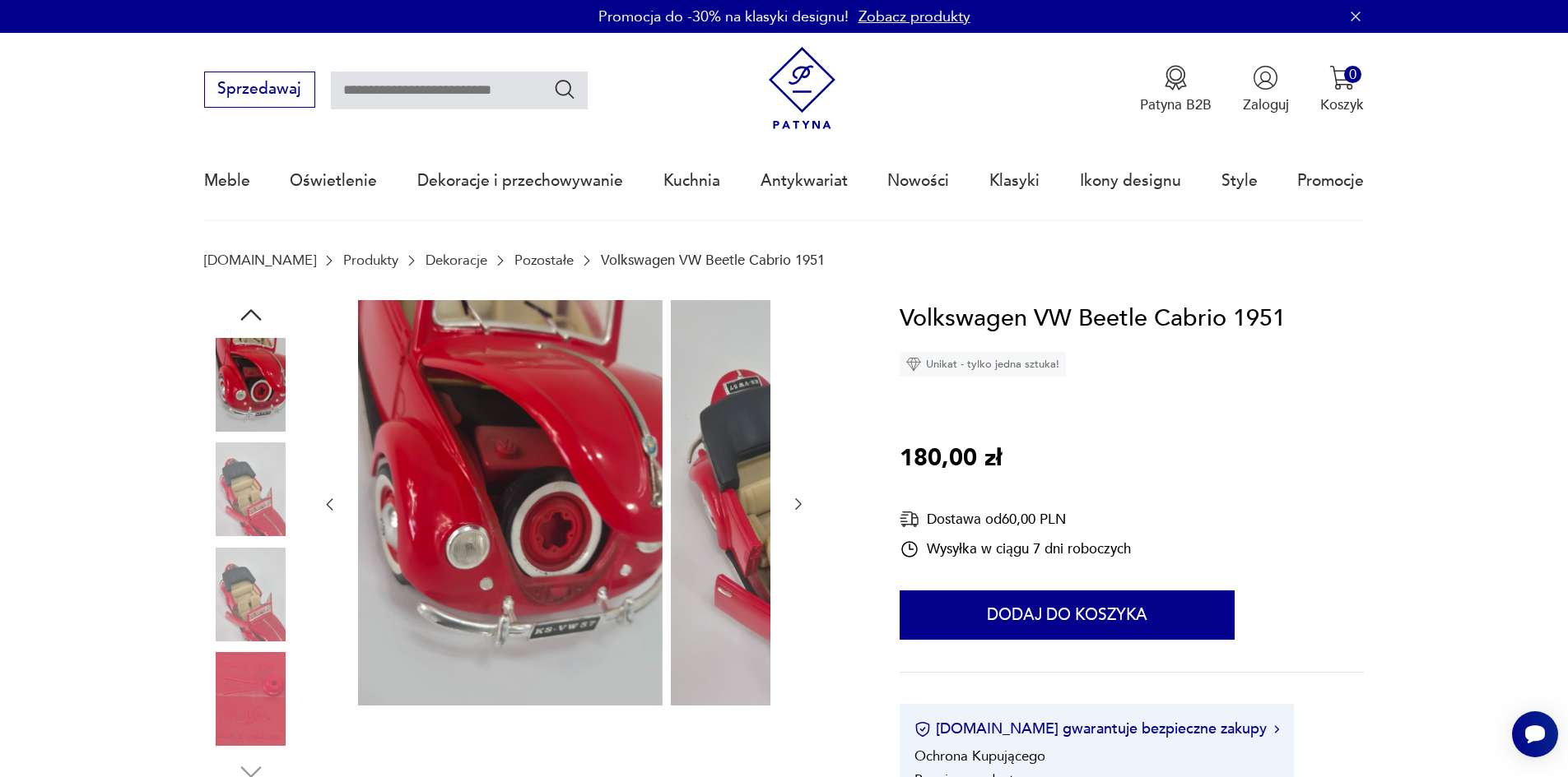
click at [217, 569] on img at bounding box center [250, 594] width 94 height 94
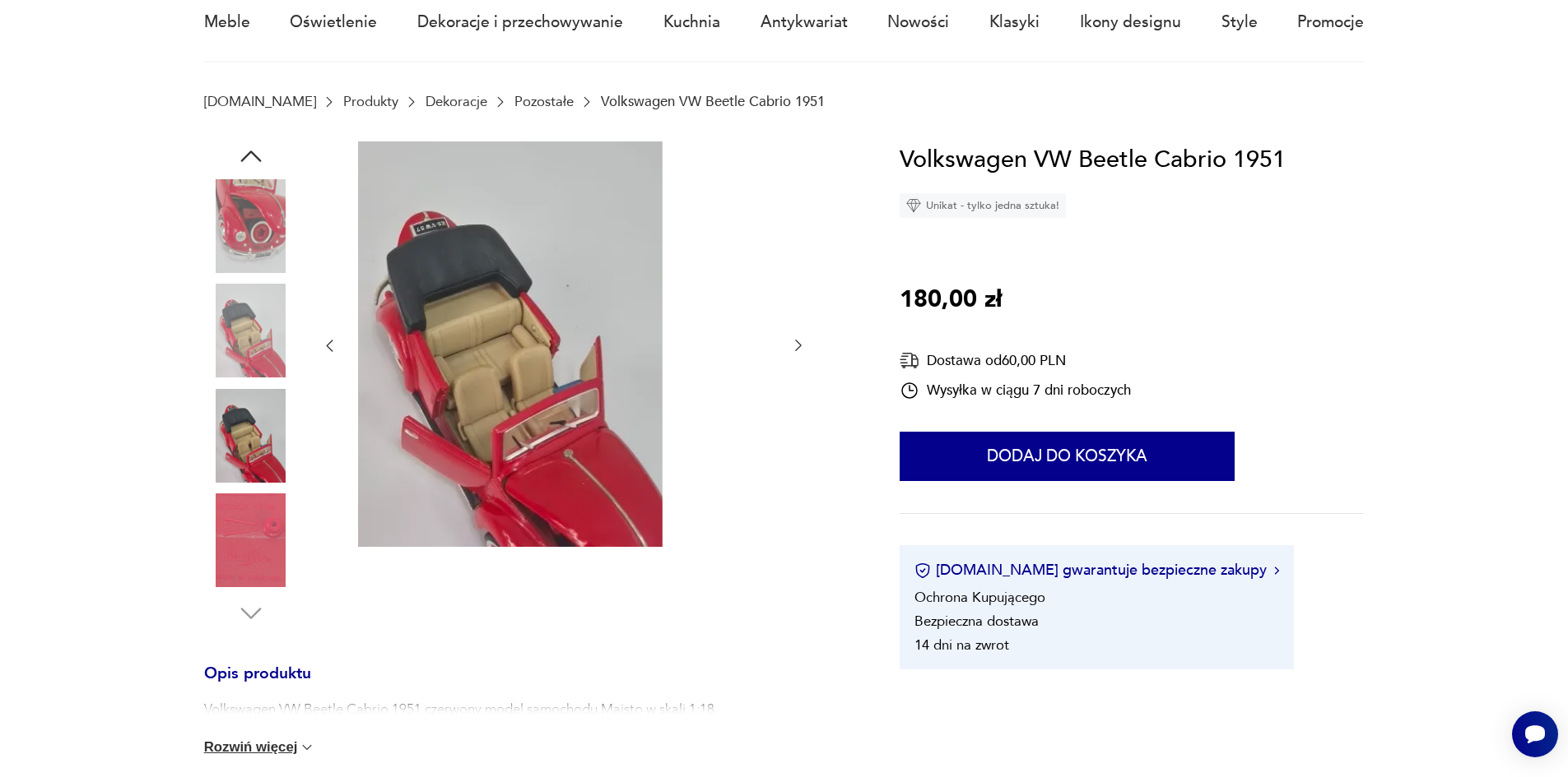
scroll to position [165, 0]
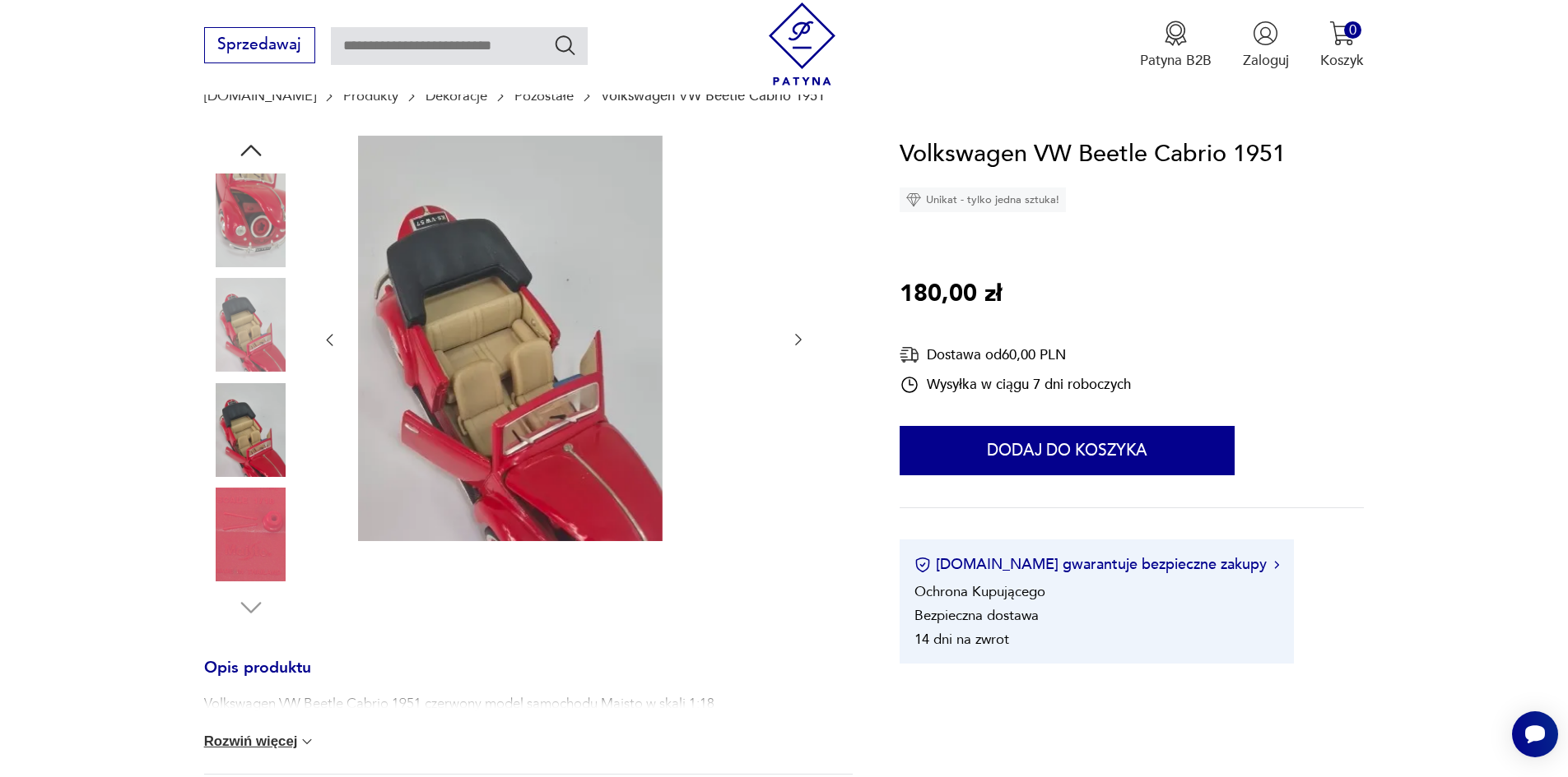
click at [221, 517] on img at bounding box center [250, 534] width 94 height 94
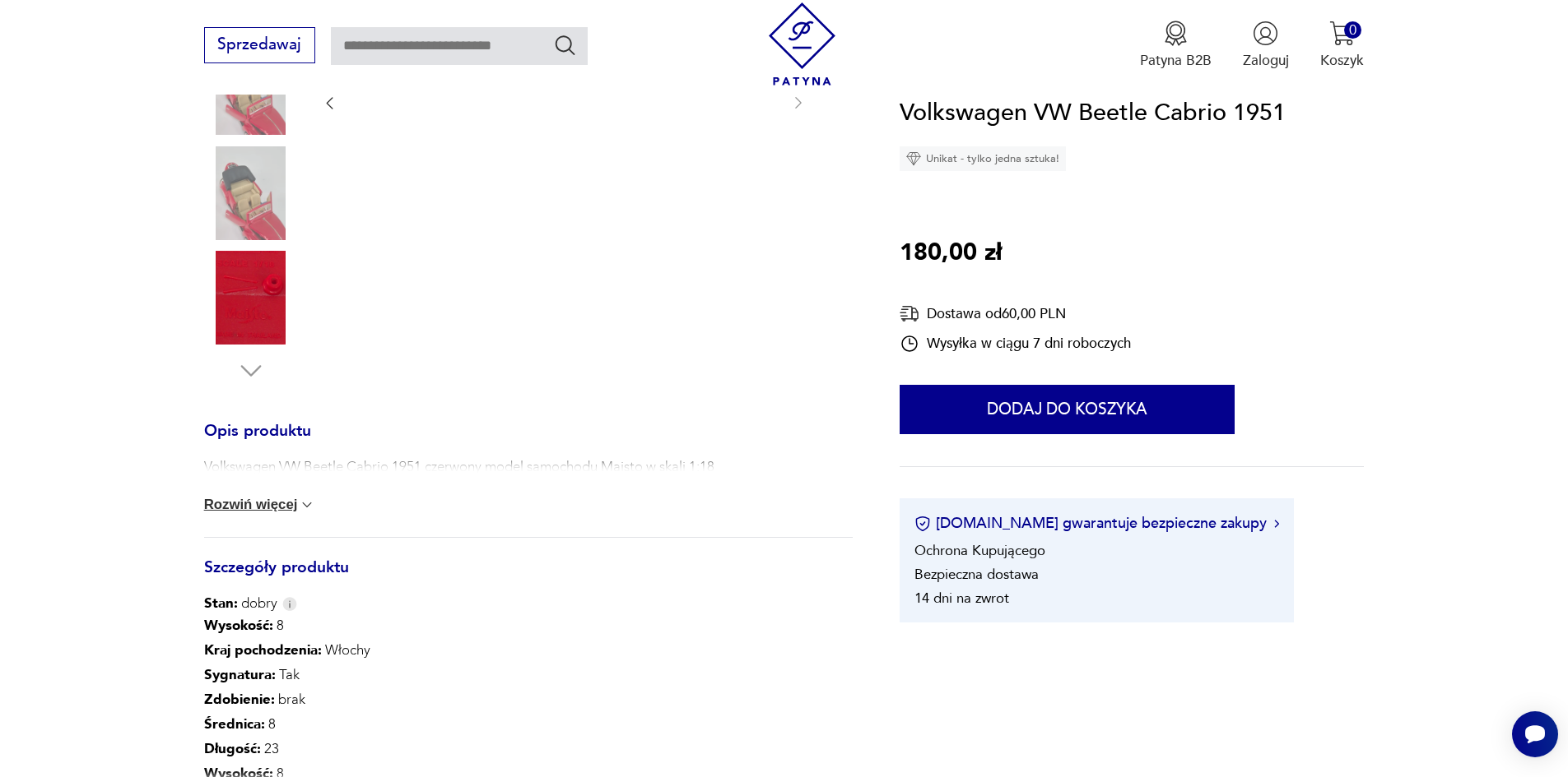
scroll to position [411, 0]
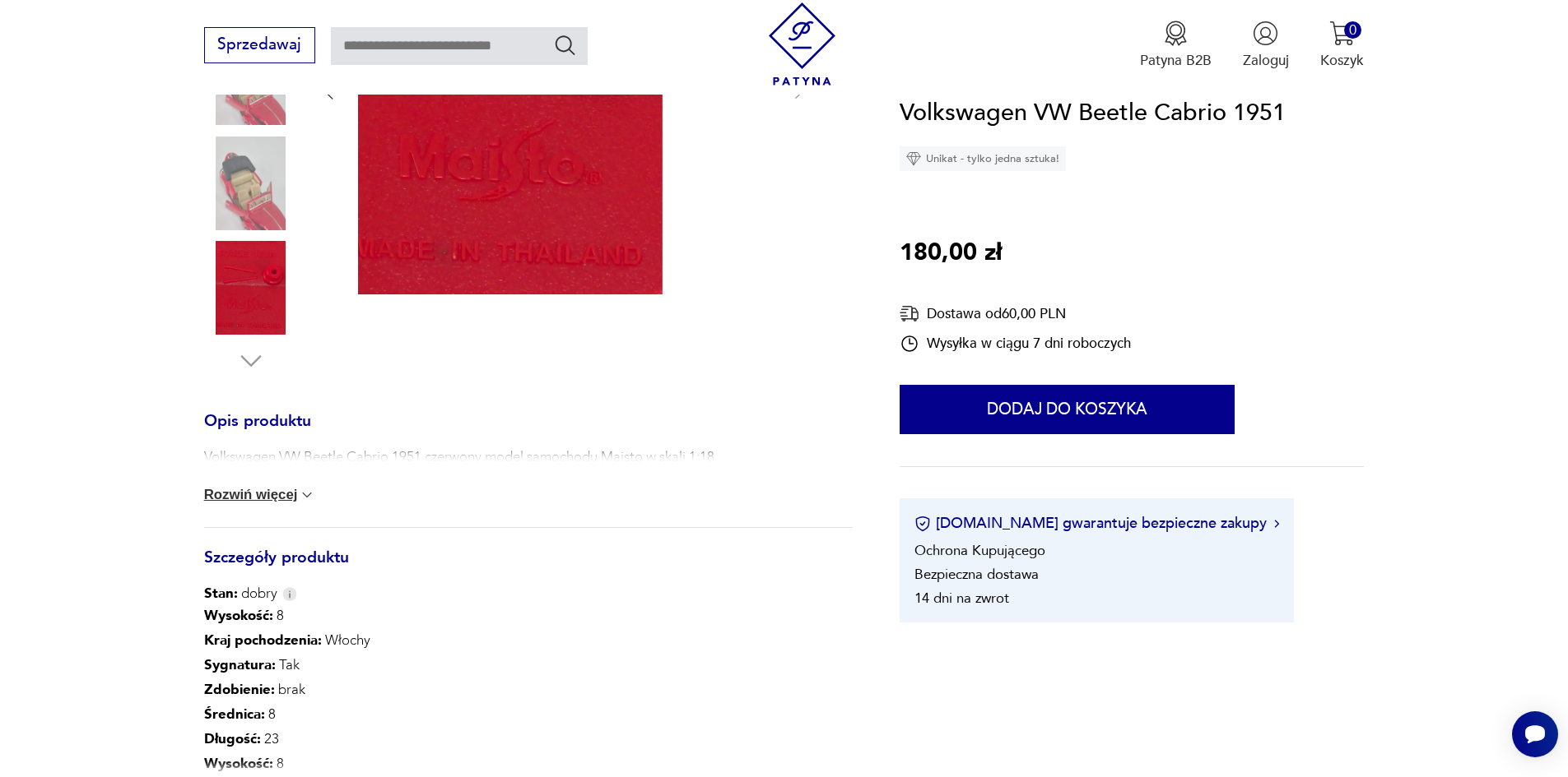
click at [251, 503] on button "Rozwiń więcej" at bounding box center [259, 495] width 112 height 16
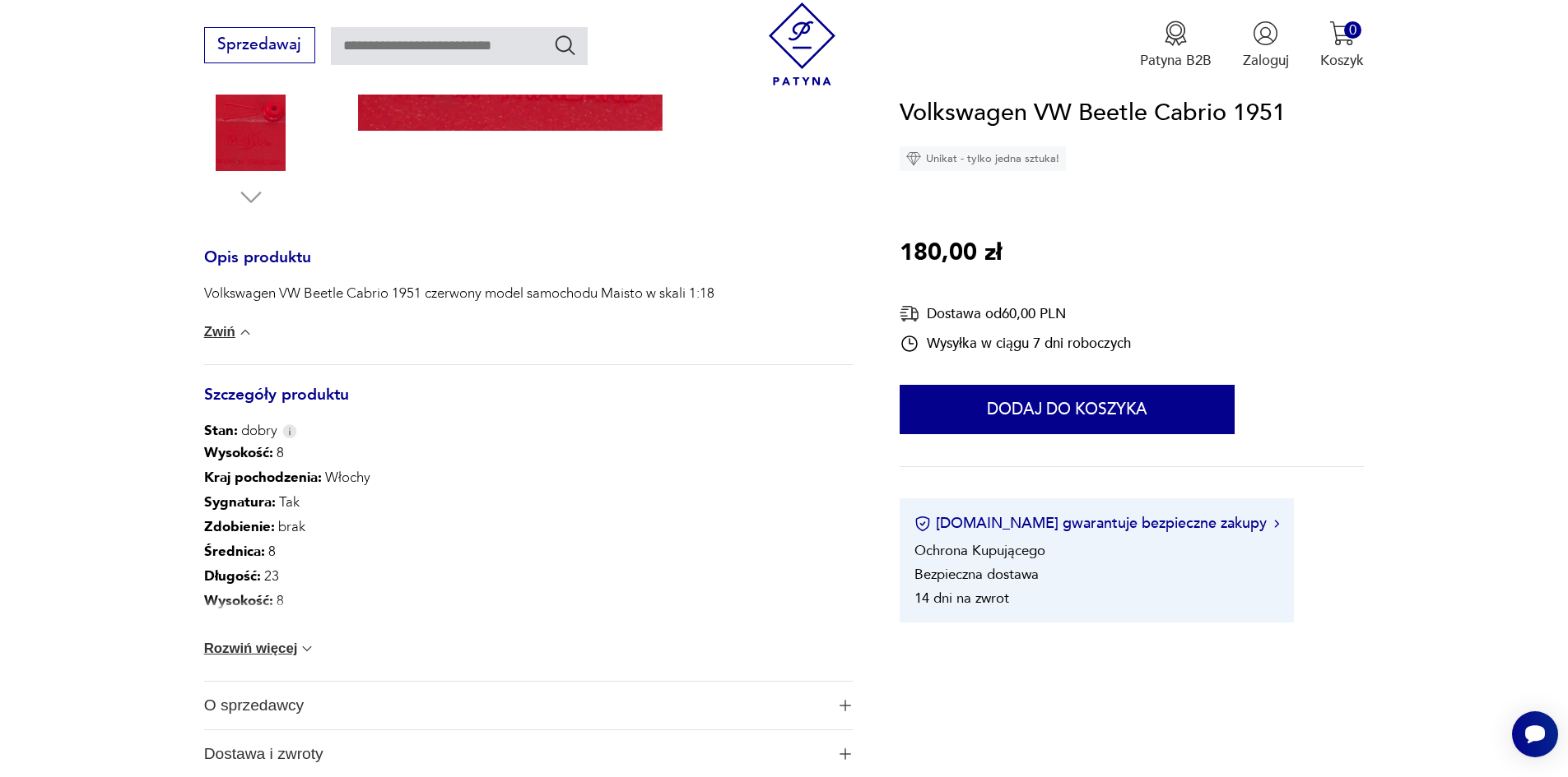
scroll to position [576, 0]
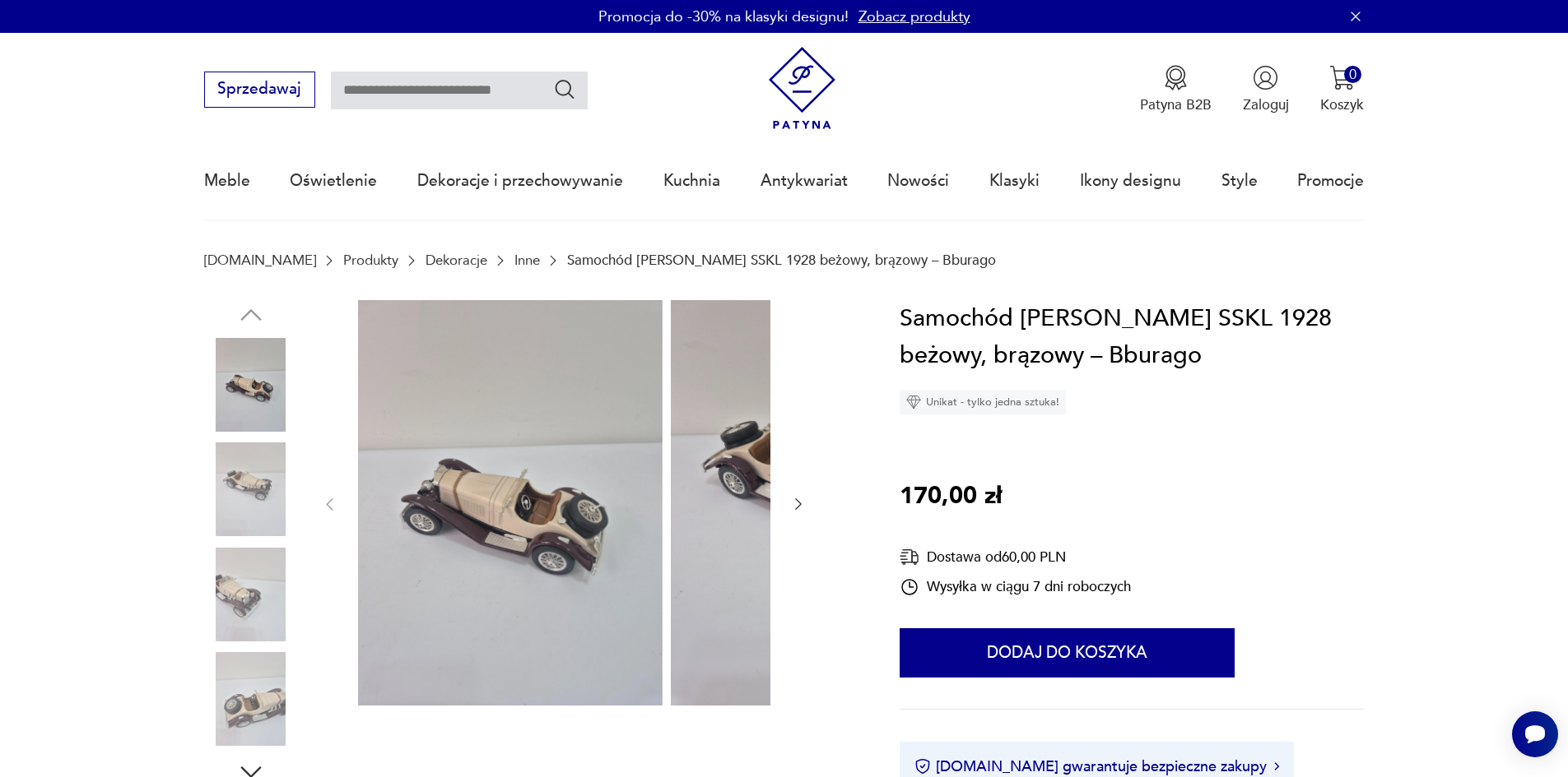
click at [204, 492] on img at bounding box center [250, 489] width 94 height 94
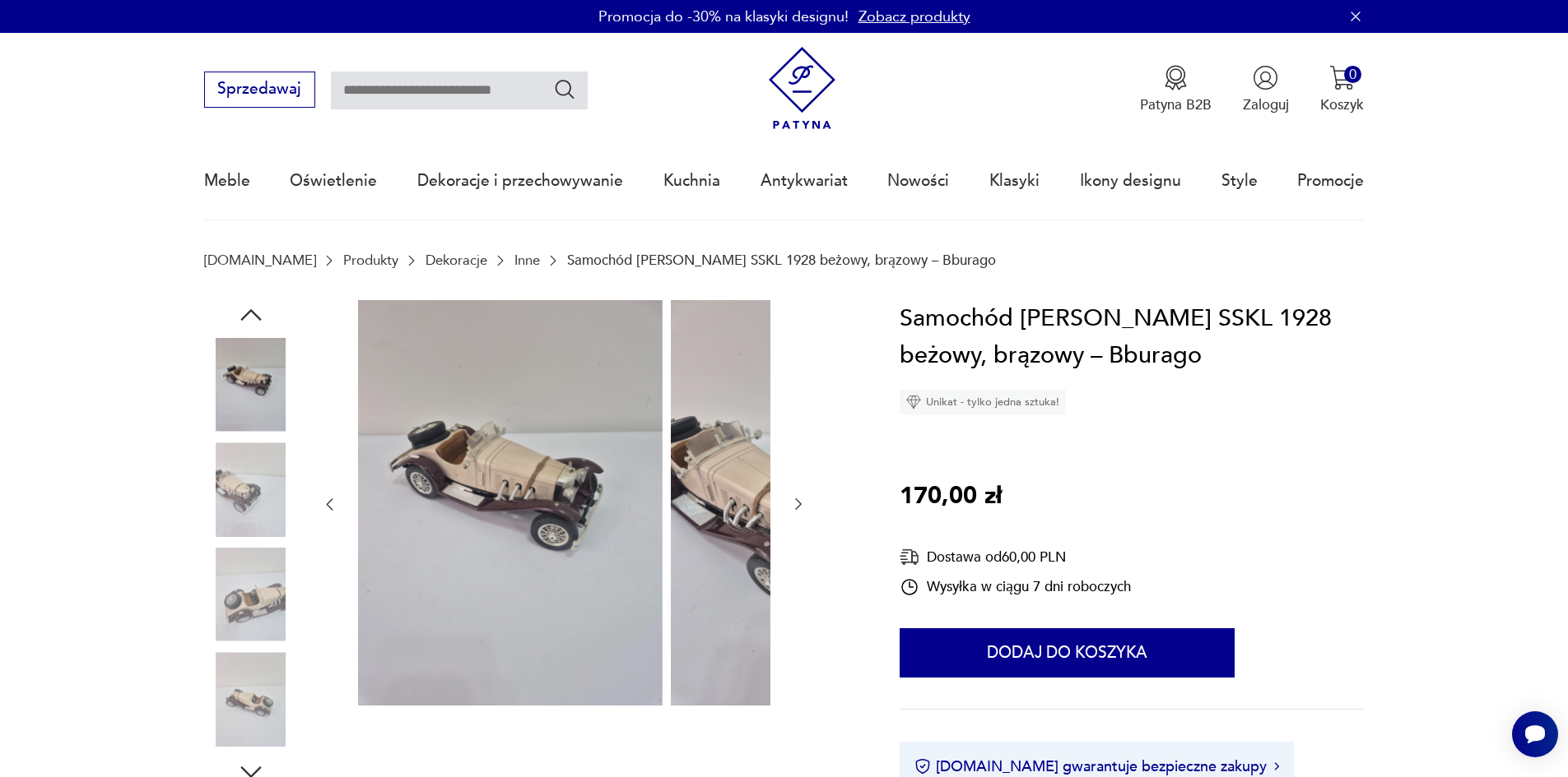
click at [217, 537] on img at bounding box center [250, 489] width 94 height 94
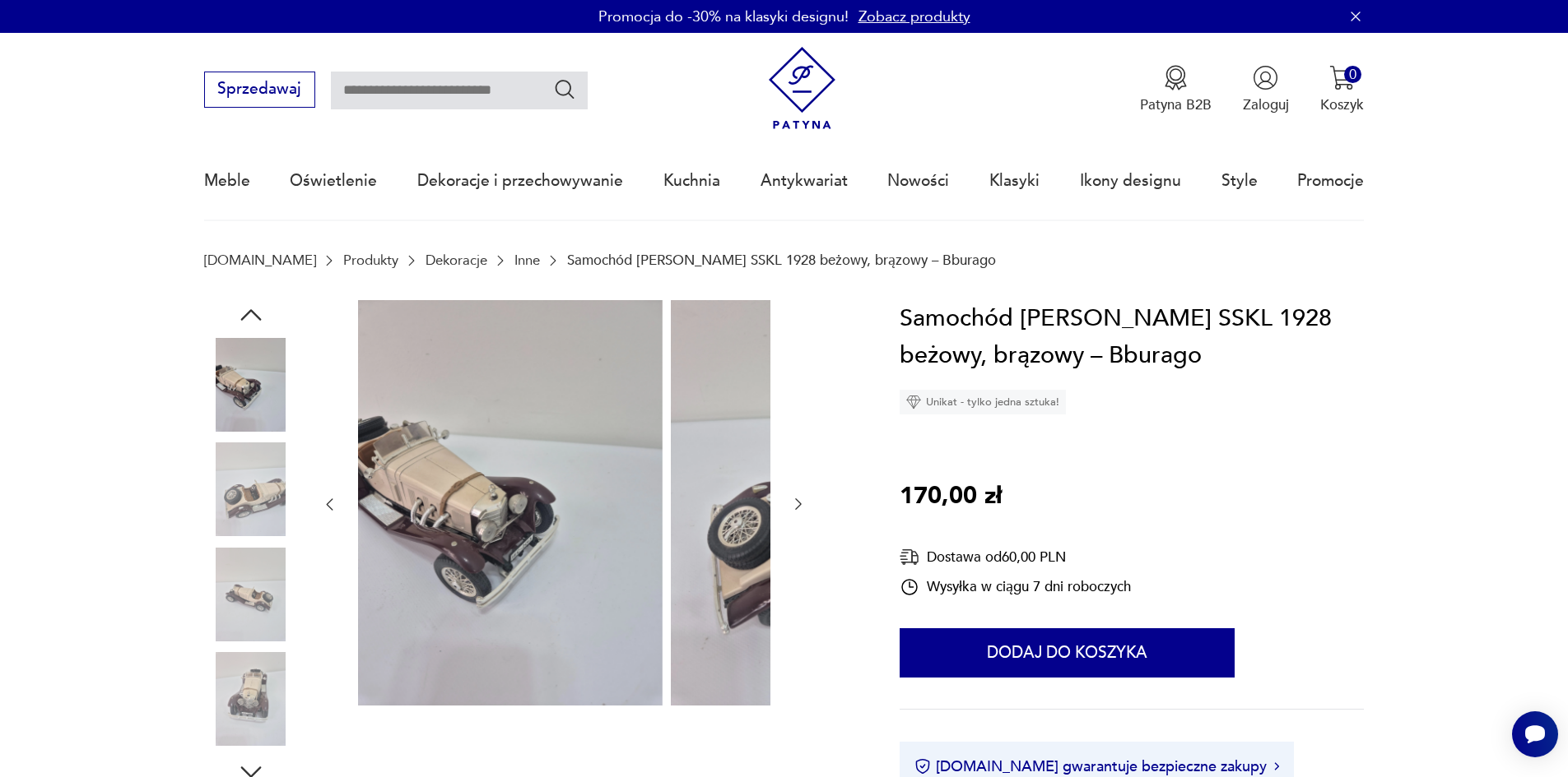
click at [221, 570] on img at bounding box center [250, 594] width 94 height 94
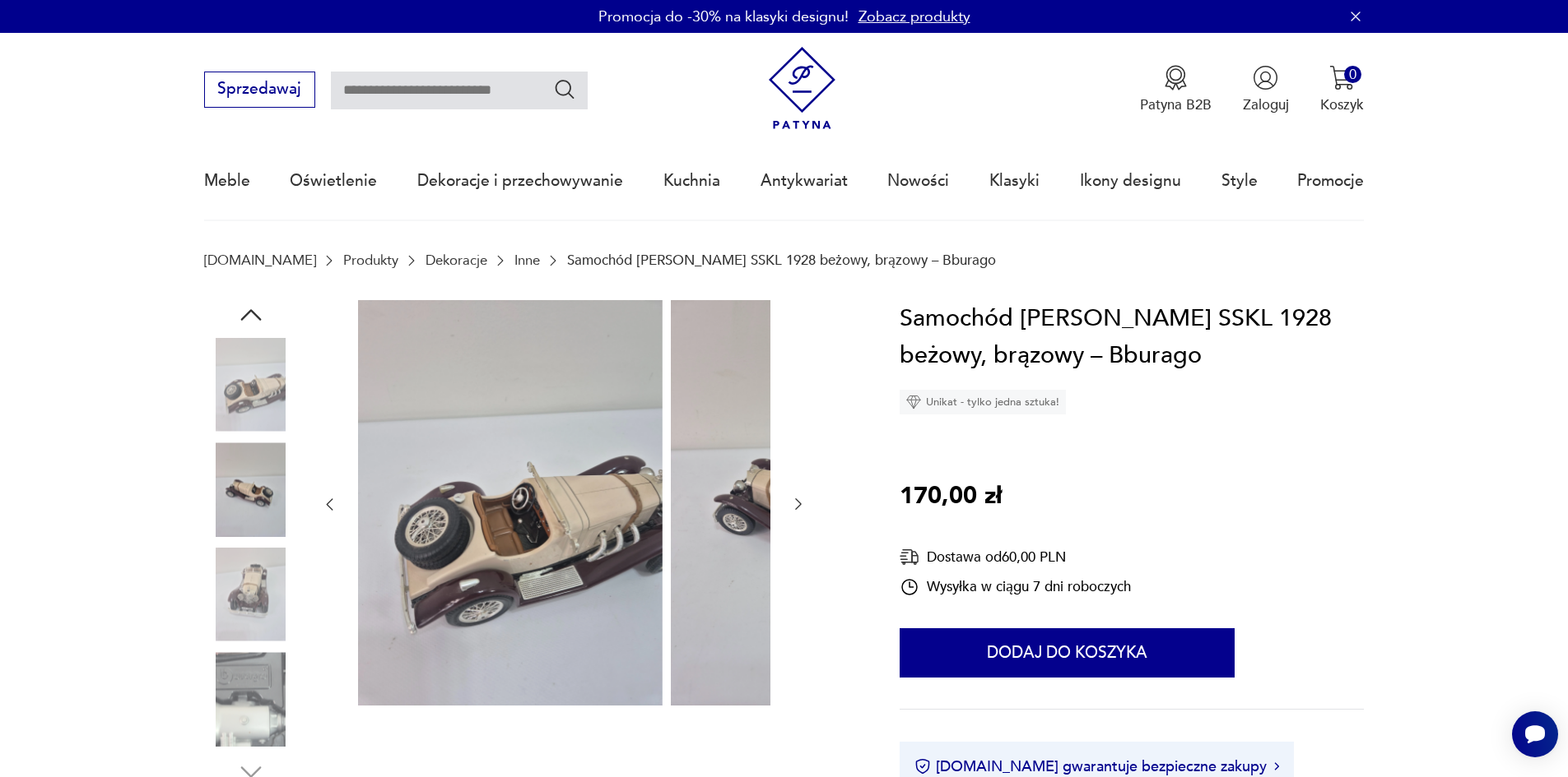
click at [228, 609] on img at bounding box center [250, 594] width 94 height 94
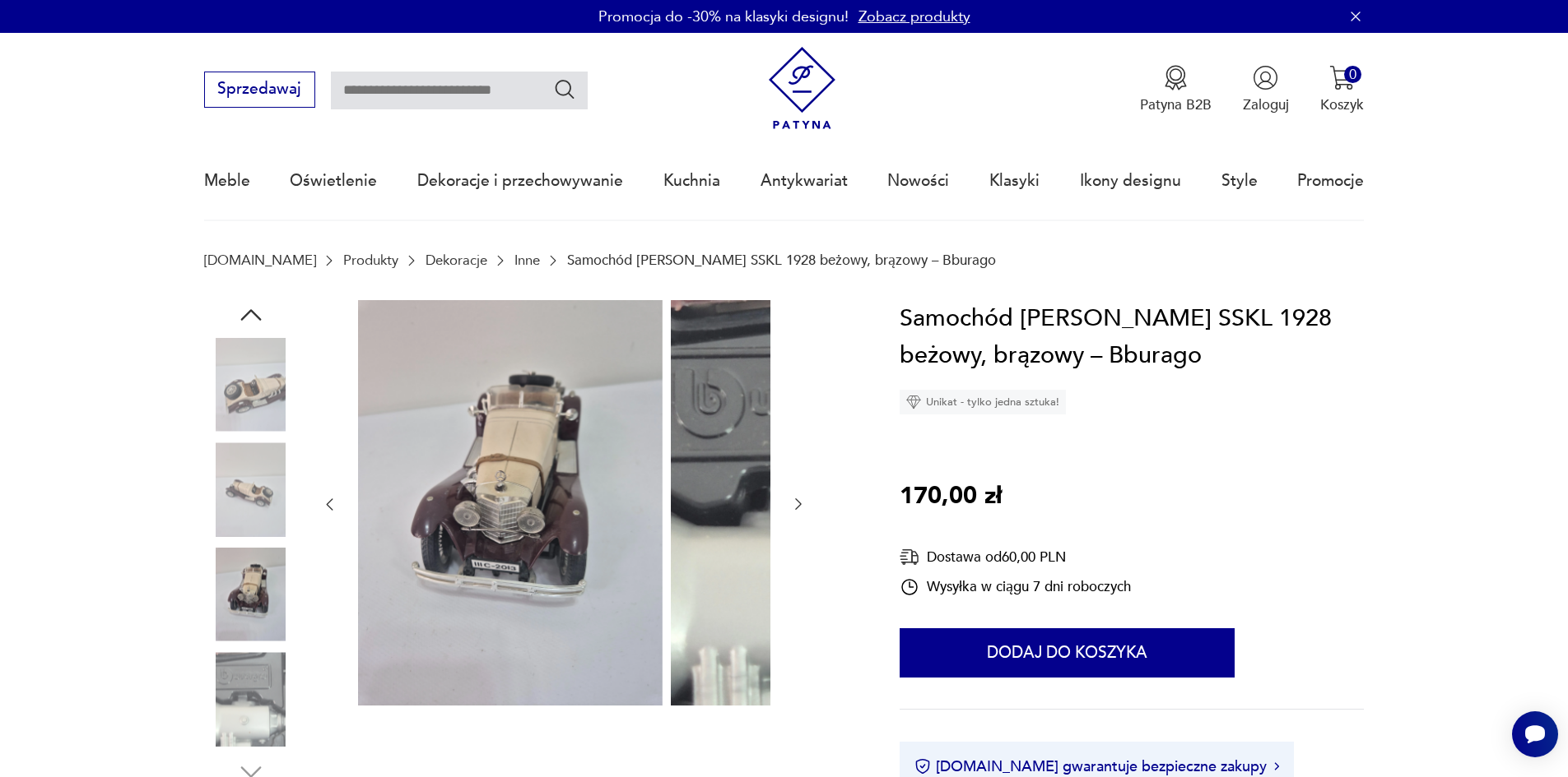
click at [236, 632] on img at bounding box center [250, 594] width 94 height 94
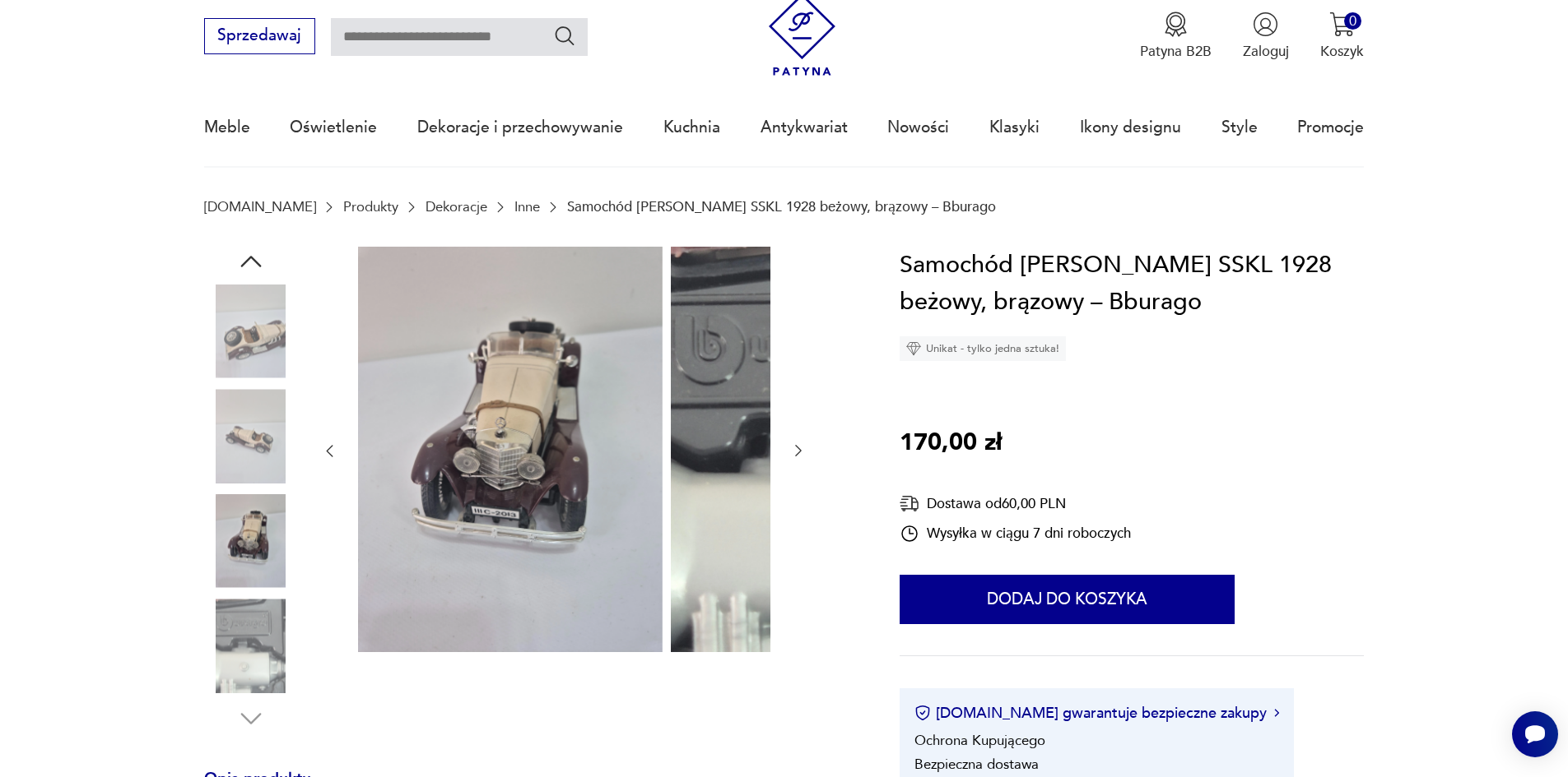
scroll to position [82, 0]
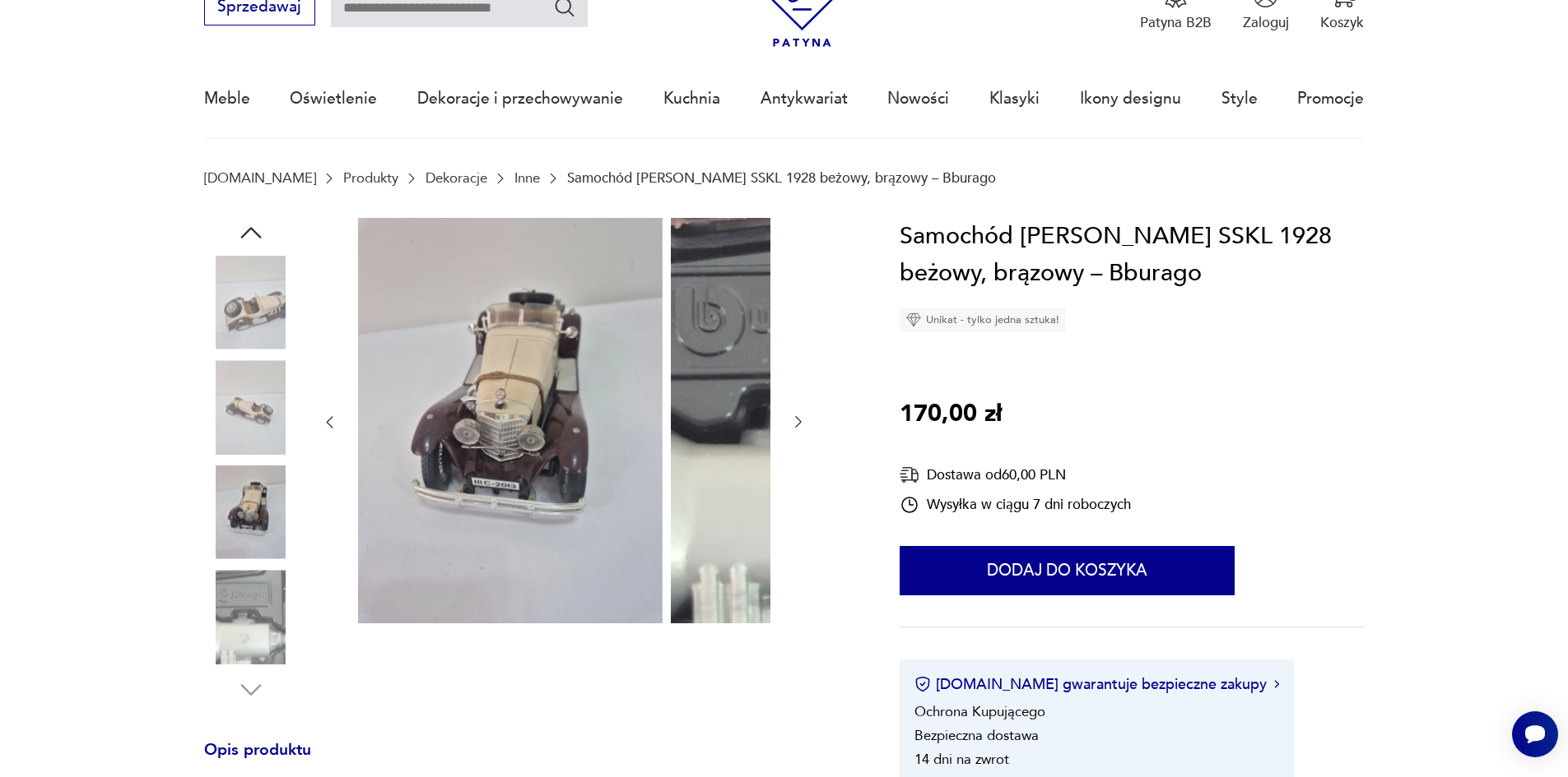
click at [224, 610] on img at bounding box center [250, 617] width 94 height 94
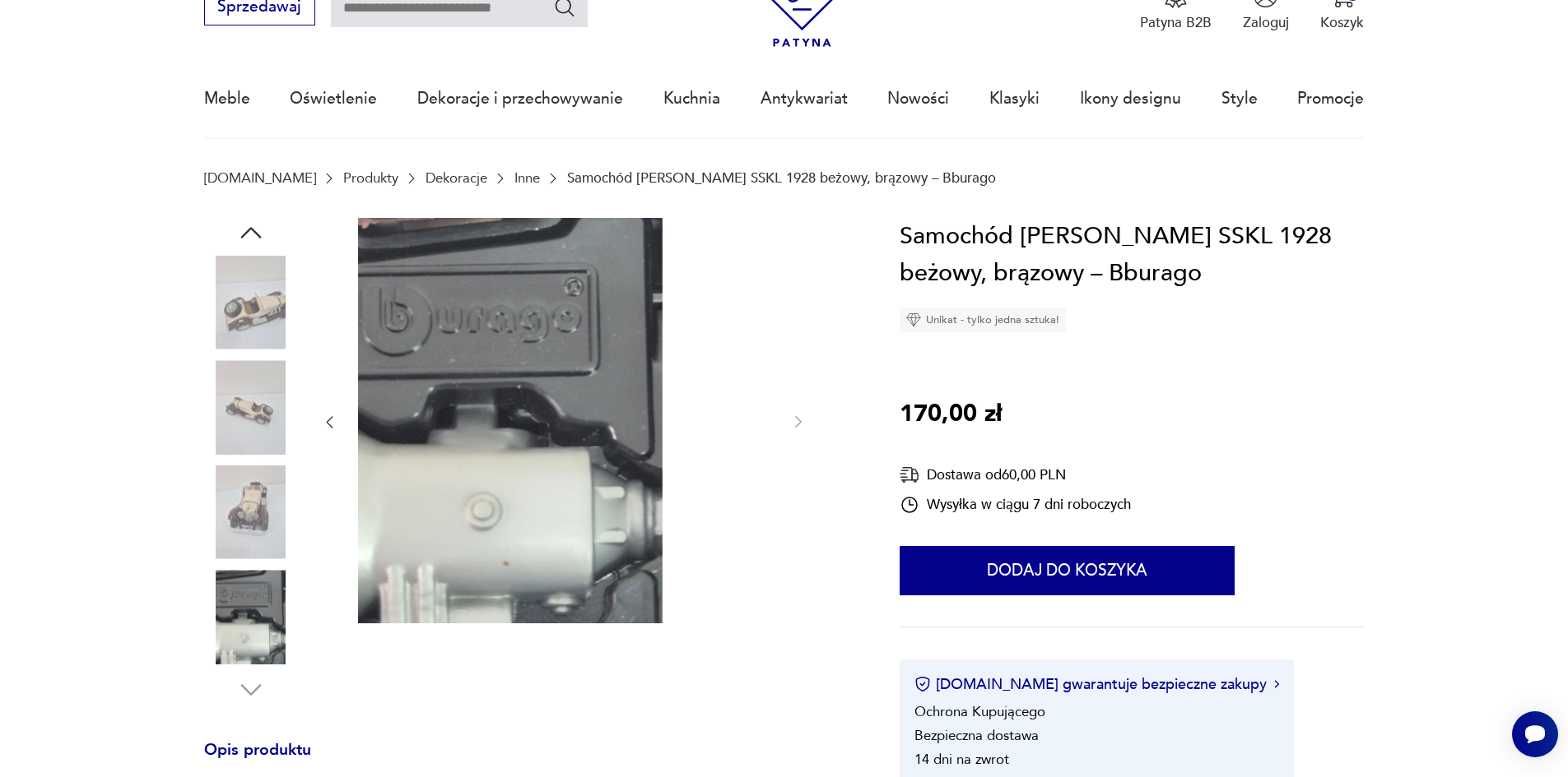
click at [219, 537] on img at bounding box center [250, 512] width 94 height 94
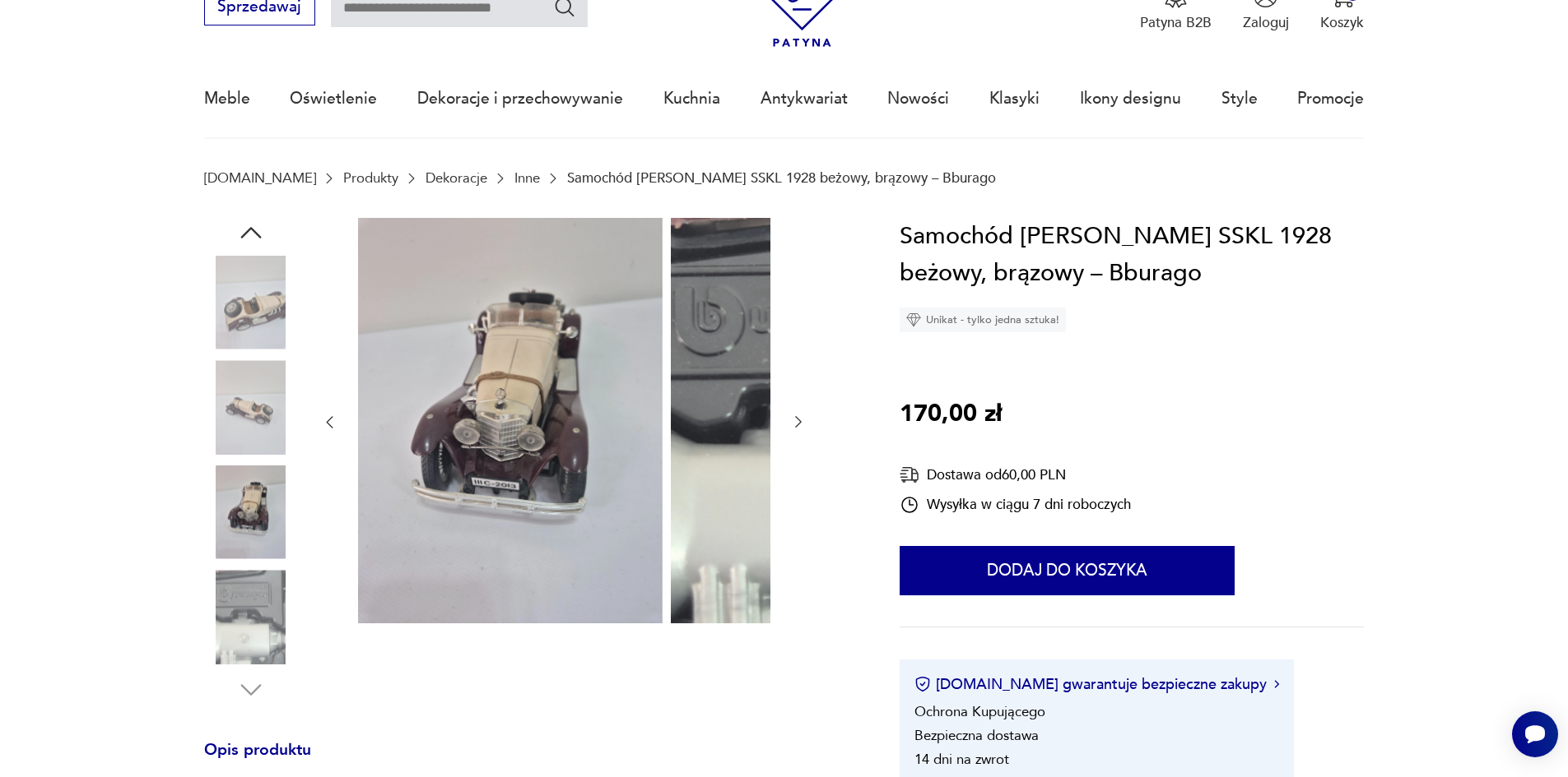
click at [215, 591] on img at bounding box center [250, 617] width 94 height 94
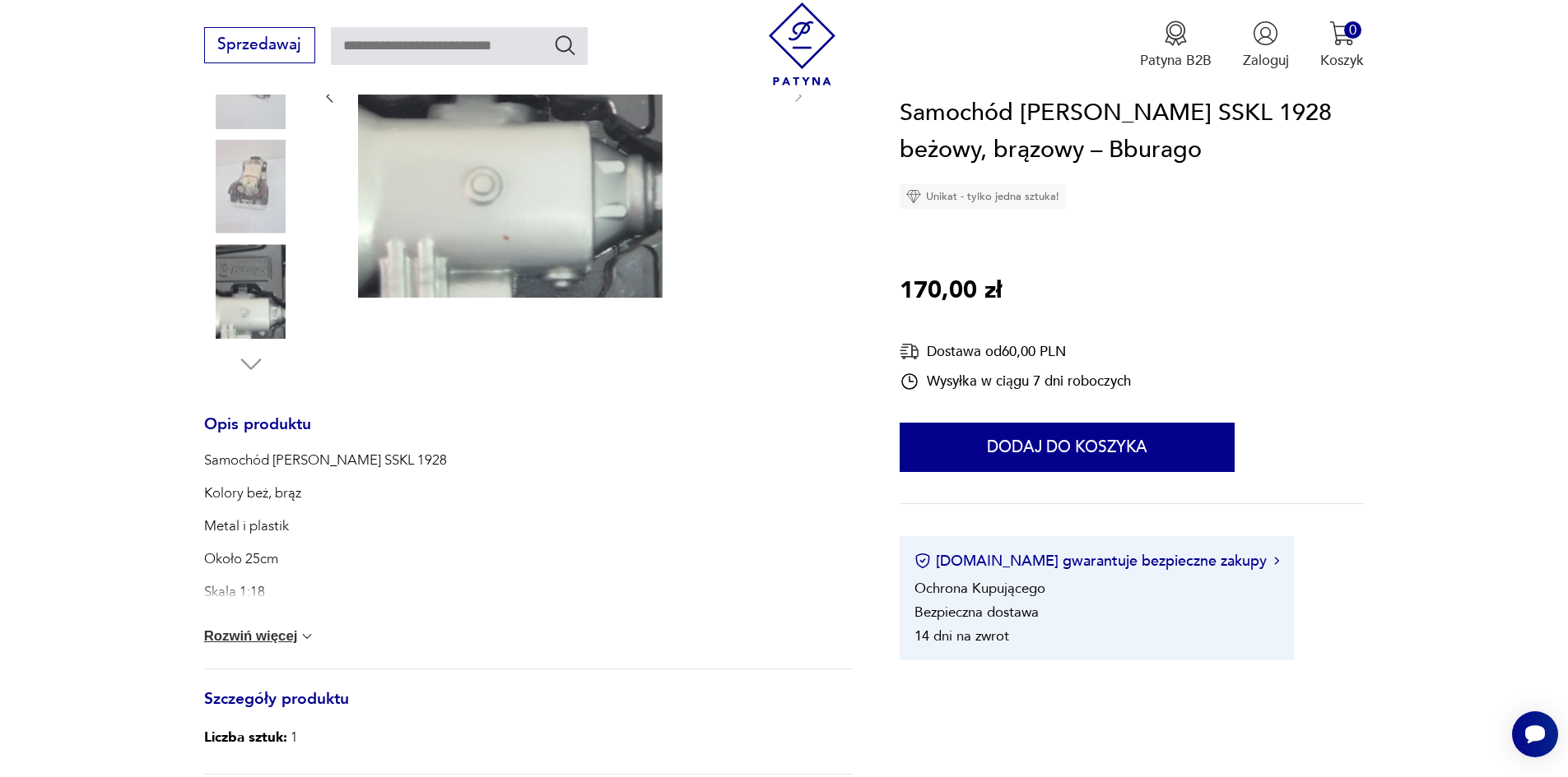
scroll to position [411, 0]
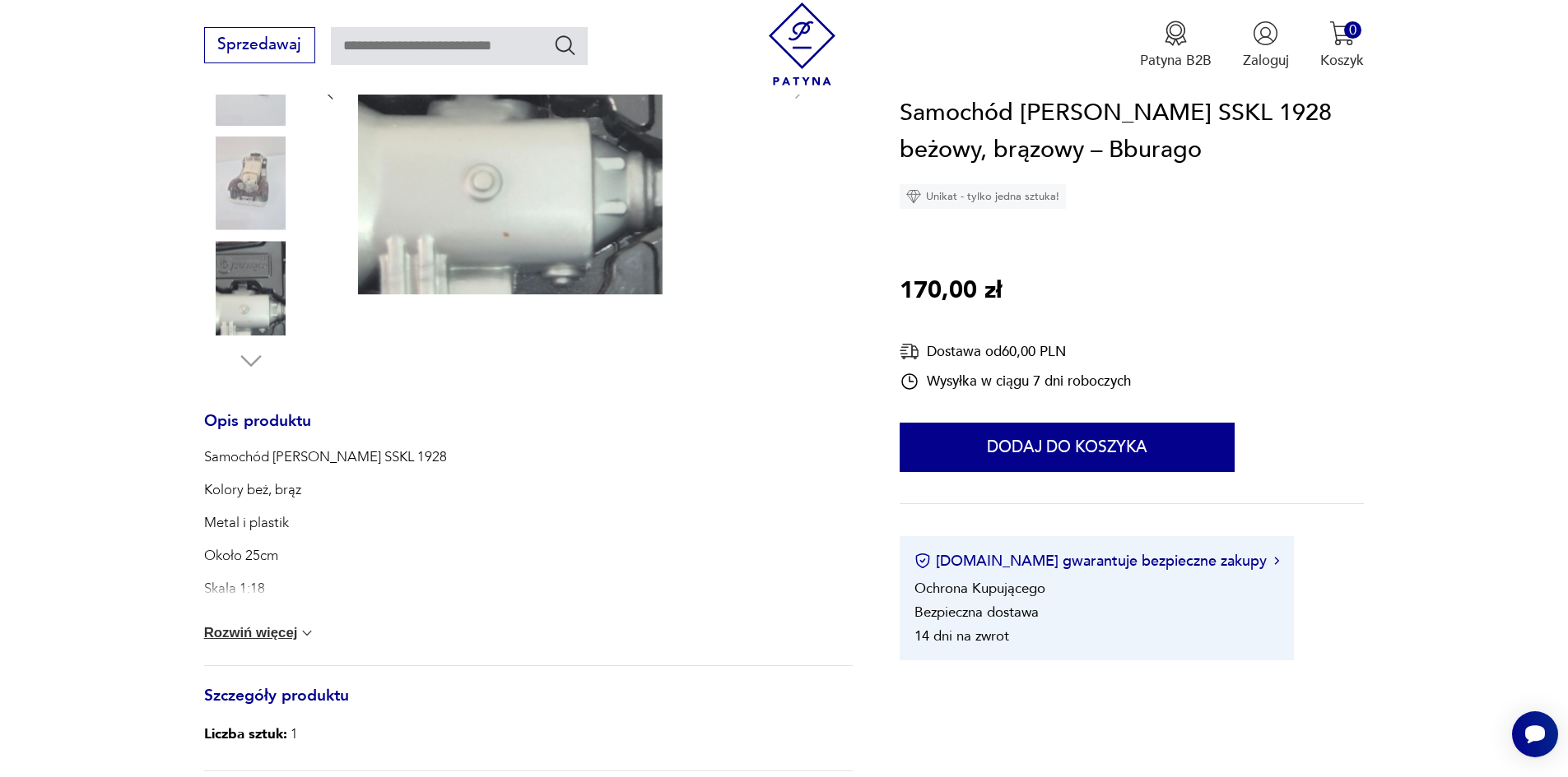
click at [205, 641] on button "Rozwiń więcej" at bounding box center [259, 633] width 112 height 16
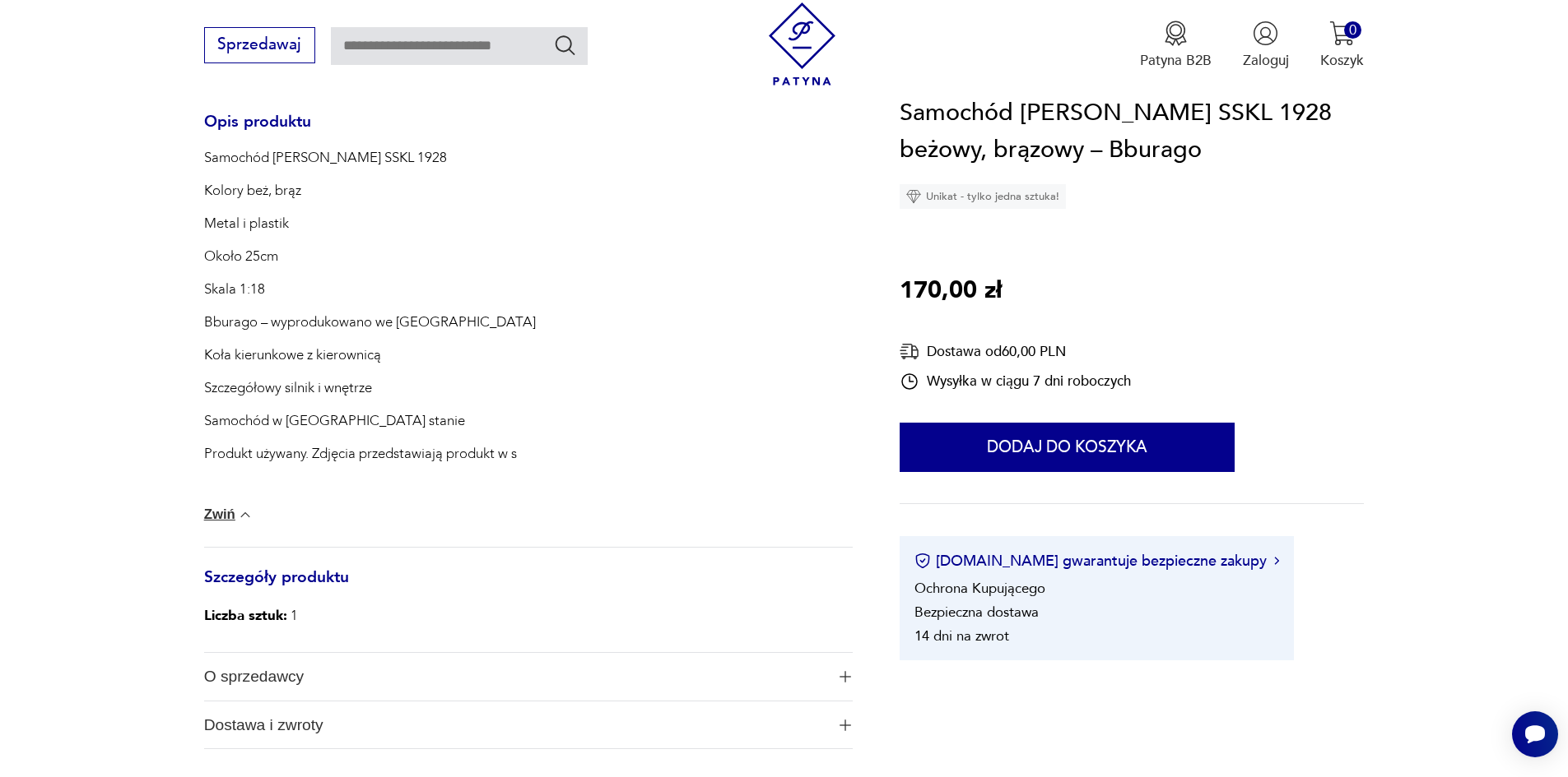
scroll to position [741, 0]
